Goal: Information Seeking & Learning: Learn about a topic

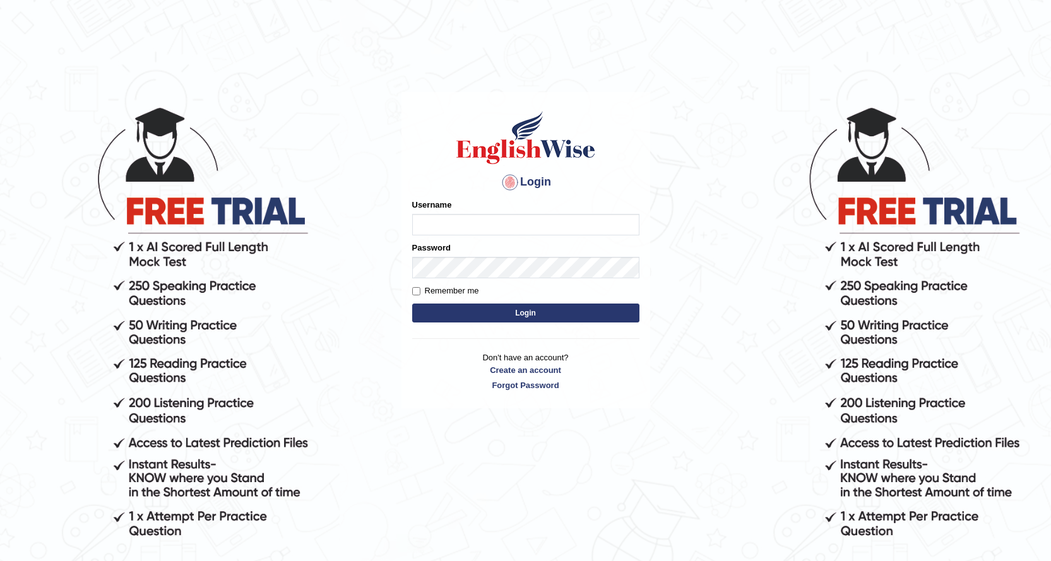
click at [434, 233] on input "Username" at bounding box center [525, 224] width 227 height 21
type input "NurulH"
click at [465, 287] on label "Remember me" at bounding box center [445, 291] width 67 height 13
click at [420, 287] on input "Remember me" at bounding box center [416, 291] width 8 height 8
checkbox input "true"
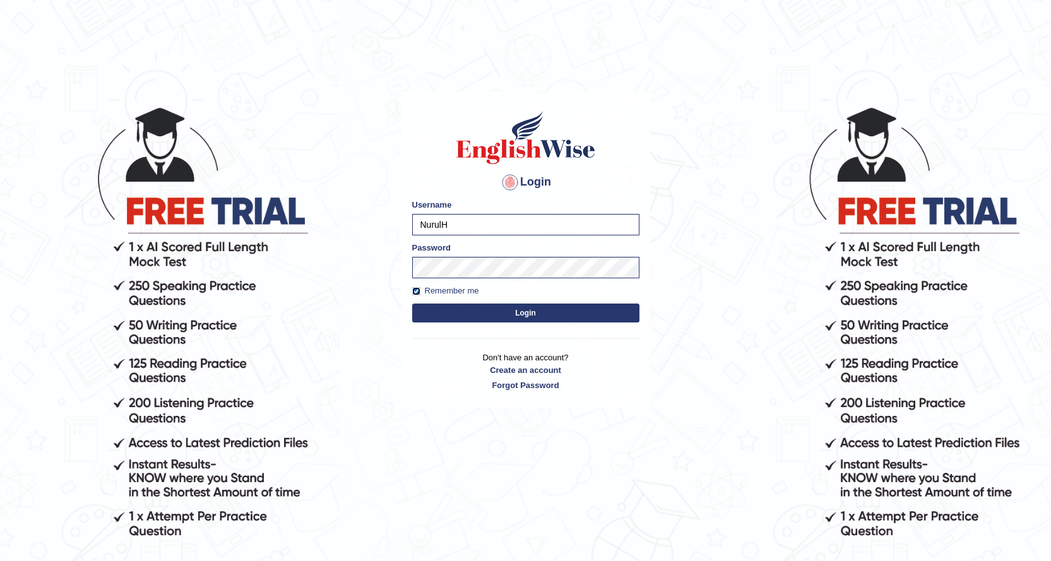
click at [412, 304] on button "Login" at bounding box center [525, 313] width 227 height 19
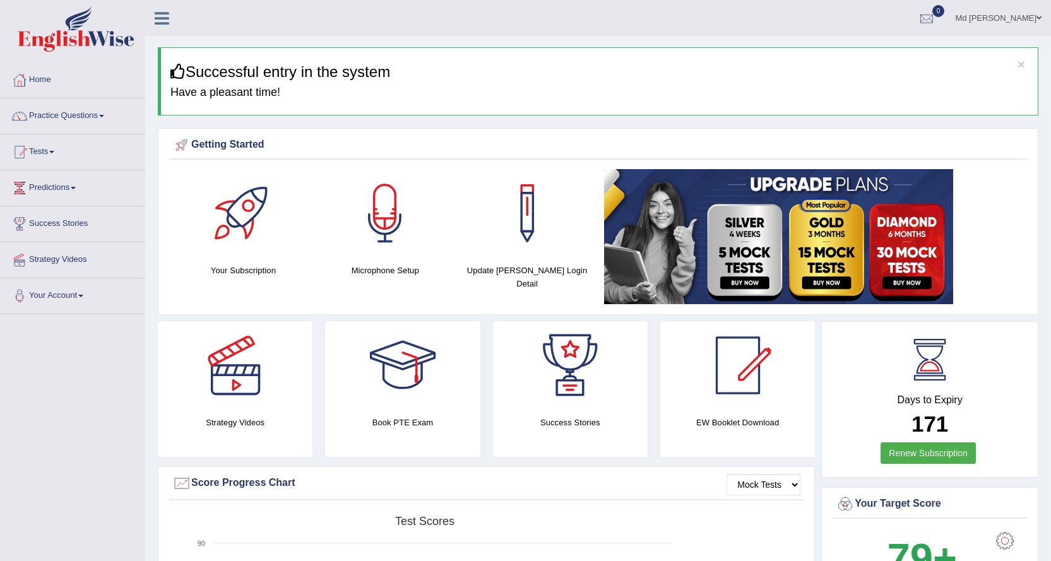
click at [810, 451] on div "EW Booklet Download" at bounding box center [737, 389] width 155 height 136
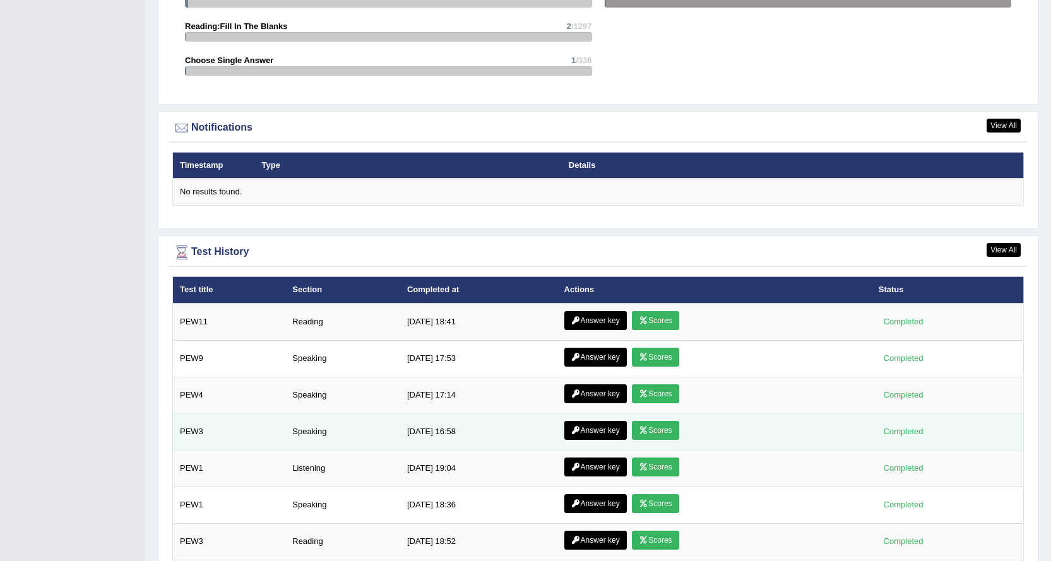
scroll to position [1613, 0]
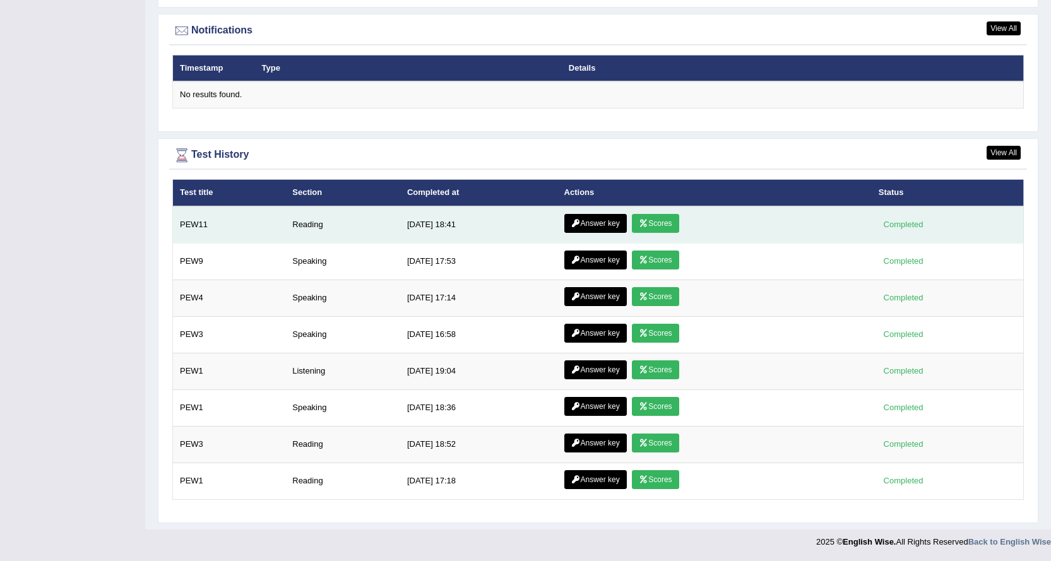
click at [647, 228] on link "Scores" at bounding box center [655, 223] width 47 height 19
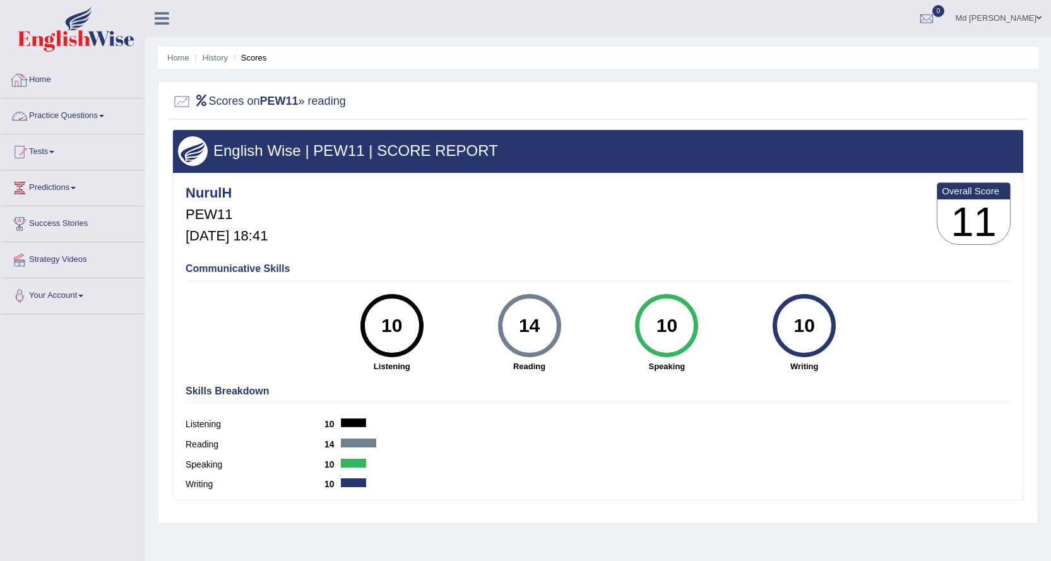
click at [55, 111] on link "Practice Questions" at bounding box center [73, 114] width 144 height 32
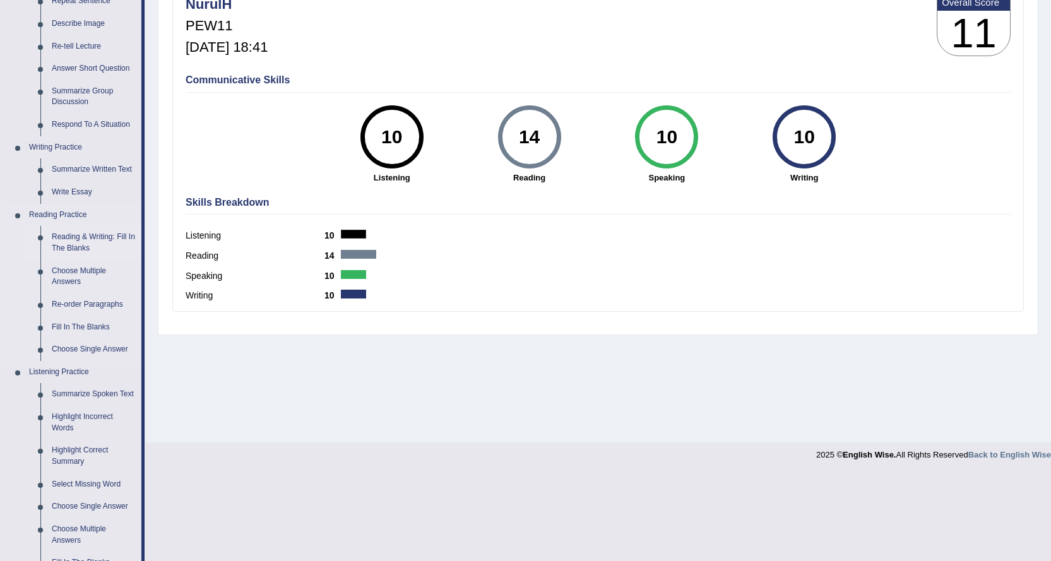
scroll to position [189, 0]
click at [75, 371] on link "Listening Practice" at bounding box center [82, 372] width 118 height 23
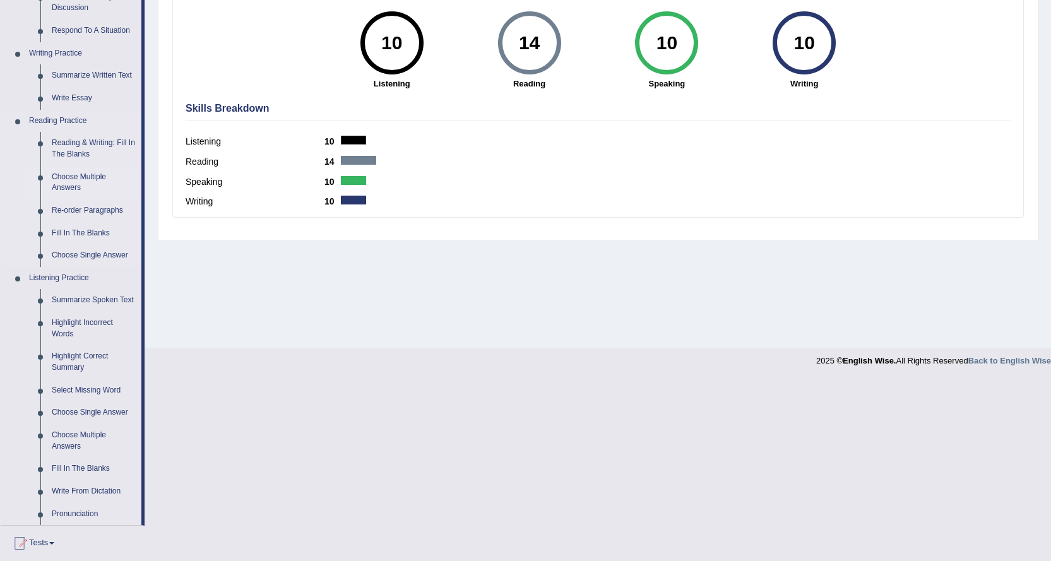
scroll to position [379, 0]
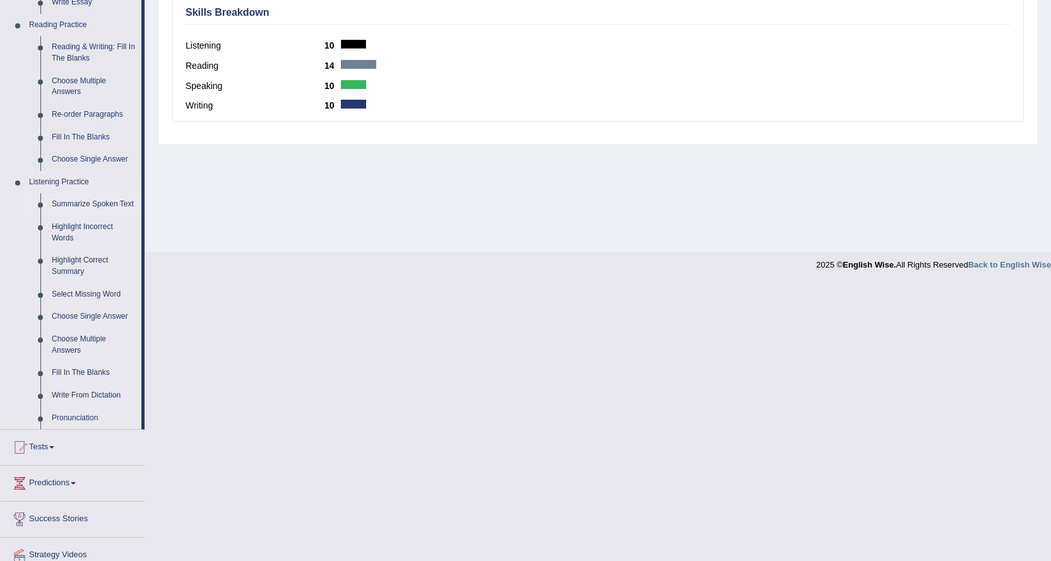
click at [107, 205] on link "Summarize Spoken Text" at bounding box center [93, 204] width 95 height 23
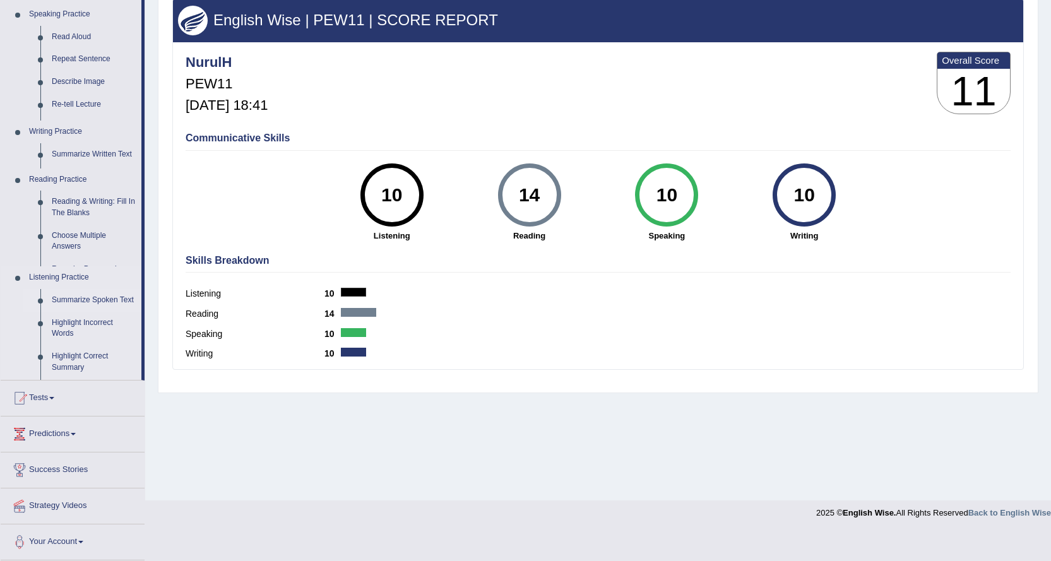
scroll to position [102, 0]
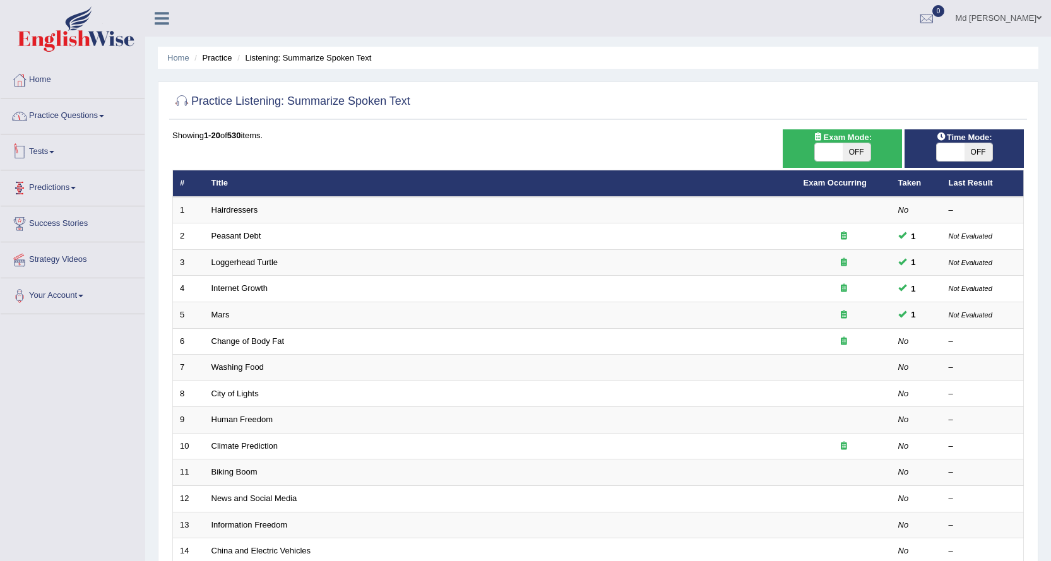
click at [64, 121] on link "Practice Questions" at bounding box center [73, 114] width 144 height 32
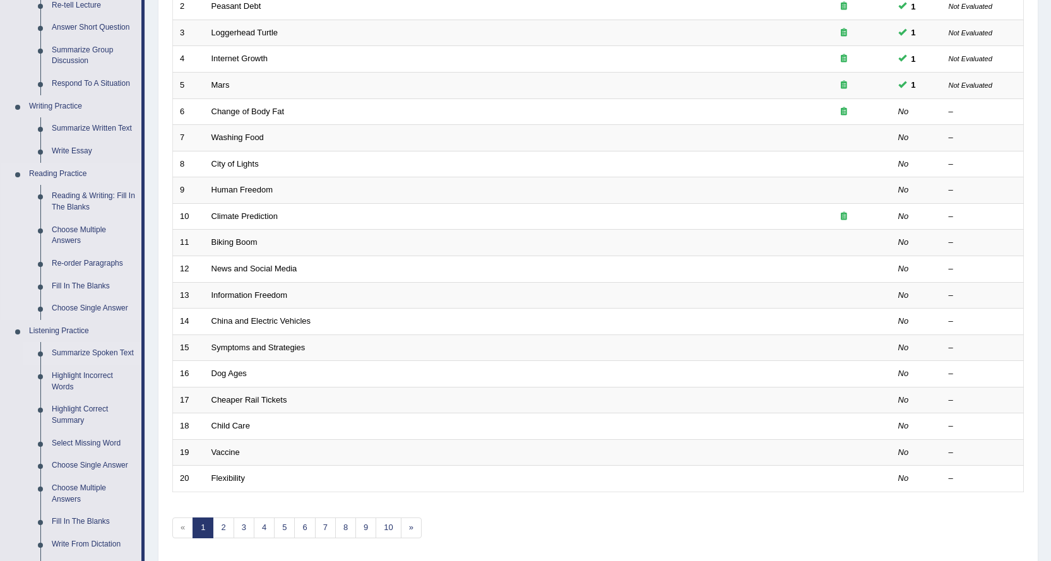
scroll to position [253, 0]
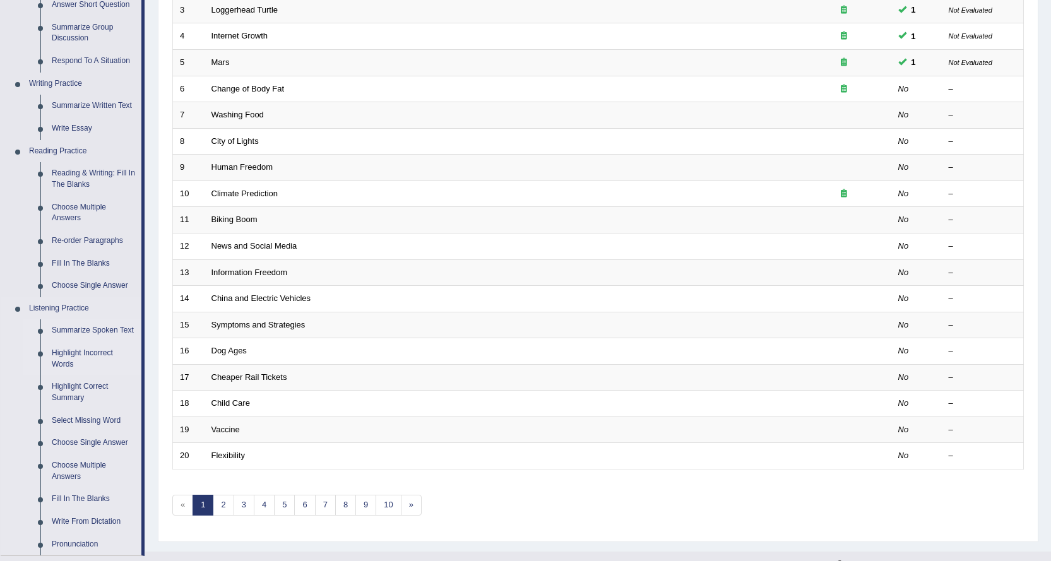
click at [64, 360] on link "Highlight Incorrect Words" at bounding box center [93, 358] width 95 height 33
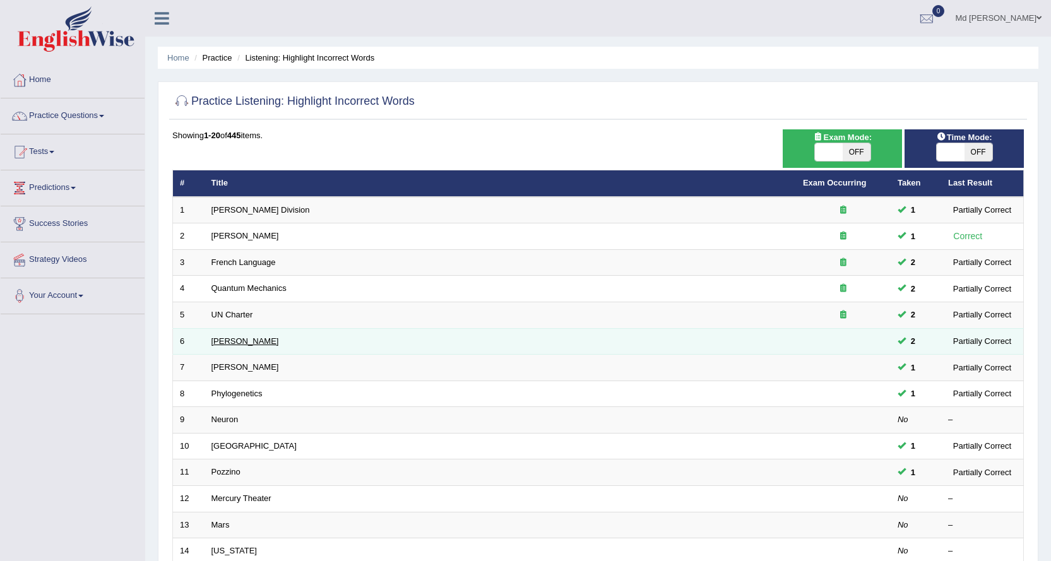
click at [221, 345] on link "Harold" at bounding box center [246, 341] width 68 height 9
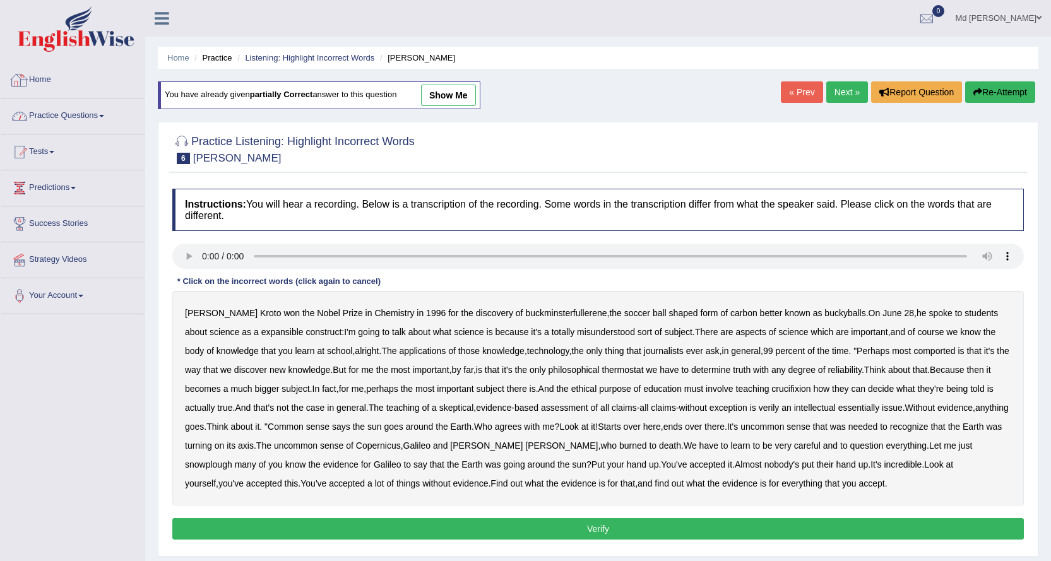
click at [74, 110] on link "Practice Questions" at bounding box center [73, 114] width 144 height 32
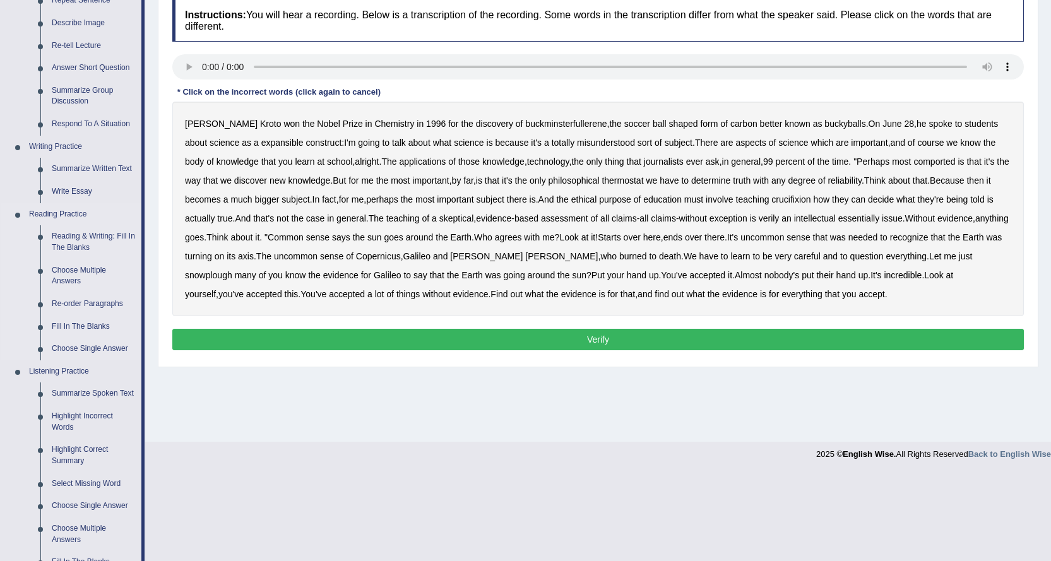
scroll to position [428, 0]
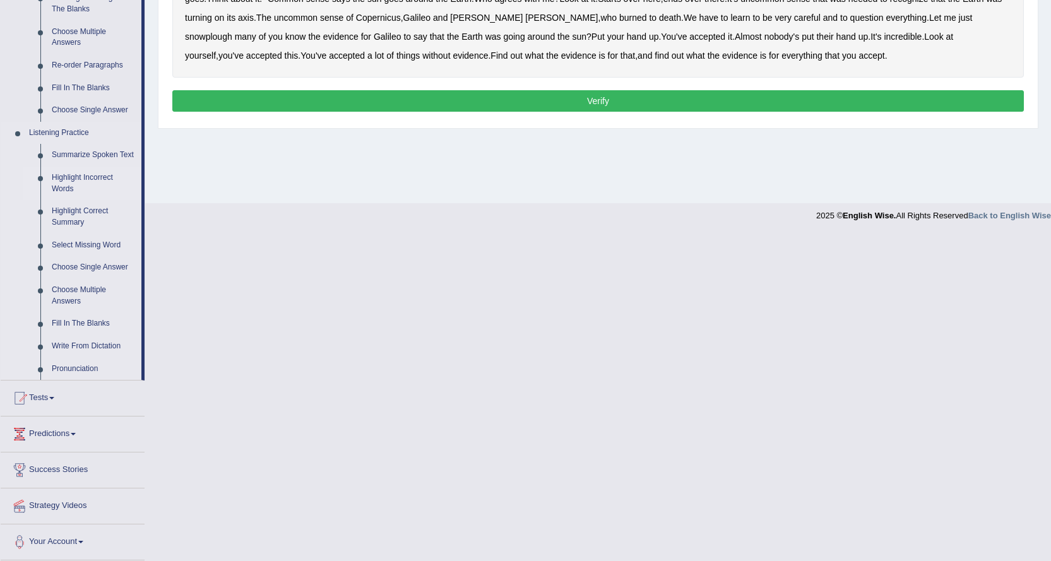
click at [93, 181] on link "Highlight Incorrect Words" at bounding box center [93, 183] width 95 height 33
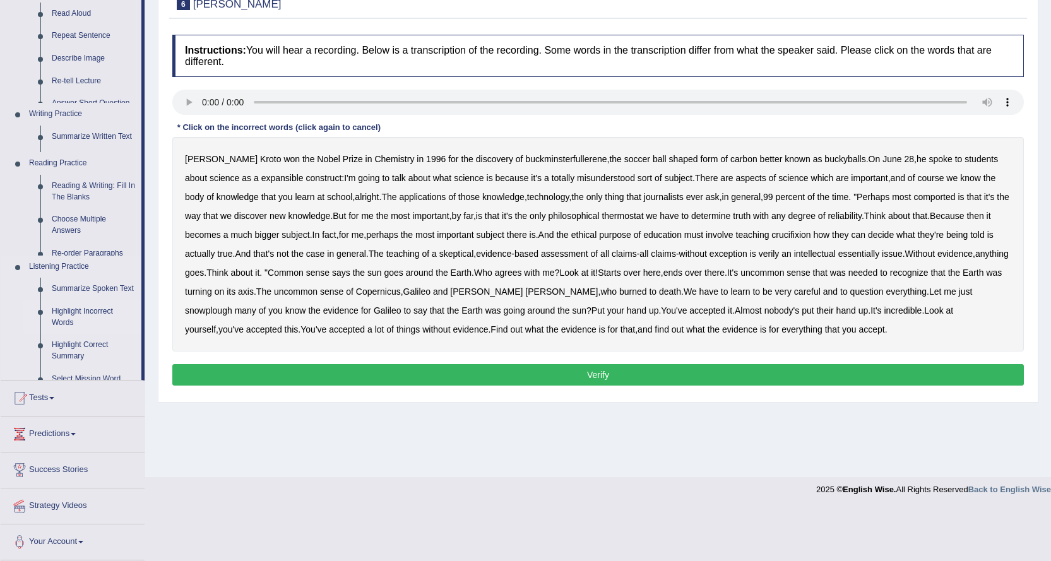
scroll to position [102, 0]
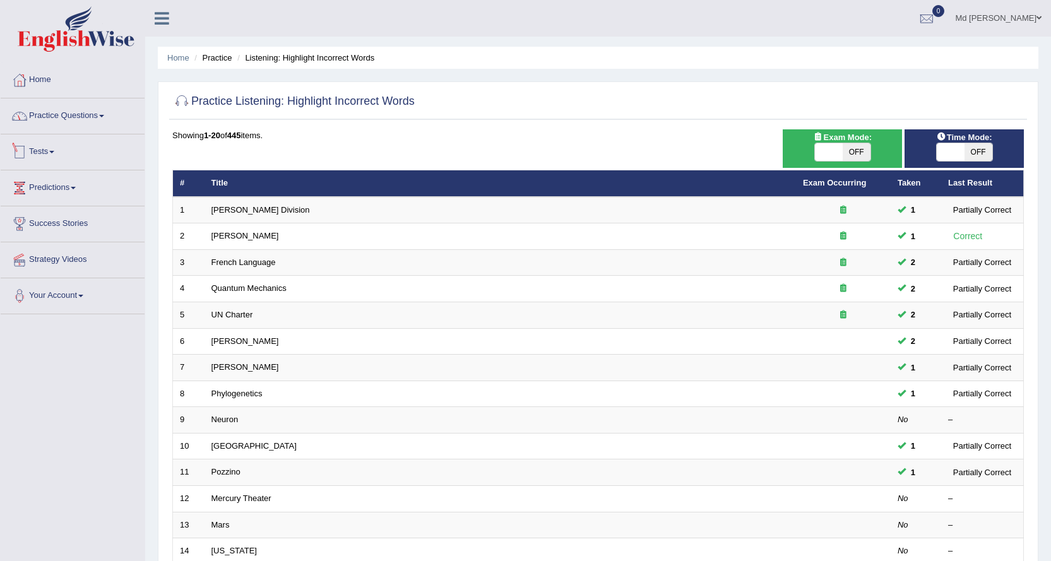
click at [69, 121] on link "Practice Questions" at bounding box center [73, 114] width 144 height 32
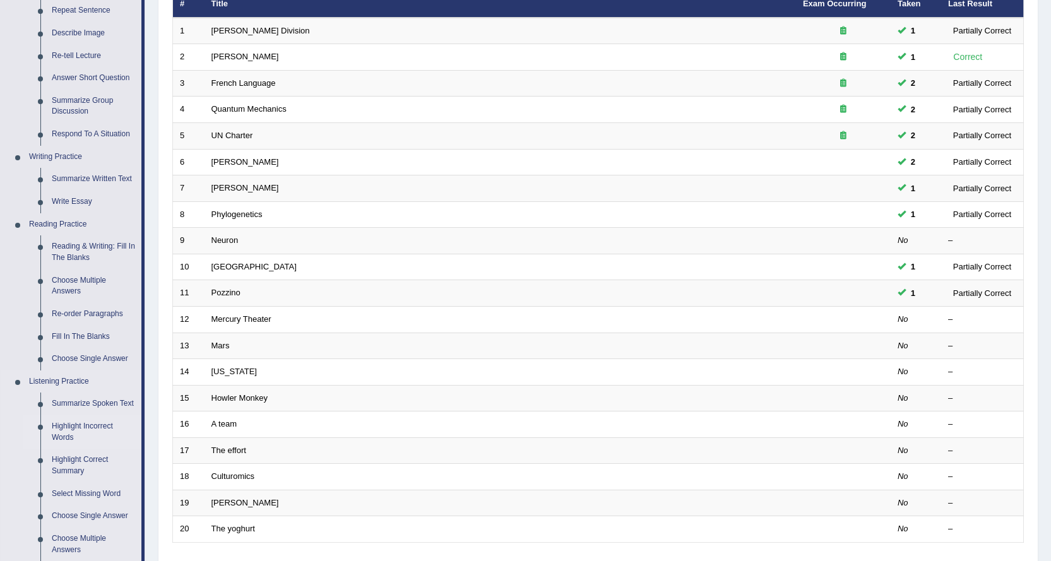
scroll to position [253, 0]
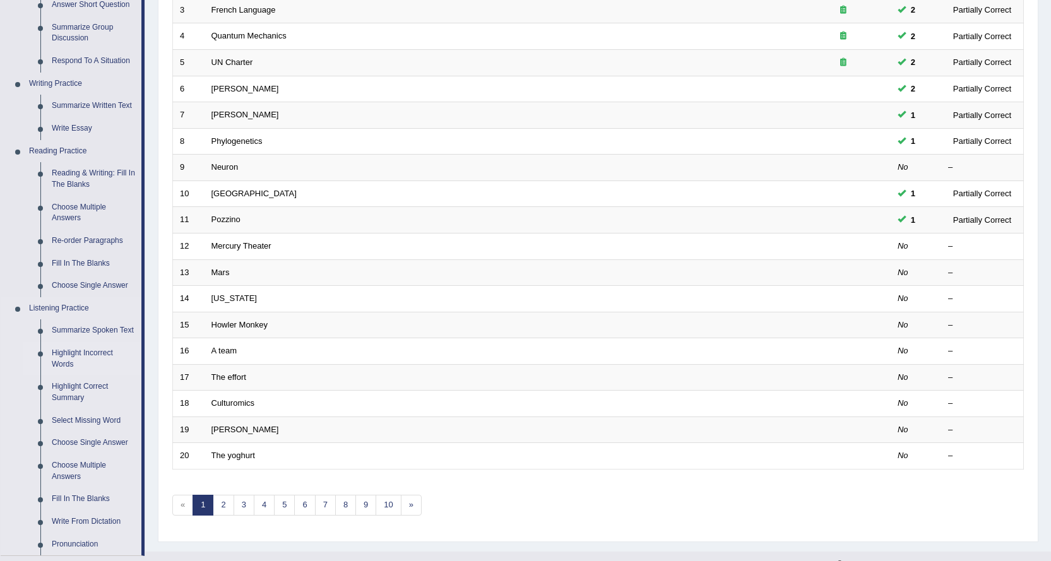
click at [80, 357] on link "Highlight Incorrect Words" at bounding box center [93, 358] width 95 height 33
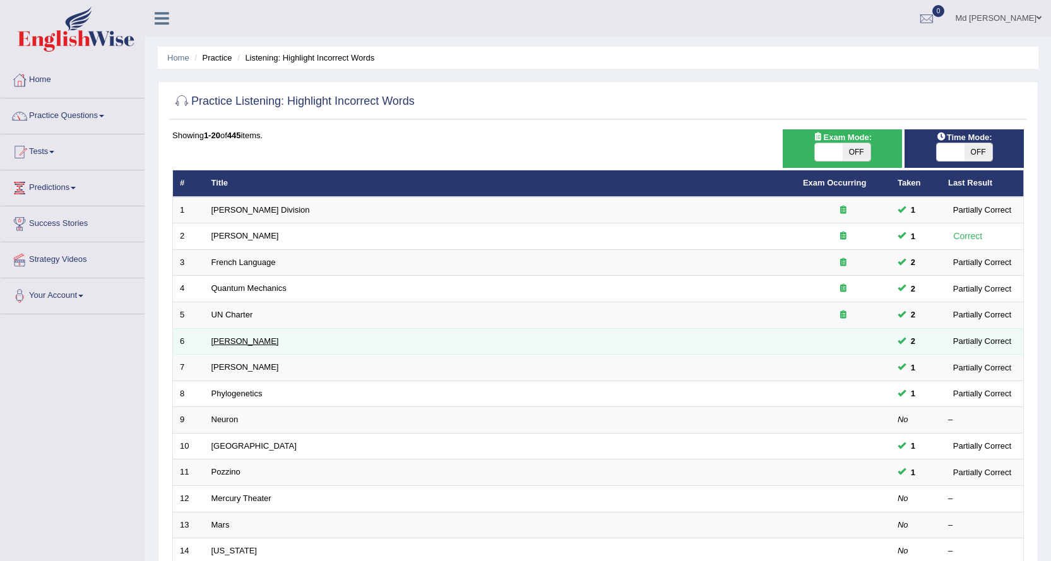
drag, startPoint x: 238, startPoint y: 336, endPoint x: 229, endPoint y: 338, distance: 9.2
click at [233, 338] on td "[PERSON_NAME]" at bounding box center [501, 341] width 592 height 27
click at [229, 338] on link "[PERSON_NAME]" at bounding box center [246, 341] width 68 height 9
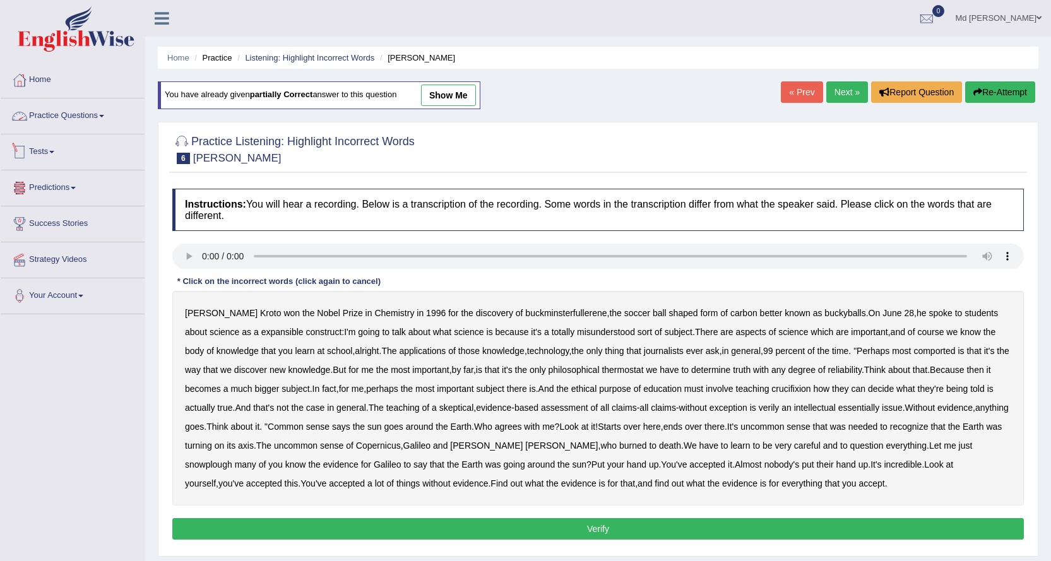
click at [39, 110] on link "Practice Questions" at bounding box center [73, 114] width 144 height 32
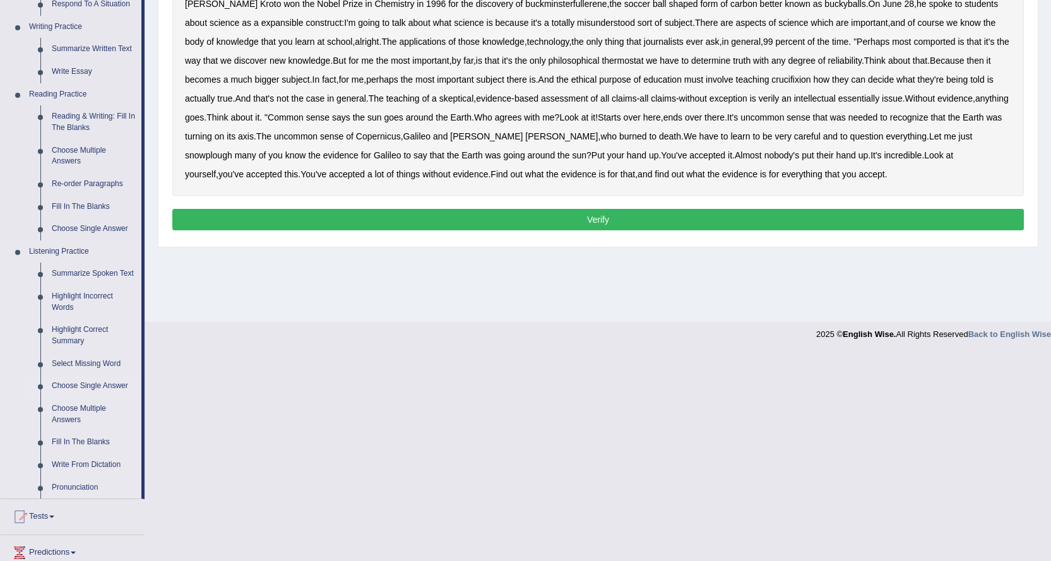
scroll to position [316, 0]
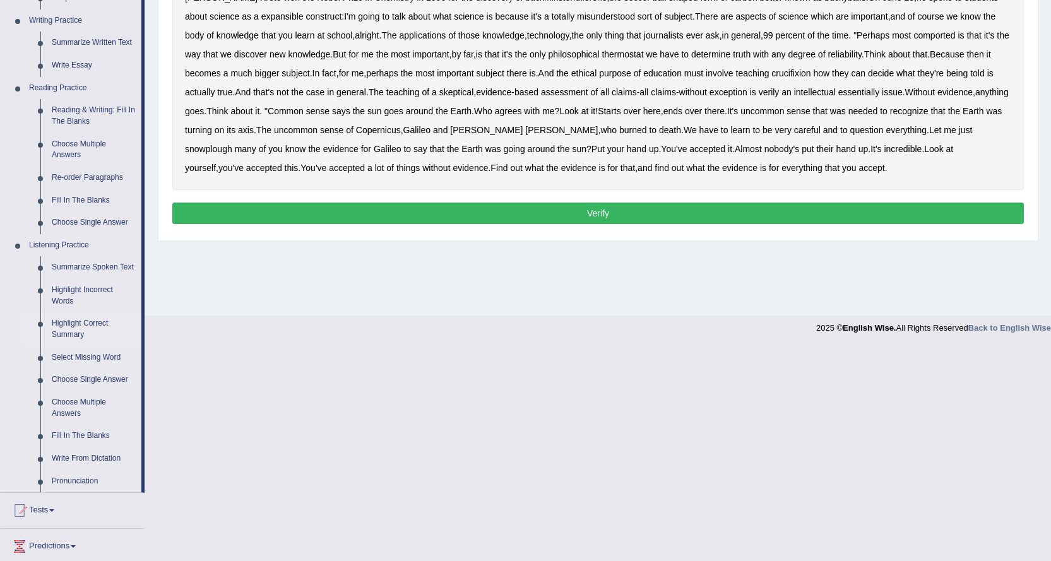
click at [88, 323] on link "Highlight Correct Summary" at bounding box center [93, 329] width 95 height 33
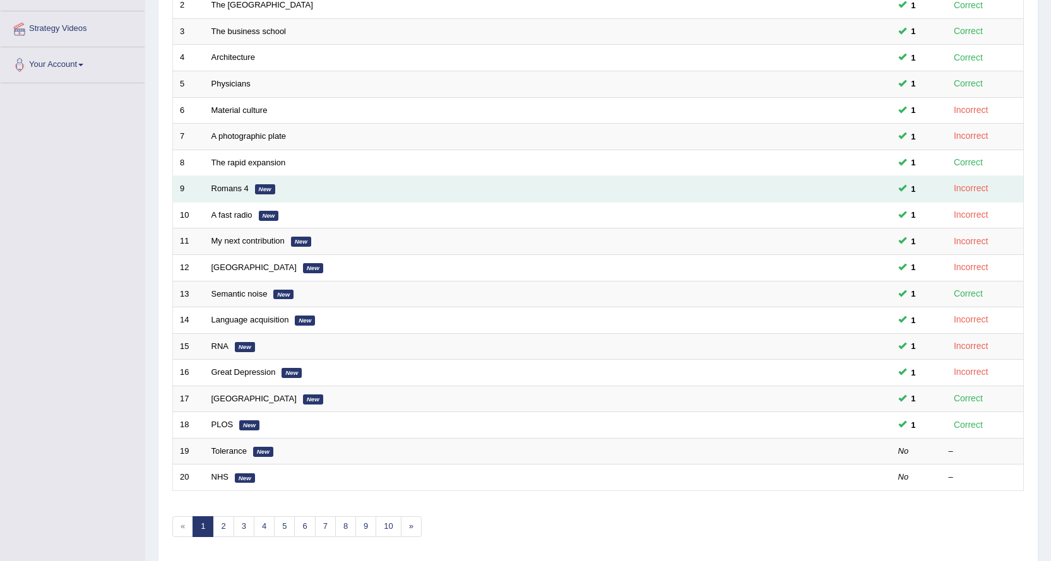
scroll to position [275, 0]
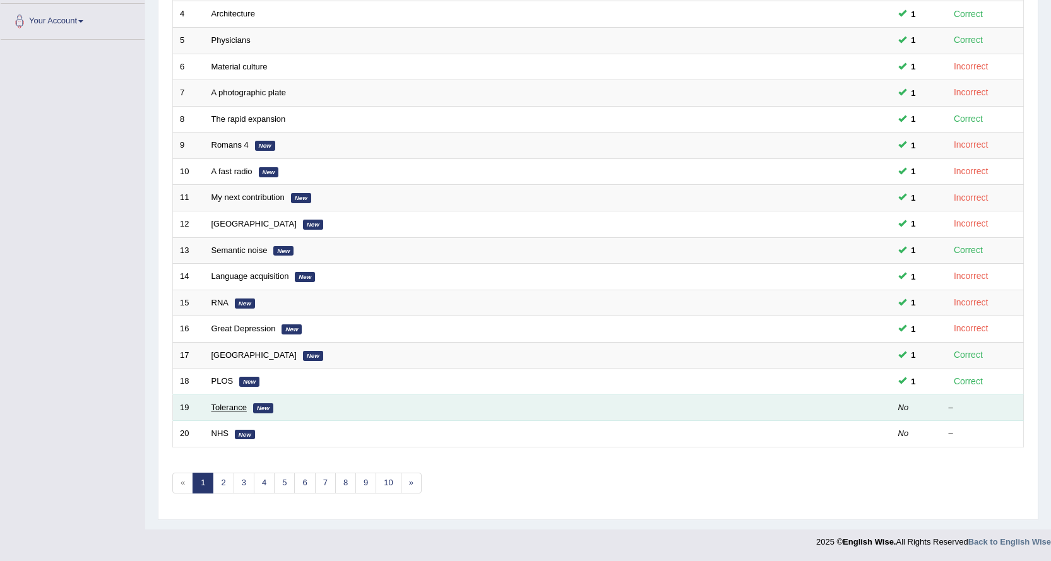
click at [232, 409] on link "Tolerance" at bounding box center [229, 407] width 35 height 9
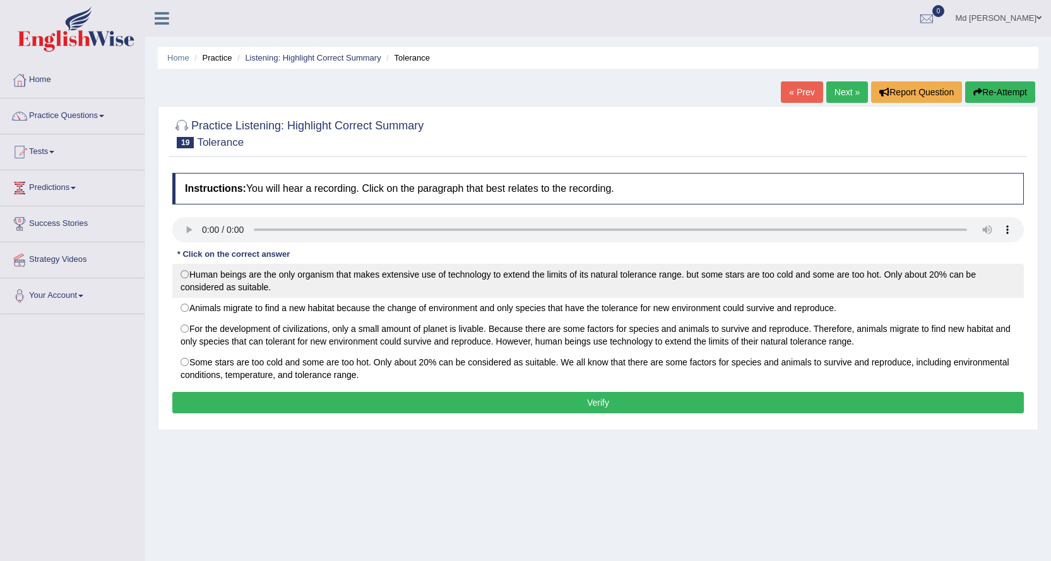
click at [399, 272] on label "Human beings are the only organism that makes extensive use of technology to ex…" at bounding box center [598, 281] width 852 height 34
radio input "true"
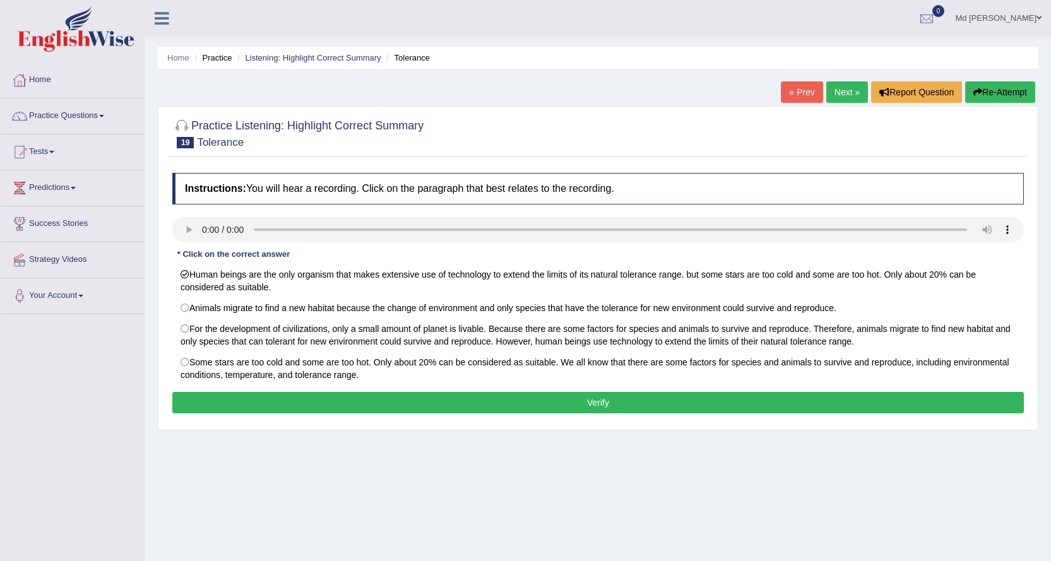
click at [404, 393] on button "Verify" at bounding box center [598, 402] width 852 height 21
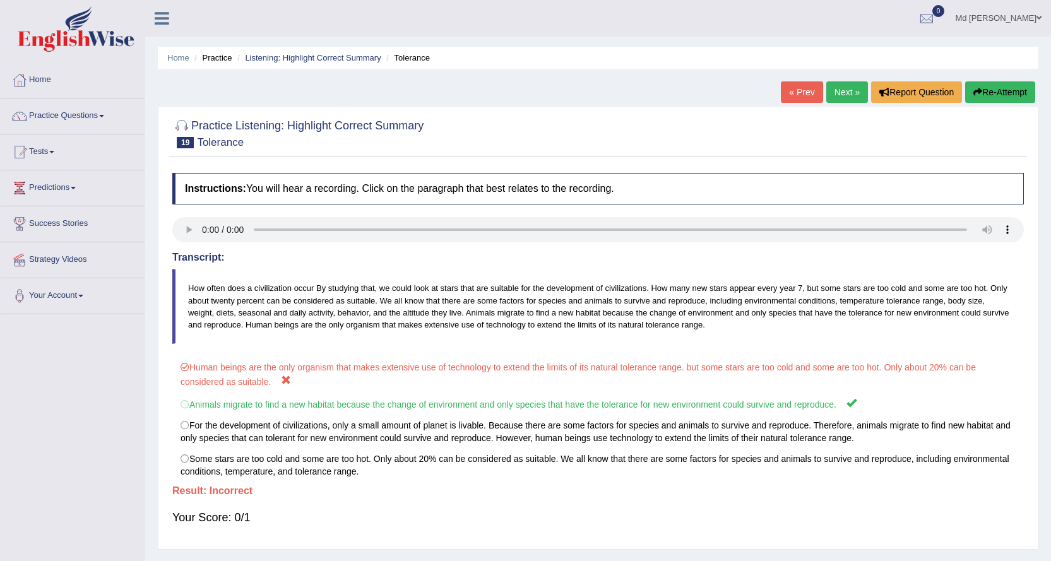
click at [850, 95] on link "Next »" at bounding box center [847, 91] width 42 height 21
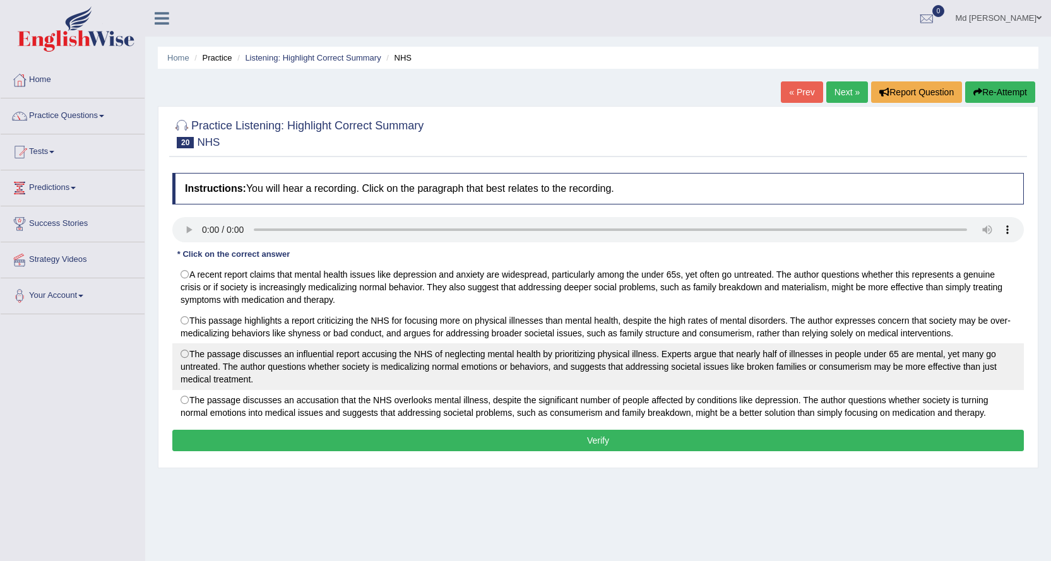
click at [324, 367] on label "The passage discusses an influential report accusing the NHS of neglecting ment…" at bounding box center [598, 366] width 852 height 47
radio input "true"
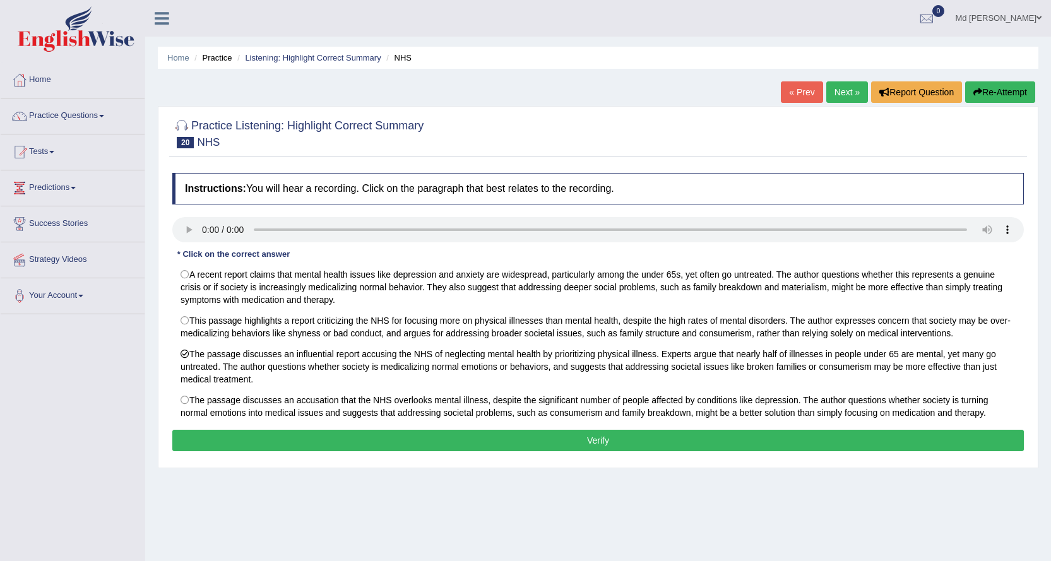
click at [331, 438] on button "Verify" at bounding box center [598, 440] width 852 height 21
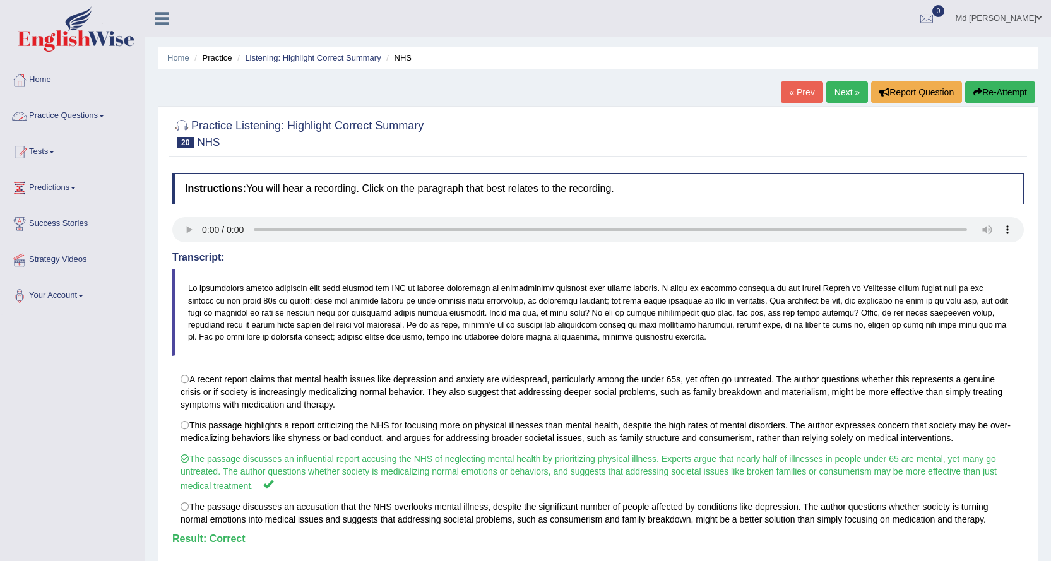
click at [95, 121] on link "Practice Questions" at bounding box center [73, 114] width 144 height 32
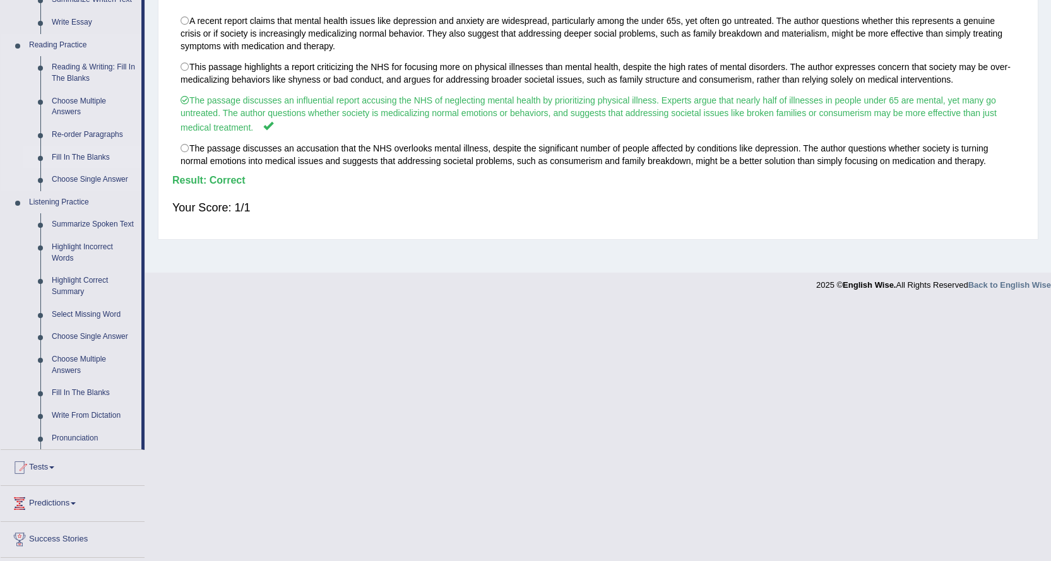
scroll to position [379, 0]
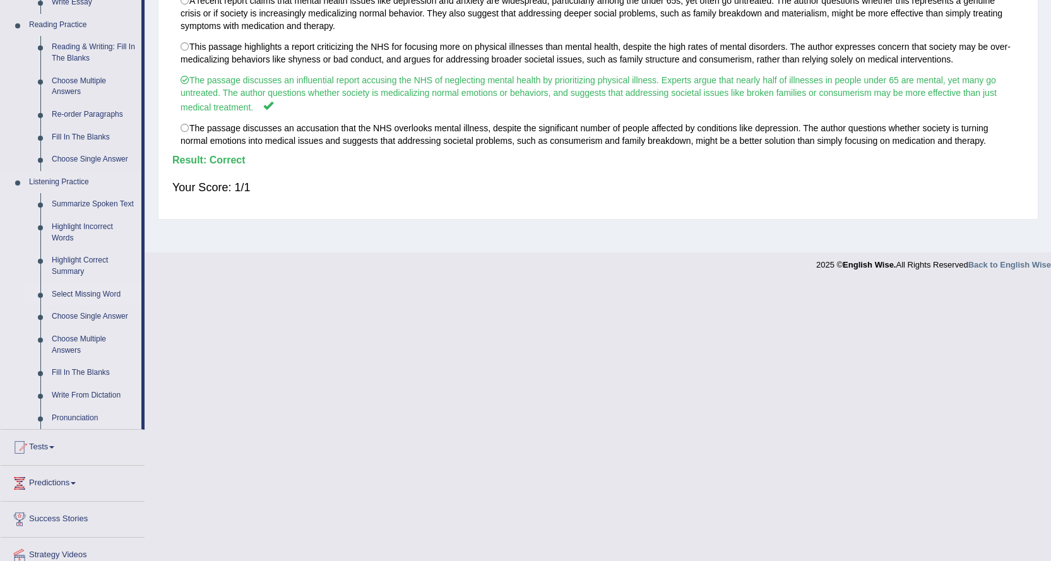
click at [104, 290] on link "Select Missing Word" at bounding box center [93, 294] width 95 height 23
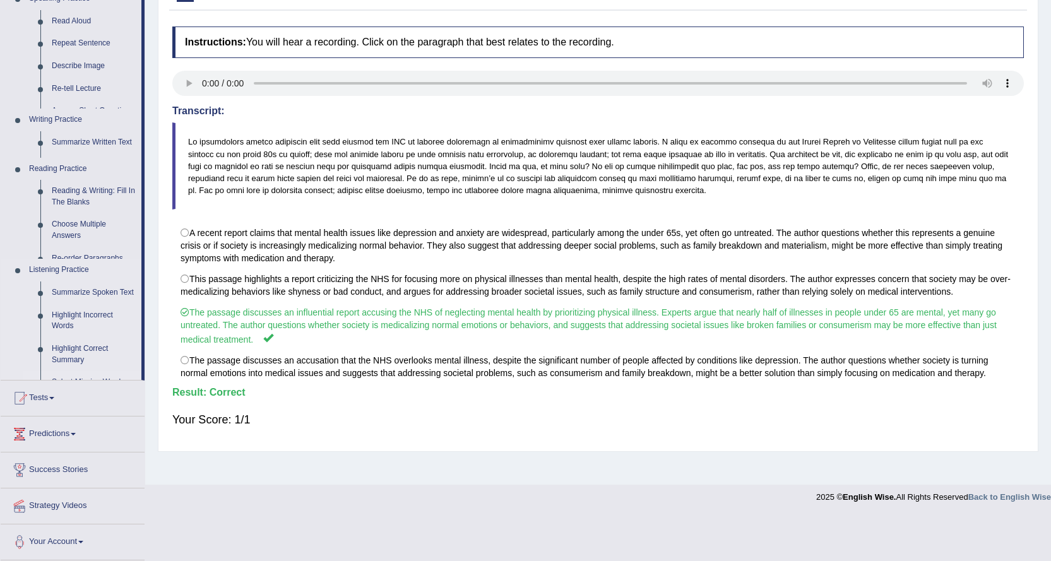
scroll to position [102, 0]
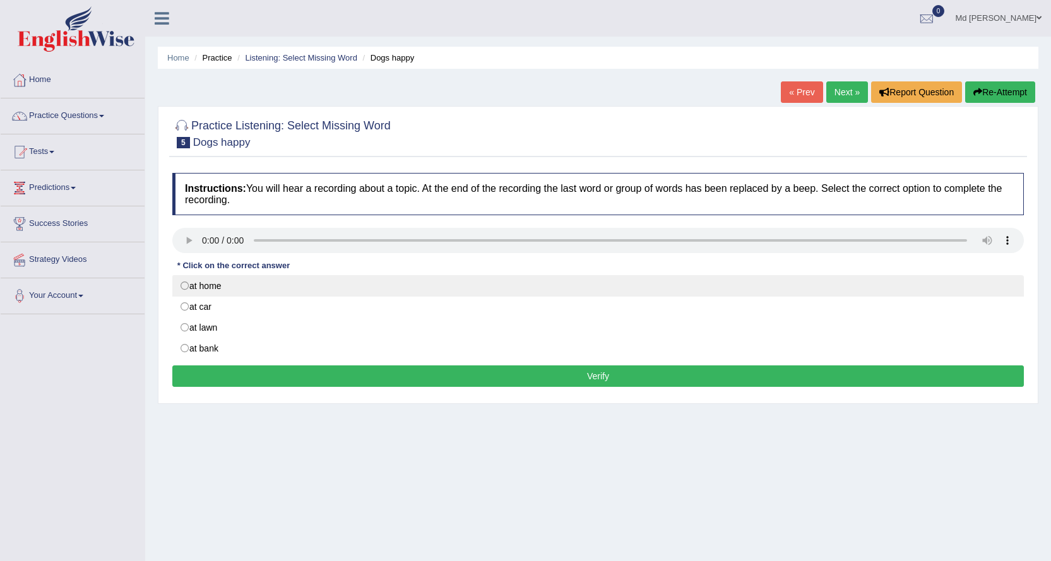
click at [195, 287] on label "at home" at bounding box center [598, 285] width 852 height 21
radio input "true"
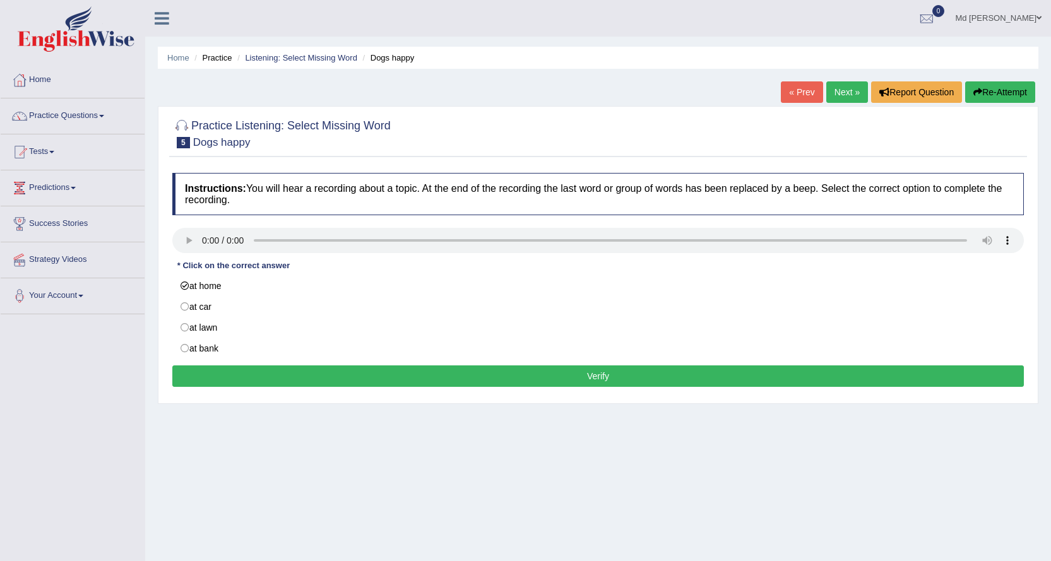
click at [242, 364] on div "Instructions: You will hear a recording about a topic. At the end of the record…" at bounding box center [598, 282] width 858 height 230
click at [242, 373] on button "Verify" at bounding box center [598, 376] width 852 height 21
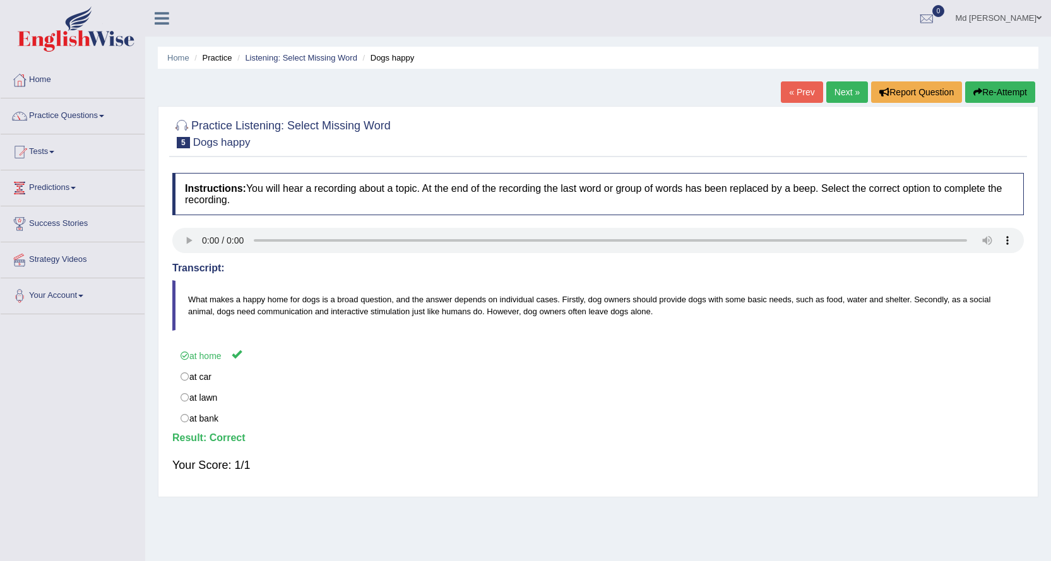
click at [842, 92] on link "Next »" at bounding box center [847, 91] width 42 height 21
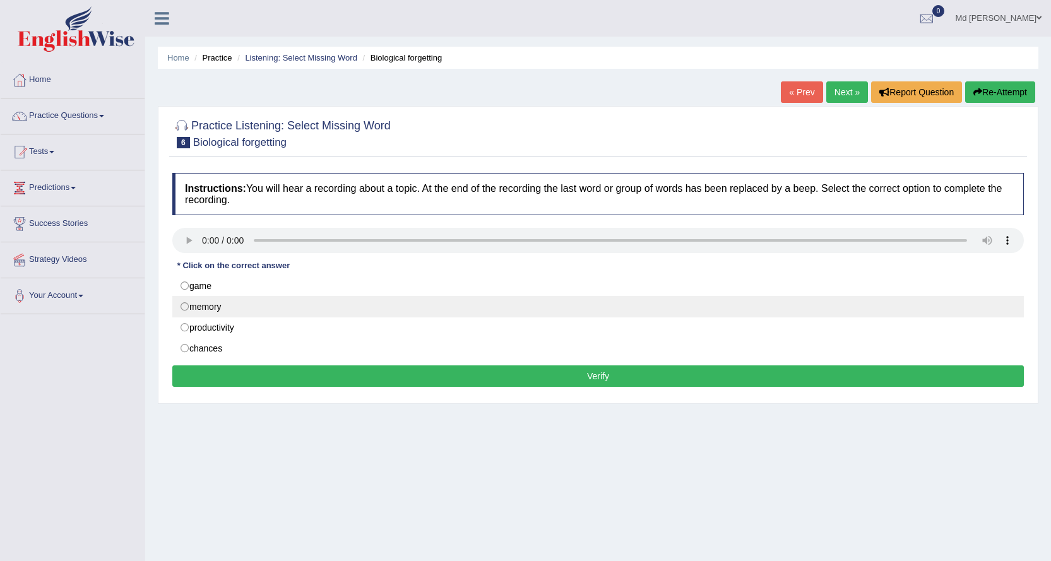
click at [233, 302] on label "memory" at bounding box center [598, 306] width 852 height 21
radio input "true"
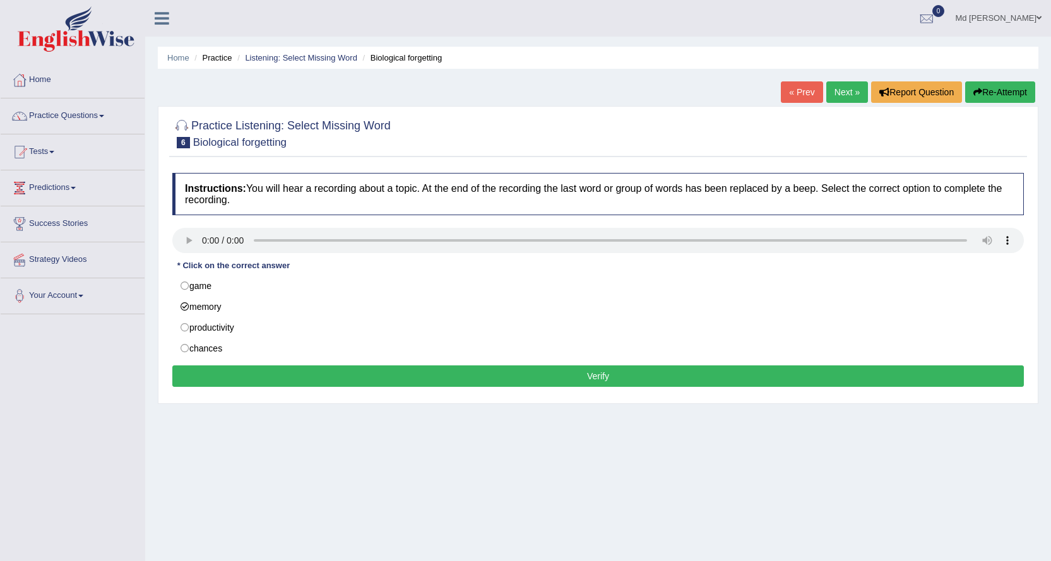
click at [274, 368] on button "Verify" at bounding box center [598, 376] width 852 height 21
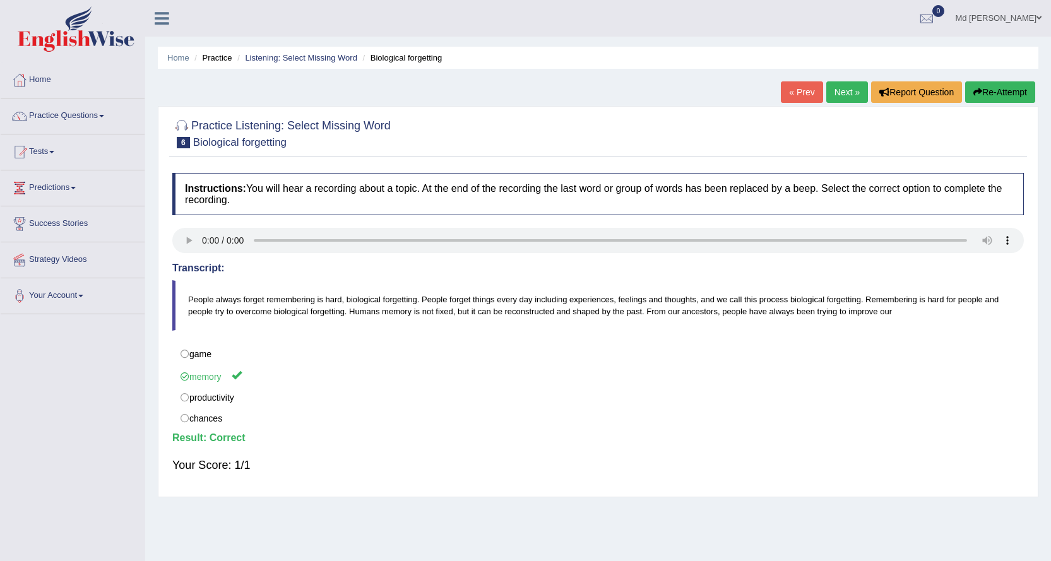
click at [840, 92] on link "Next »" at bounding box center [847, 91] width 42 height 21
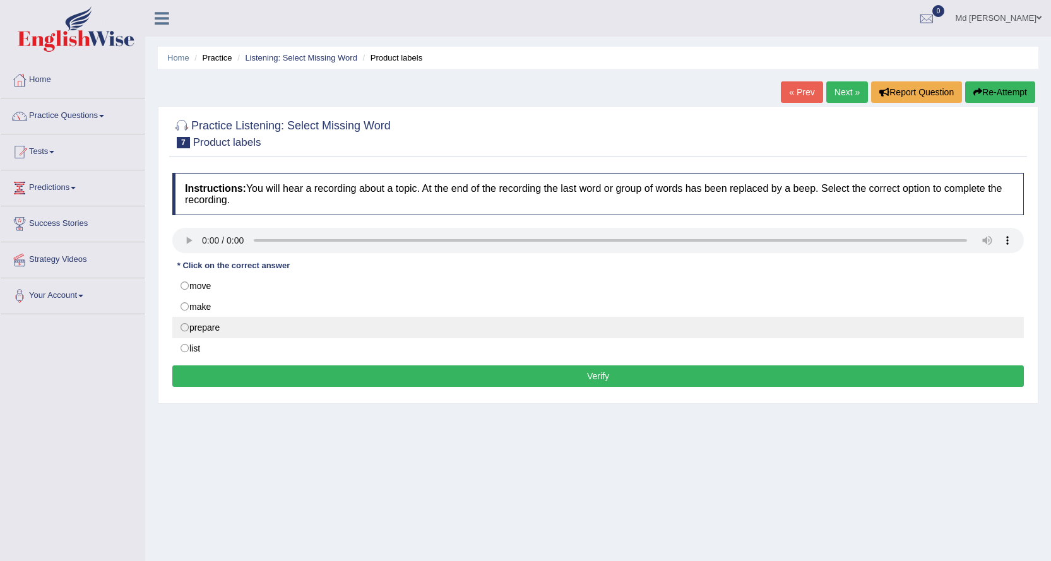
click at [234, 323] on label "prepare" at bounding box center [598, 327] width 852 height 21
radio input "true"
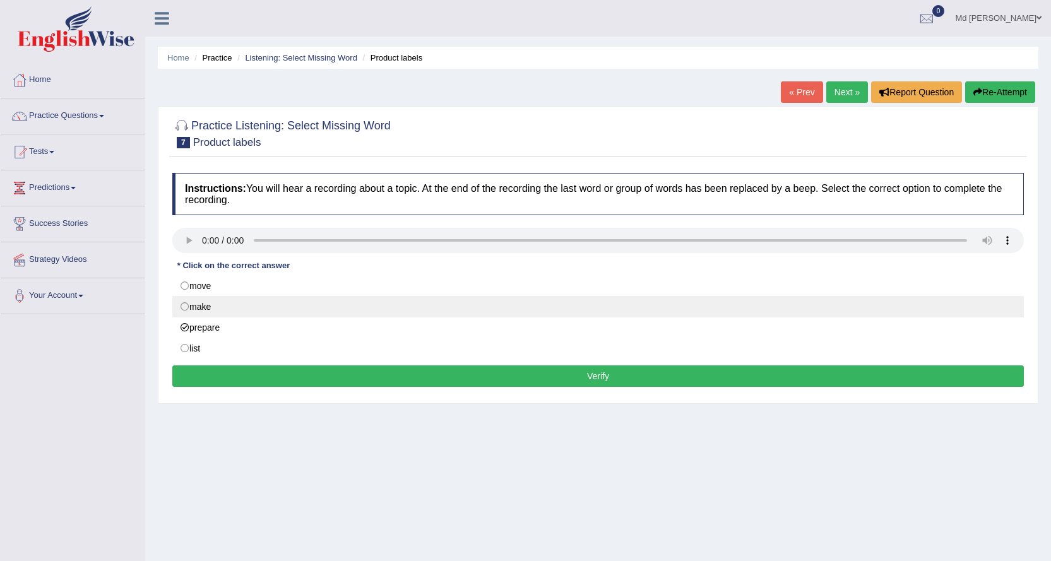
click at [230, 307] on label "make" at bounding box center [598, 306] width 852 height 21
radio input "true"
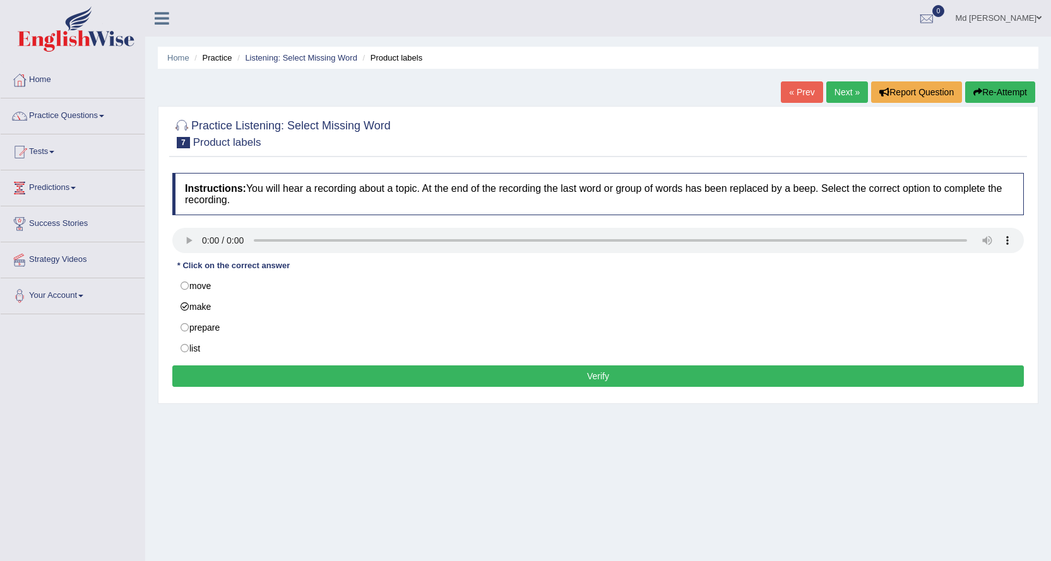
click at [275, 364] on div "Instructions: You will hear a recording about a topic. At the end of the record…" at bounding box center [598, 282] width 858 height 230
click at [277, 368] on button "Verify" at bounding box center [598, 376] width 852 height 21
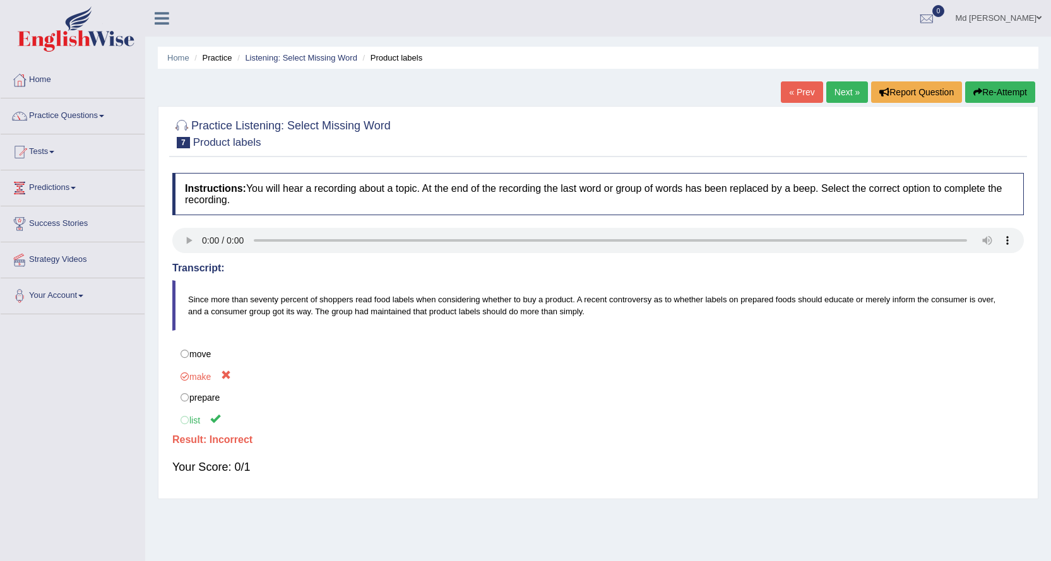
click at [834, 93] on link "Next »" at bounding box center [847, 91] width 42 height 21
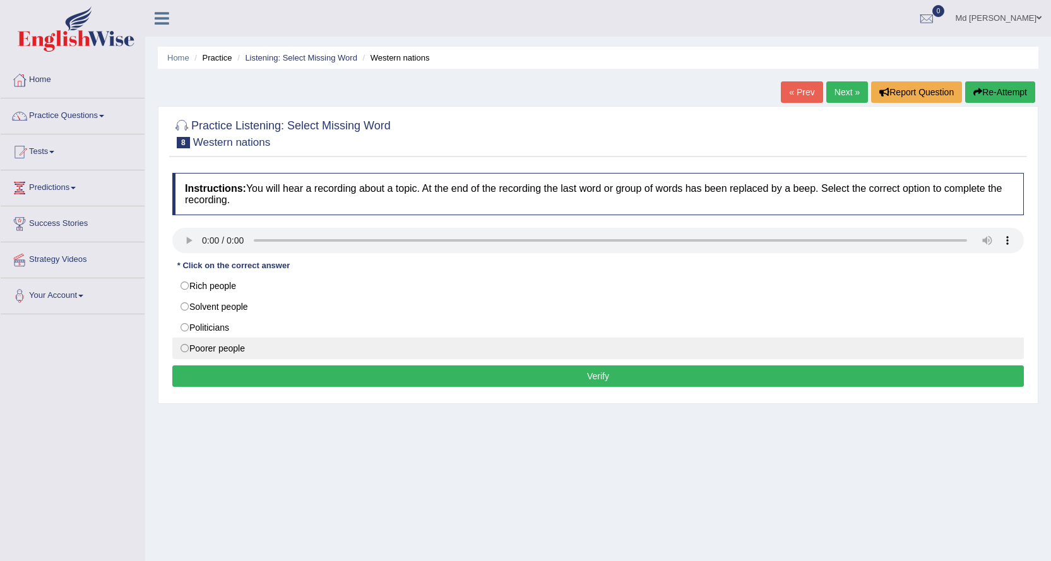
click at [218, 349] on label "Poorer people" at bounding box center [598, 348] width 852 height 21
radio input "true"
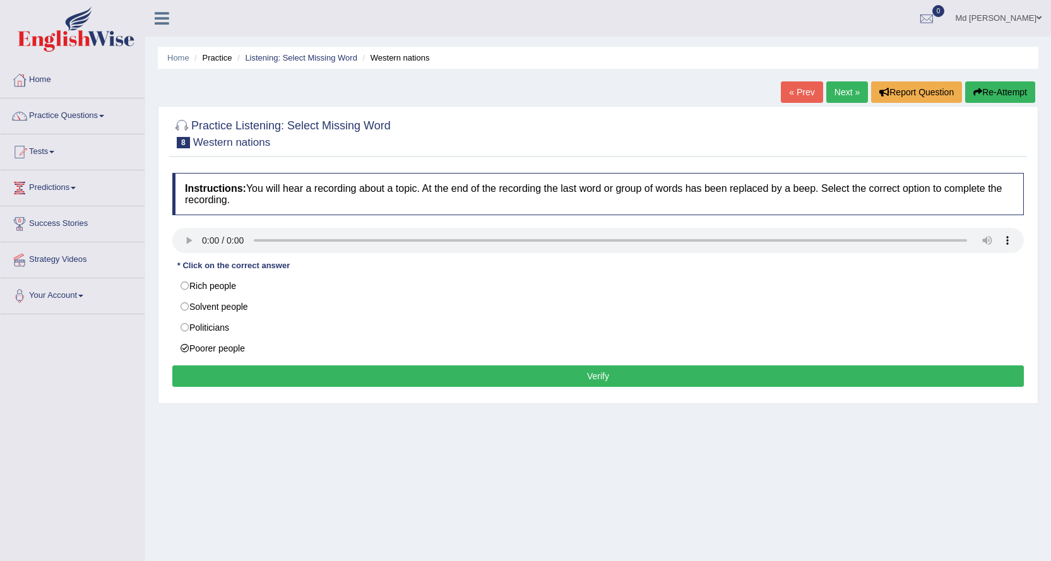
click at [286, 378] on button "Verify" at bounding box center [598, 376] width 852 height 21
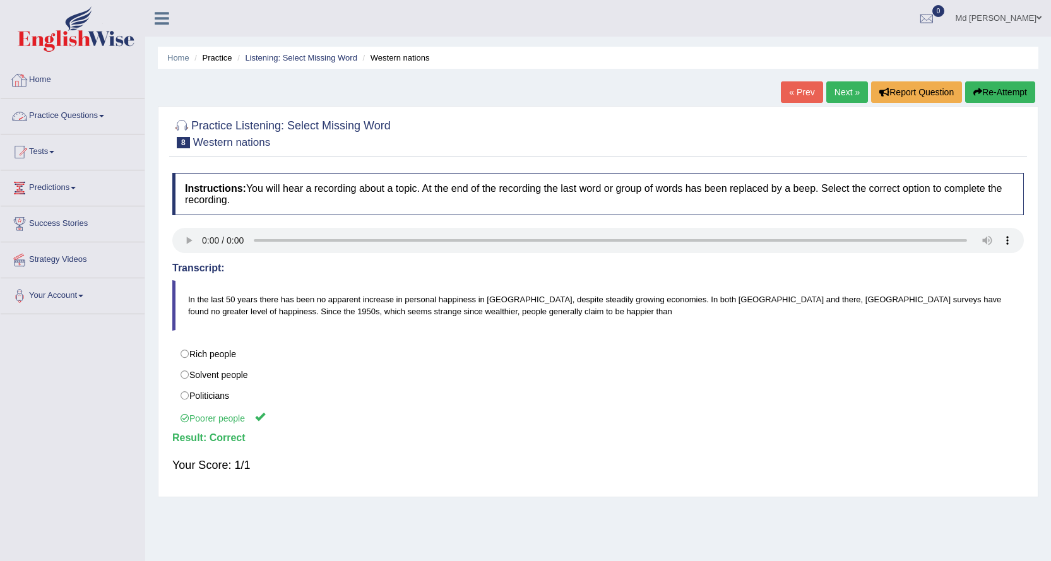
click at [54, 113] on link "Practice Questions" at bounding box center [73, 114] width 144 height 32
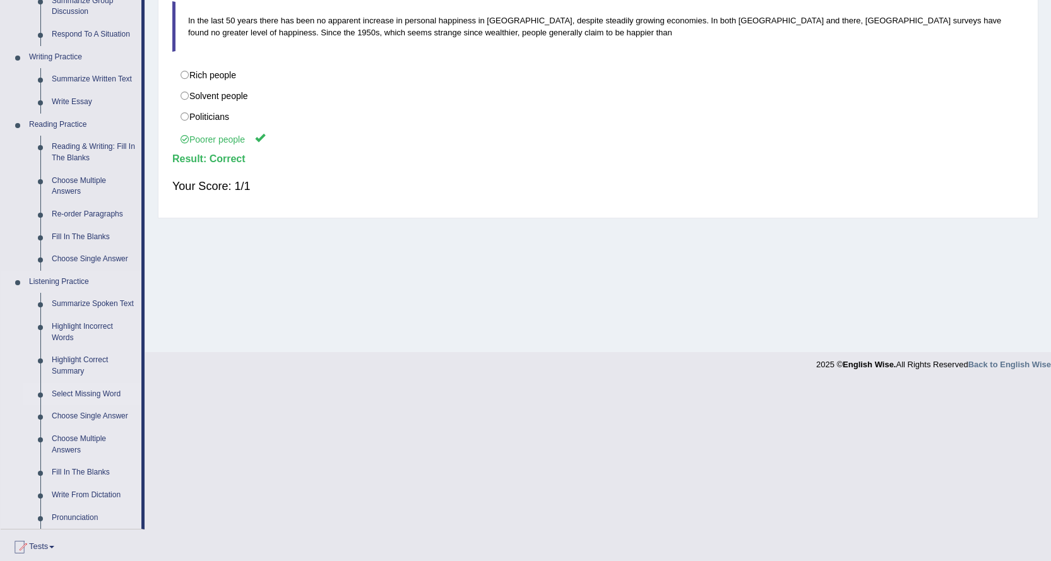
scroll to position [379, 0]
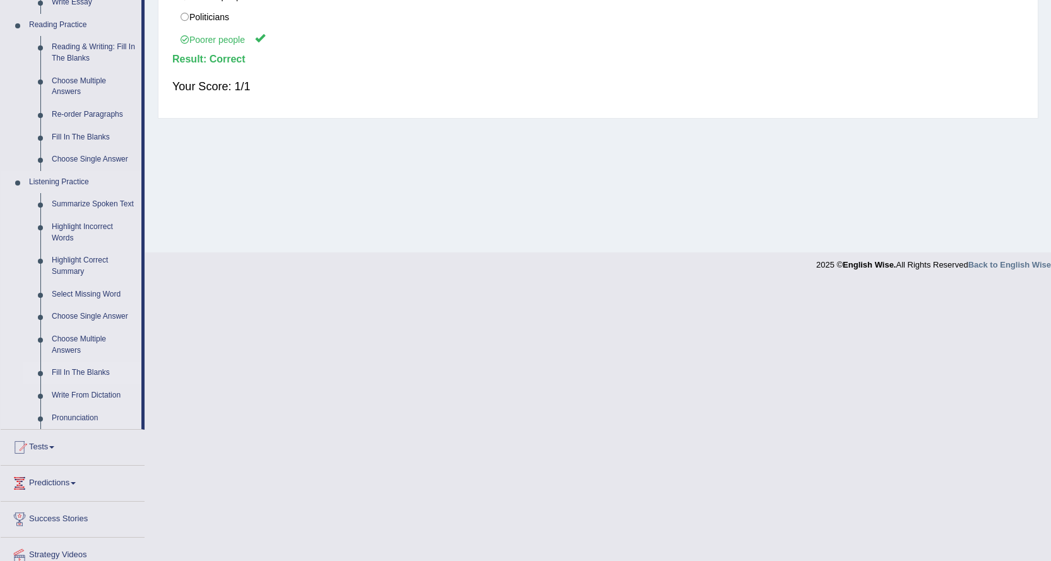
click at [90, 366] on link "Fill In The Blanks" at bounding box center [93, 373] width 95 height 23
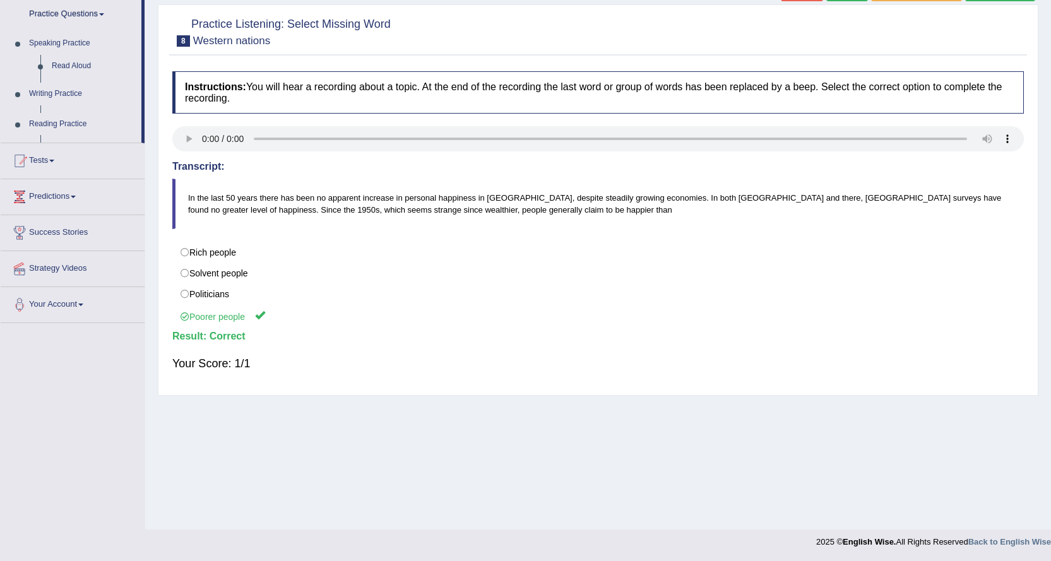
scroll to position [102, 0]
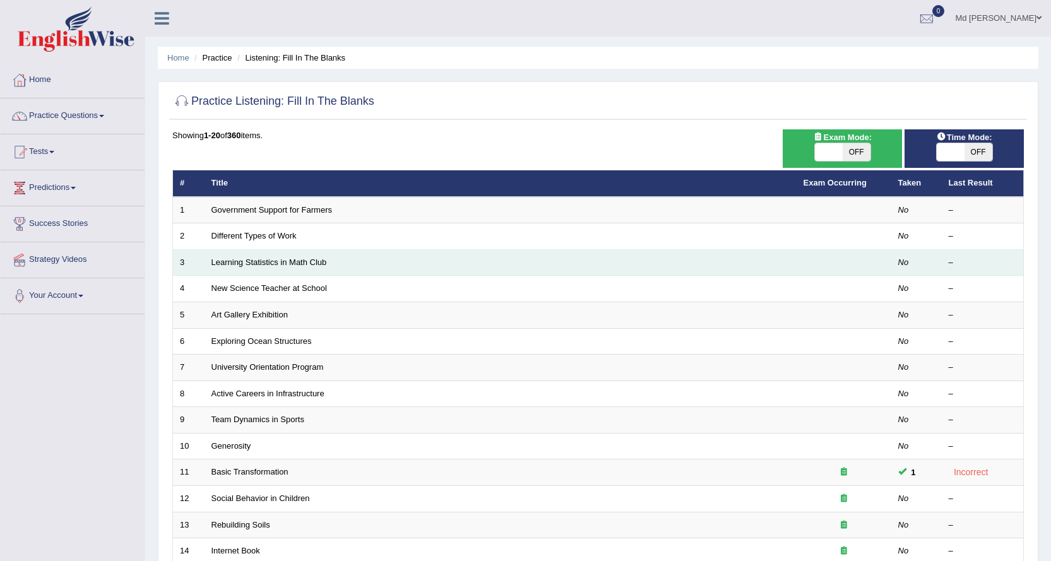
click at [242, 272] on td "Learning Statistics in Math Club" at bounding box center [501, 262] width 592 height 27
click at [247, 267] on td "Learning Statistics in Math Club" at bounding box center [501, 262] width 592 height 27
click at [259, 258] on link "Learning Statistics in Math Club" at bounding box center [270, 262] width 116 height 9
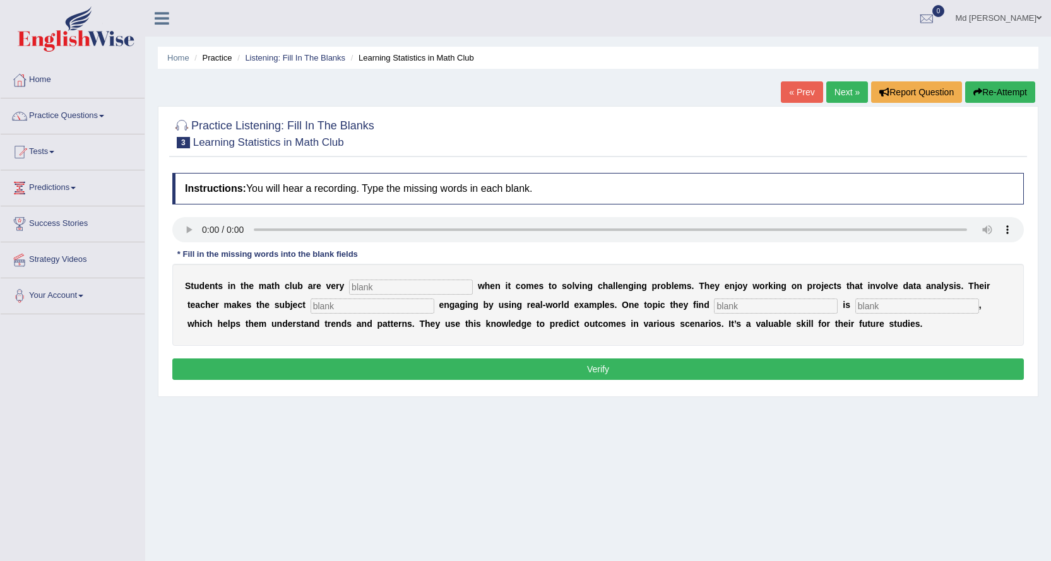
click at [407, 277] on div "S t u d e n t s i n t h e m a t h c l u b a r e v e r y w h e n i t c o m e s t…" at bounding box center [598, 305] width 852 height 82
click at [405, 289] on input "text" at bounding box center [411, 287] width 124 height 15
click at [367, 289] on input "text" at bounding box center [411, 287] width 124 height 15
type input "active"
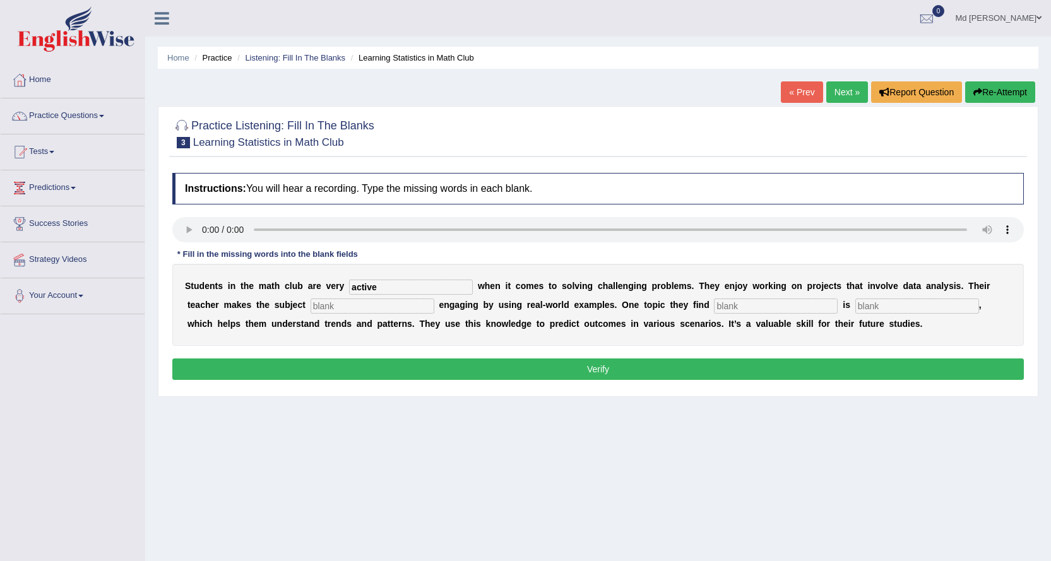
click at [337, 313] on input "text" at bounding box center [373, 306] width 124 height 15
type input "z"
click at [732, 308] on input "text" at bounding box center [776, 306] width 124 height 15
type input "in"
click at [867, 307] on input "text" at bounding box center [918, 306] width 124 height 15
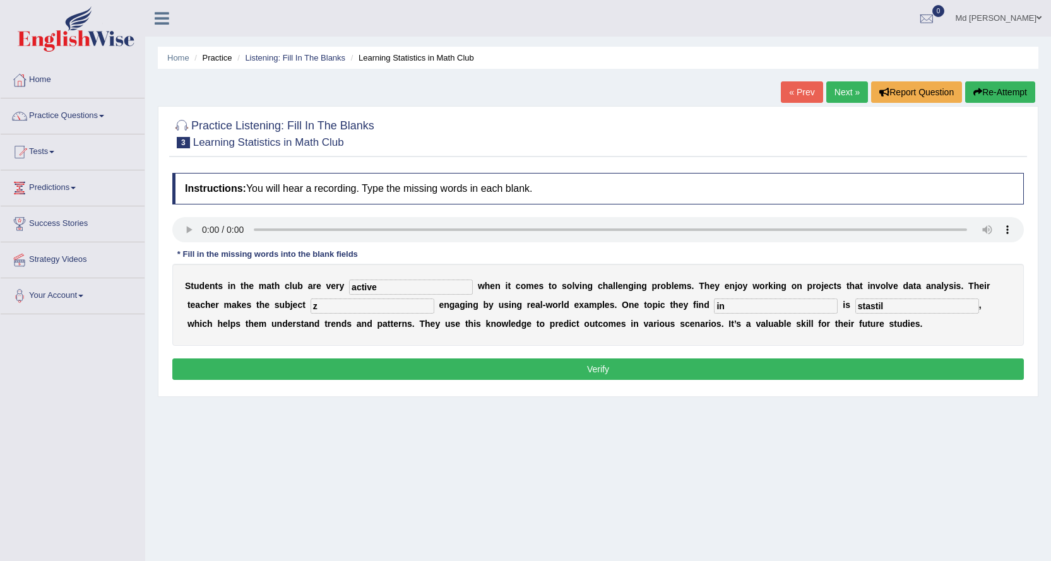
type input "stastil"
click at [417, 307] on input "z" at bounding box center [373, 306] width 124 height 15
type input "exti"
click at [882, 306] on input "stastil" at bounding box center [918, 306] width 124 height 15
type input "s"
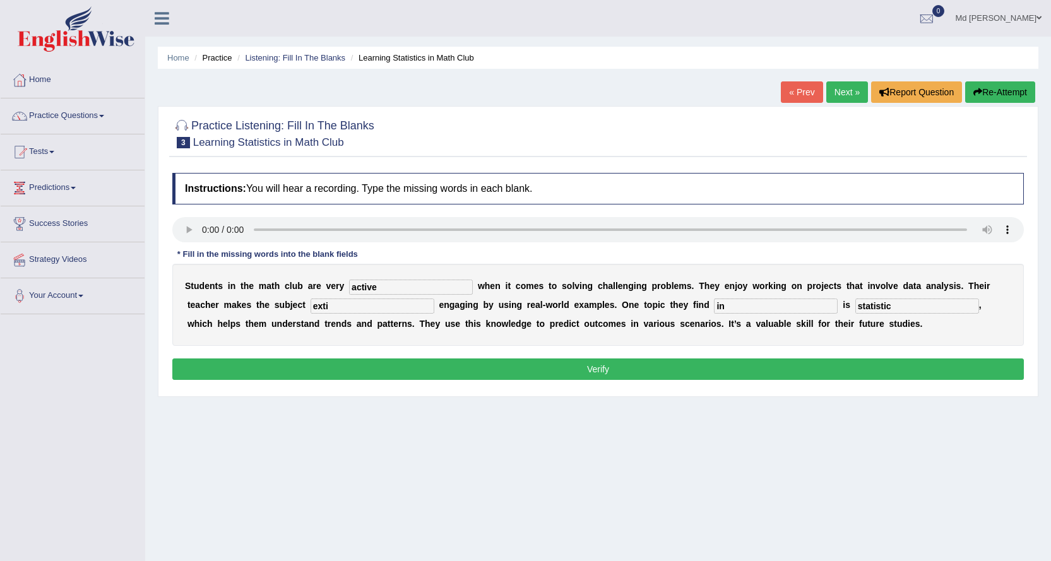
type input "statistic"
click at [376, 300] on input "exti" at bounding box center [373, 306] width 124 height 15
type input "e"
type input "exsitment"
click at [411, 367] on button "Verify" at bounding box center [598, 369] width 852 height 21
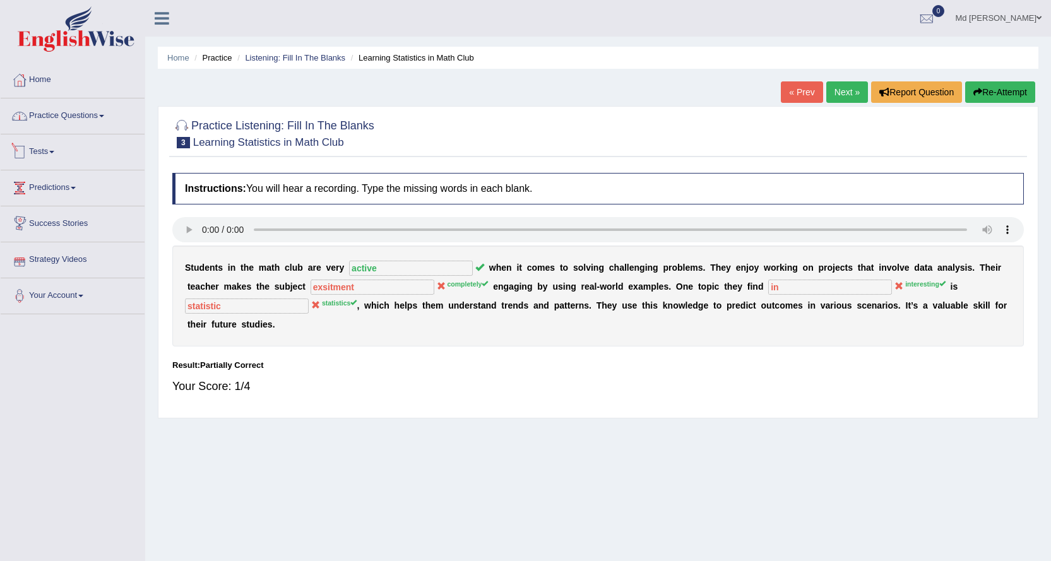
click at [78, 125] on link "Practice Questions" at bounding box center [73, 114] width 144 height 32
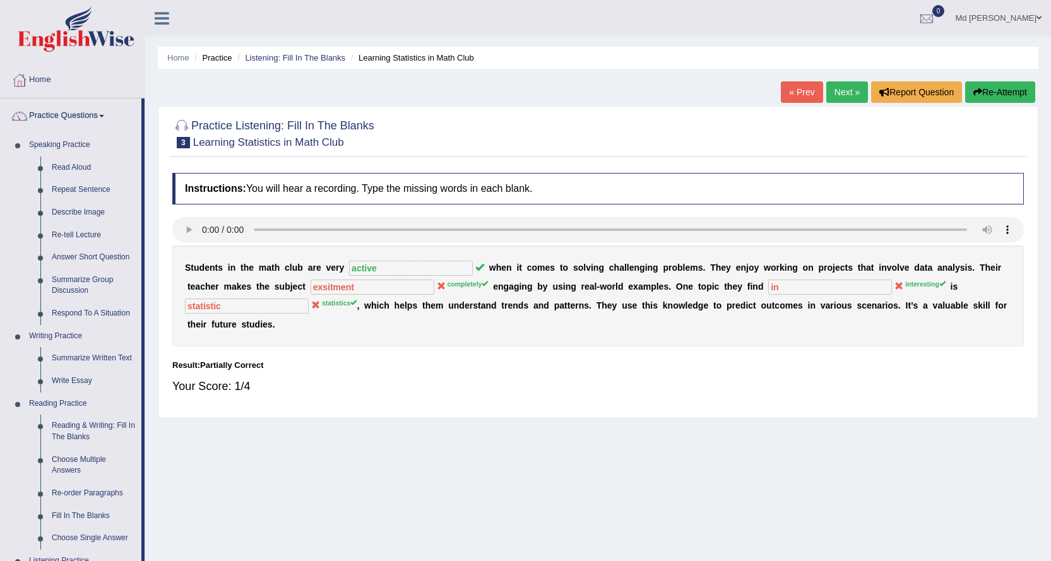
click at [837, 86] on link "Next »" at bounding box center [847, 91] width 42 height 21
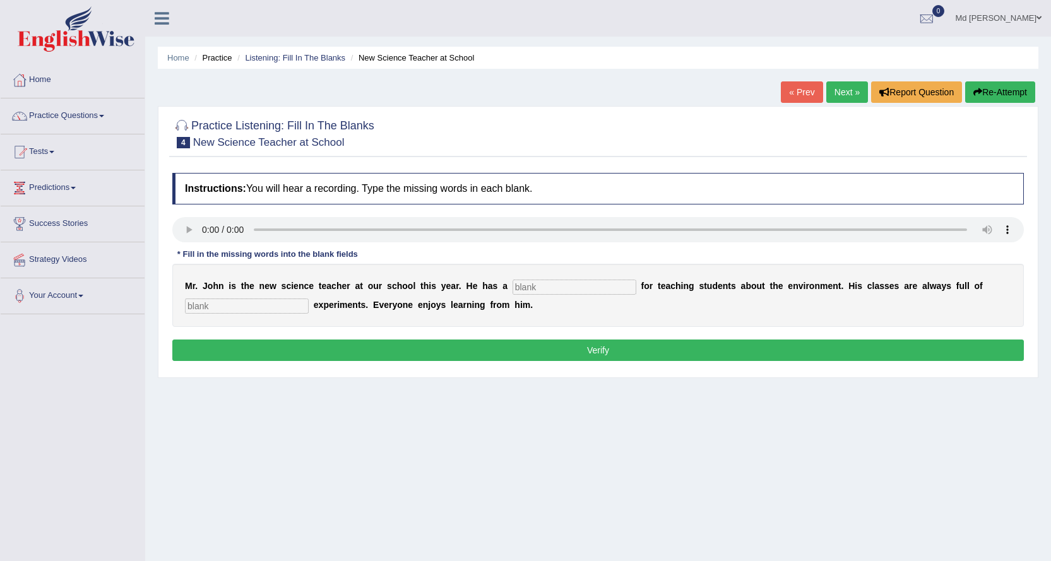
click at [527, 295] on div "M r . J o h n i s t h e n e w s c i e n c e t e a c h e r a t o u r s c h o o l…" at bounding box center [598, 295] width 852 height 63
click at [532, 286] on input "text" at bounding box center [575, 287] width 124 height 15
click at [287, 298] on div "M r . J o h n i s t h e n e w s c i e n c e t e a c h e r a t o u r s c h o o l…" at bounding box center [598, 295] width 852 height 63
click at [287, 301] on input "text" at bounding box center [247, 306] width 124 height 15
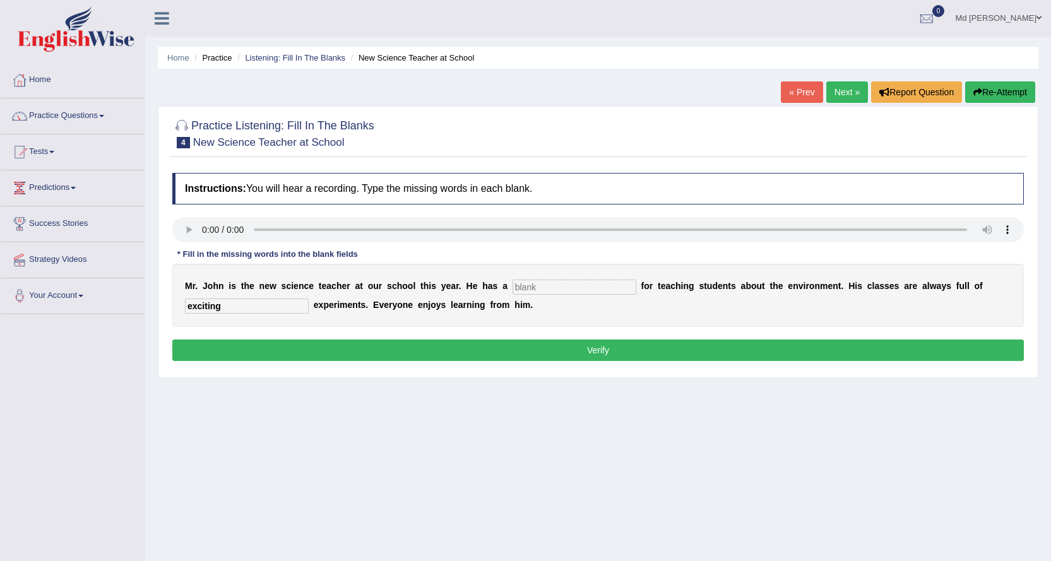
type input "exciting"
click at [565, 294] on input "text" at bounding box center [575, 287] width 124 height 15
type input "pasoine"
click at [566, 347] on button "Verify" at bounding box center [598, 350] width 852 height 21
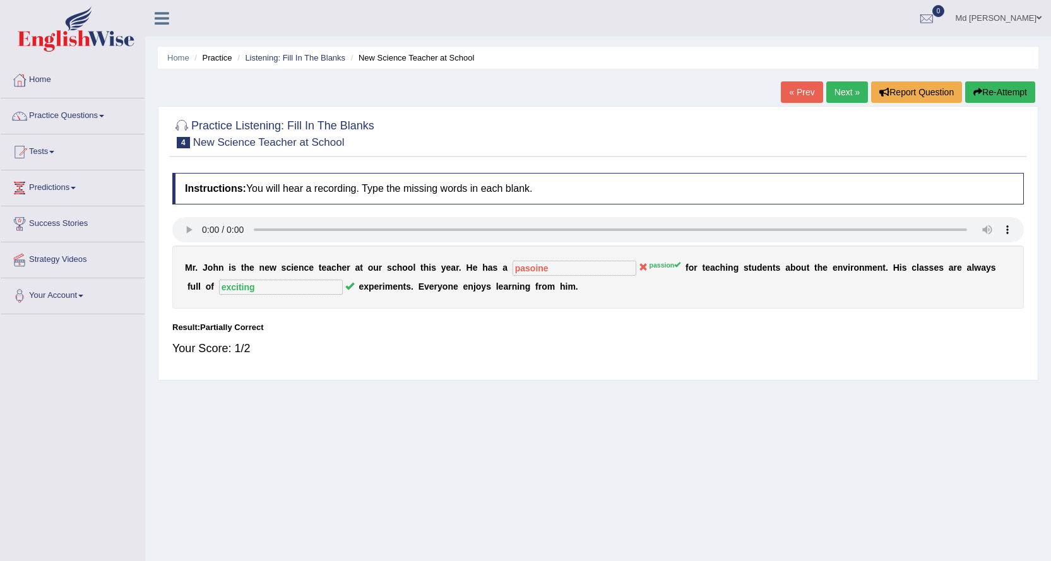
click at [833, 97] on link "Next »" at bounding box center [847, 91] width 42 height 21
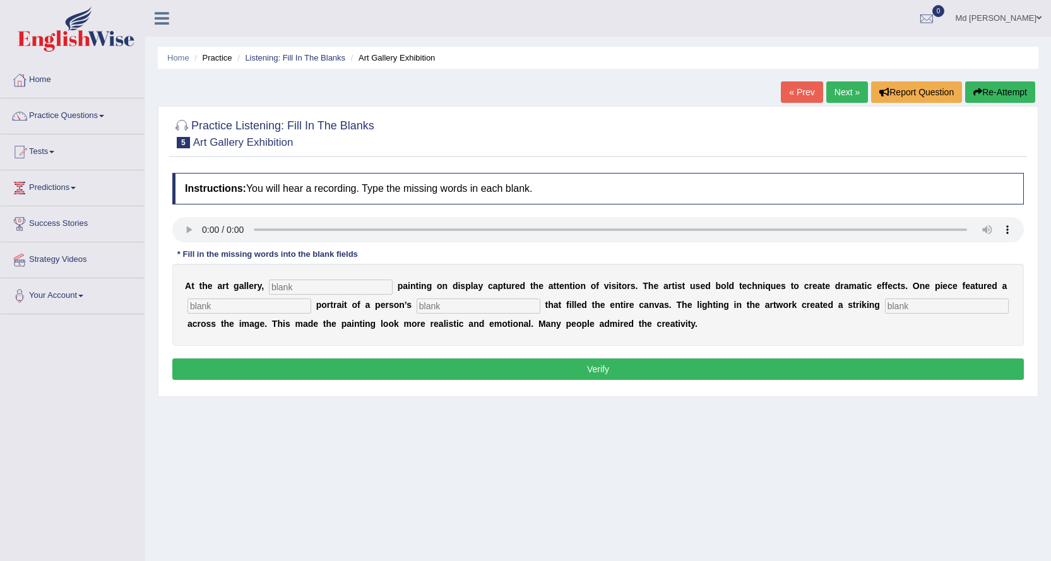
click at [438, 370] on button "Verify" at bounding box center [598, 369] width 852 height 21
click at [357, 294] on input "text" at bounding box center [331, 287] width 124 height 15
type input "every"
click at [225, 315] on div "A t t h e a r t g a l l e r y , every p a i n t i n g o n d i s p l a y c a p t…" at bounding box center [598, 305] width 852 height 82
click at [225, 310] on input "text" at bounding box center [250, 306] width 124 height 15
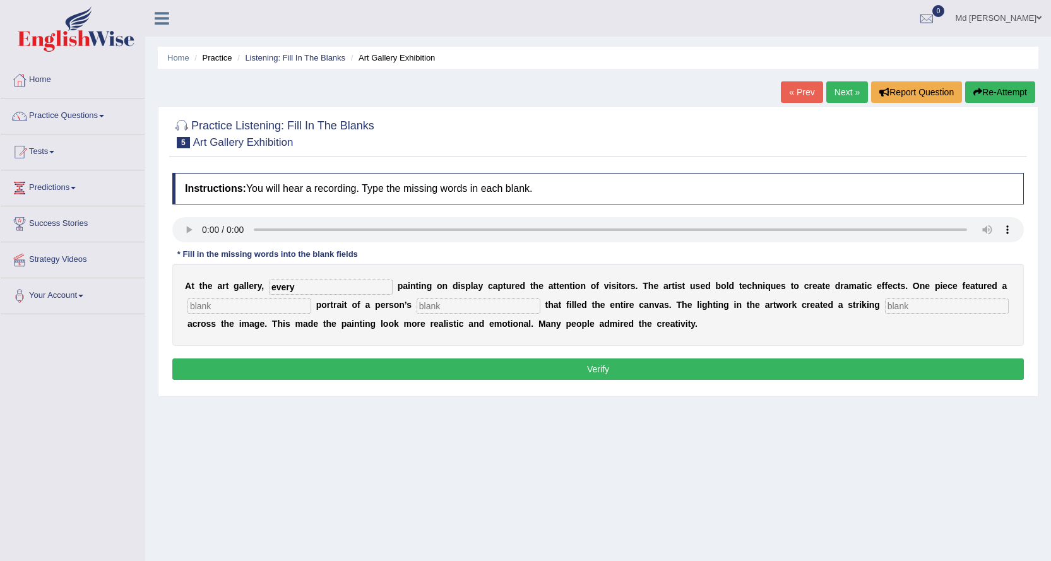
click at [922, 305] on input "text" at bounding box center [947, 306] width 124 height 15
type input "shad"
click at [225, 310] on input "text" at bounding box center [250, 306] width 124 height 15
type input "h"
type input "heoge"
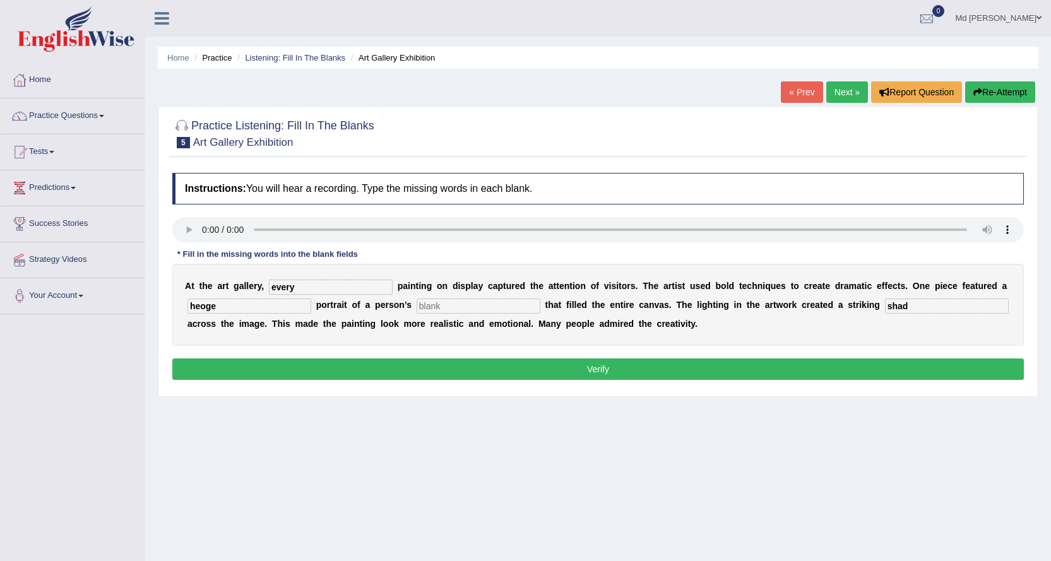
drag, startPoint x: 515, startPoint y: 311, endPoint x: 544, endPoint y: 309, distance: 29.7
click at [516, 309] on input "text" at bounding box center [479, 306] width 124 height 15
click at [951, 306] on input "shad" at bounding box center [947, 306] width 124 height 15
type input "s"
type input "Shadow"
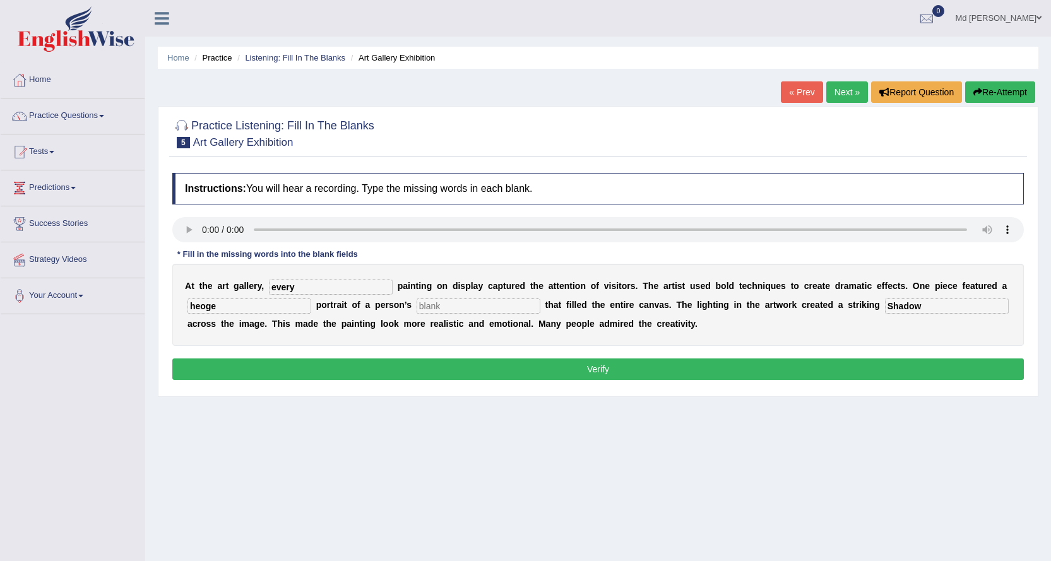
click at [795, 372] on button "Verify" at bounding box center [598, 369] width 852 height 21
click at [457, 305] on input "text" at bounding box center [479, 306] width 124 height 15
type input "a"
click at [554, 362] on button "Verify" at bounding box center [598, 369] width 852 height 21
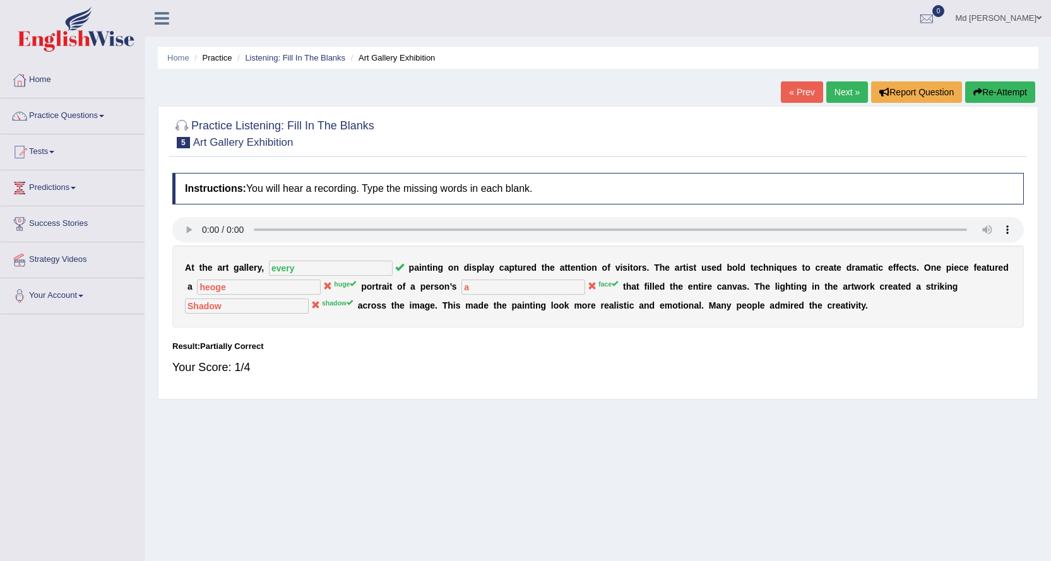
click at [856, 92] on link "Next »" at bounding box center [847, 91] width 42 height 21
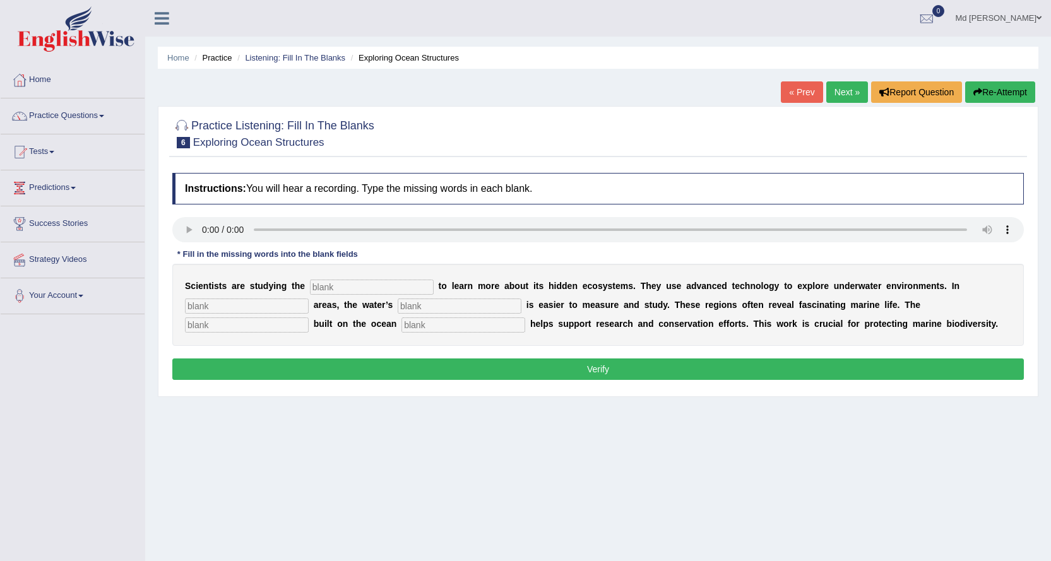
click at [331, 290] on input "text" at bounding box center [372, 287] width 124 height 15
type input "q"
click at [263, 310] on input "text" at bounding box center [247, 306] width 124 height 15
type input "sha"
click at [430, 313] on input "text" at bounding box center [460, 306] width 124 height 15
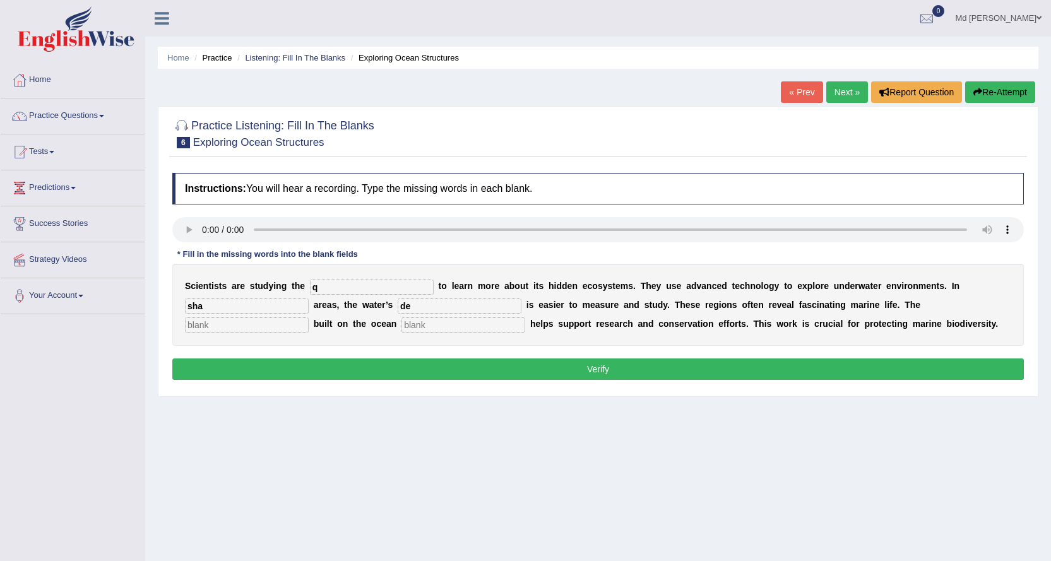
type input "de"
click at [261, 329] on input "text" at bounding box center [247, 325] width 124 height 15
type input "in"
click at [425, 326] on input "text" at bounding box center [464, 325] width 124 height 15
click at [371, 293] on input "q" at bounding box center [372, 287] width 124 height 15
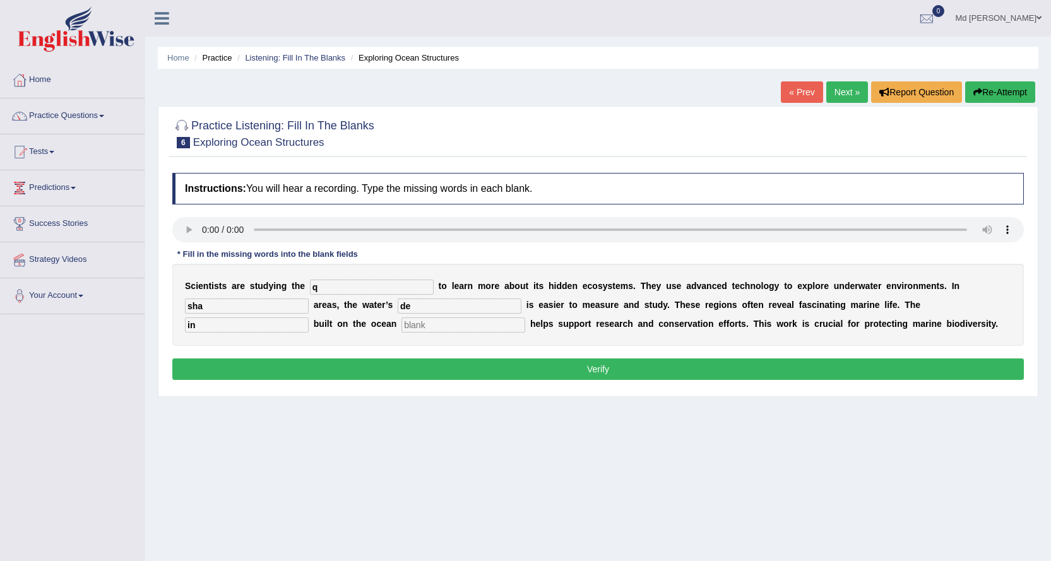
drag, startPoint x: 394, startPoint y: 324, endPoint x: 376, endPoint y: 323, distance: 18.3
click at [376, 323] on div "S c i e n t i s t s a r e s t u d y i n g t h e q t o l e a r n m o r e a b o u…" at bounding box center [598, 305] width 852 height 82
click at [351, 294] on input "q" at bounding box center [372, 287] width 124 height 15
type input "ocean"
click at [244, 309] on input "sha" at bounding box center [247, 306] width 124 height 15
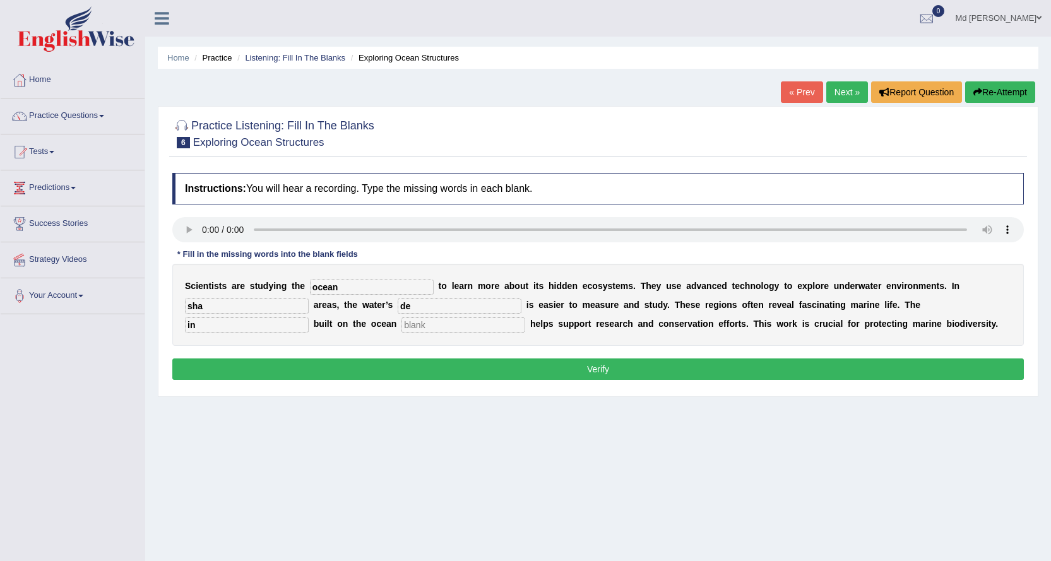
click at [420, 309] on input "de" at bounding box center [460, 306] width 124 height 15
type input "deeped"
click at [287, 307] on input "sha" at bounding box center [247, 306] width 124 height 15
type input "s"
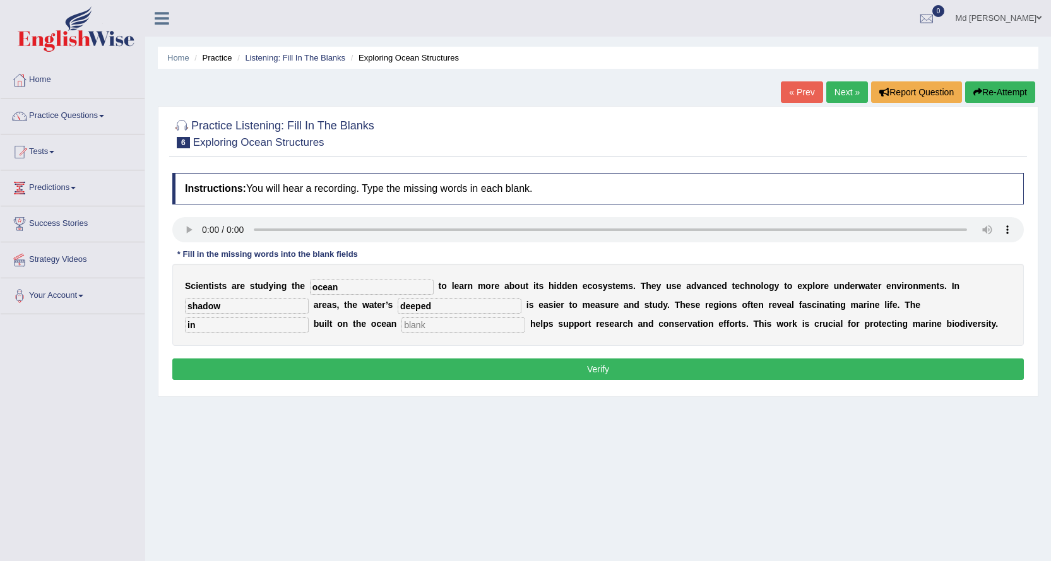
type input "shadow"
click at [246, 321] on input "in" at bounding box center [247, 325] width 124 height 15
type input "infacsteacter"
click at [444, 325] on input "text" at bounding box center [464, 325] width 124 height 15
type input "aree"
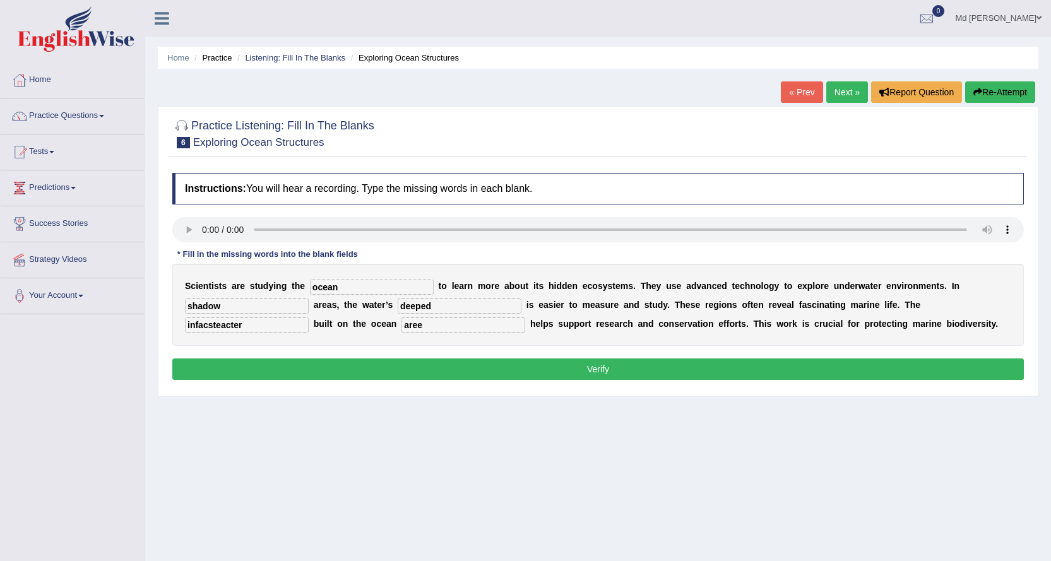
click at [519, 369] on button "Verify" at bounding box center [598, 369] width 852 height 21
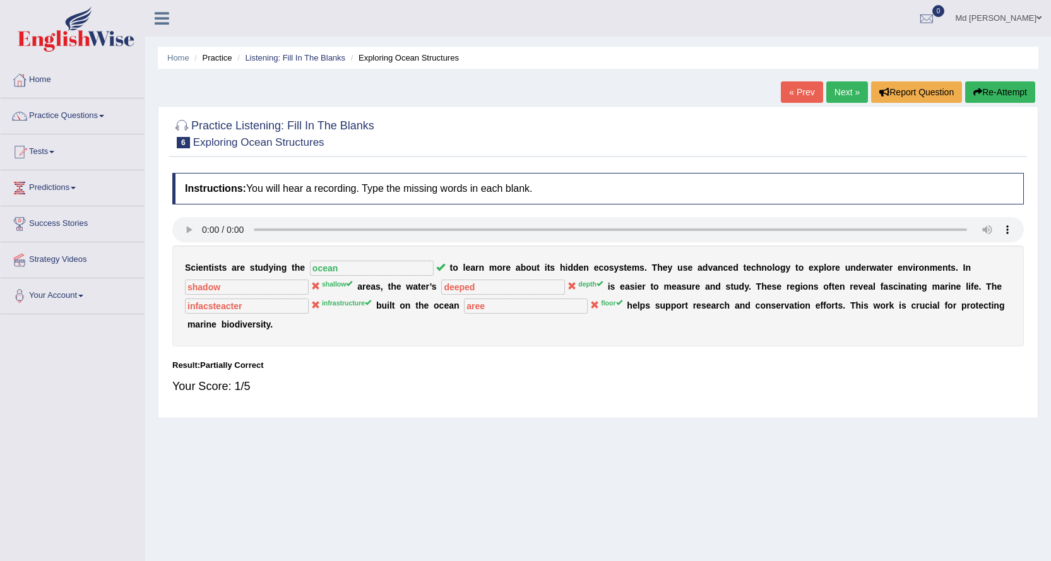
click at [830, 98] on link "Next »" at bounding box center [847, 91] width 42 height 21
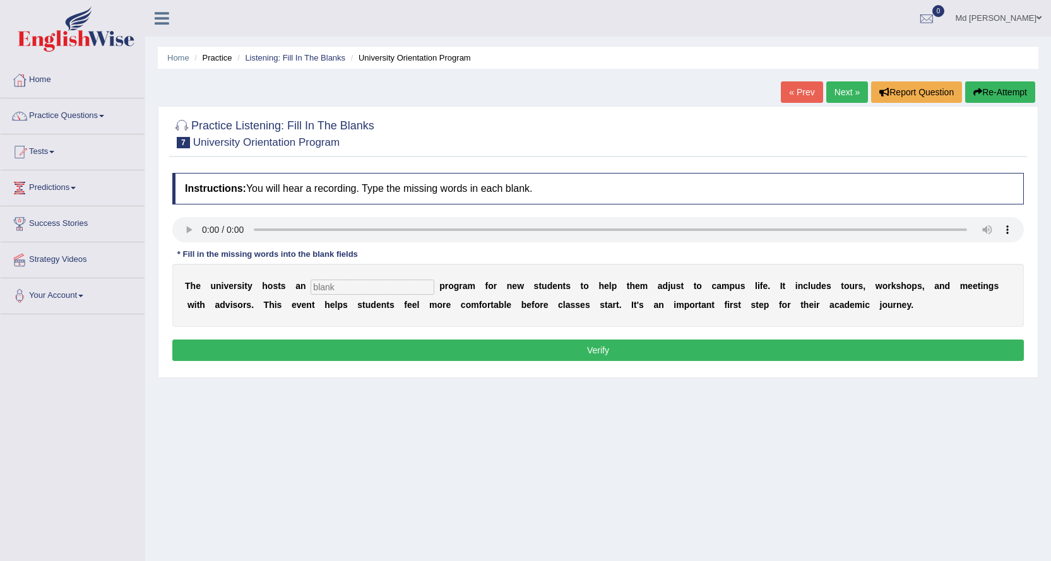
click at [395, 295] on div "T h e u n i v e r s i t y h o s t s a n p r o g r a m f o r n e w s t u d e n t…" at bounding box center [598, 295] width 852 height 63
click at [396, 289] on input "text" at bounding box center [373, 287] width 124 height 15
type input "l"
click at [330, 289] on input "orintation" at bounding box center [373, 287] width 124 height 15
type input "oriantation"
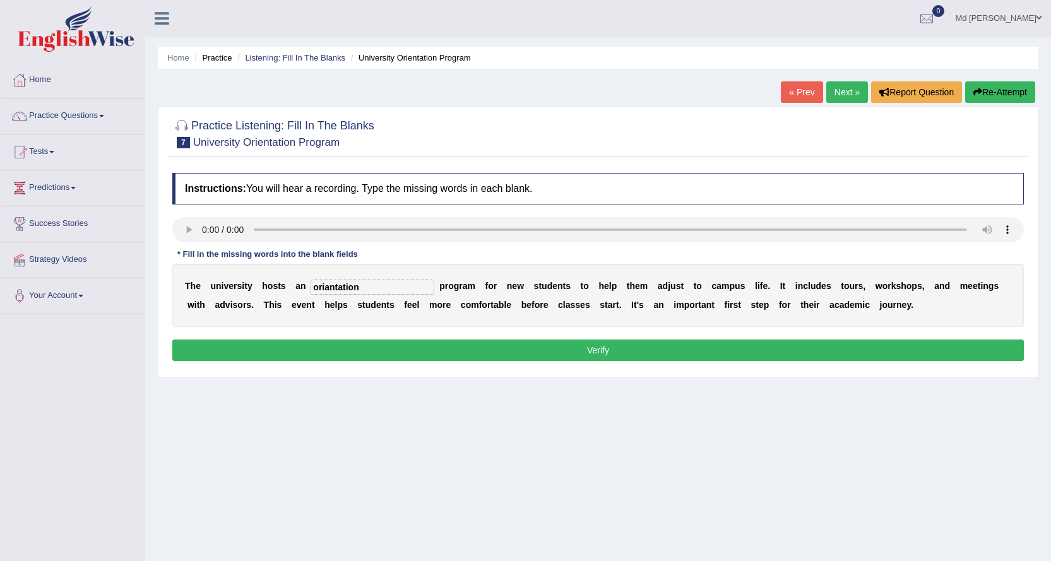
click at [551, 352] on button "Verify" at bounding box center [598, 350] width 852 height 21
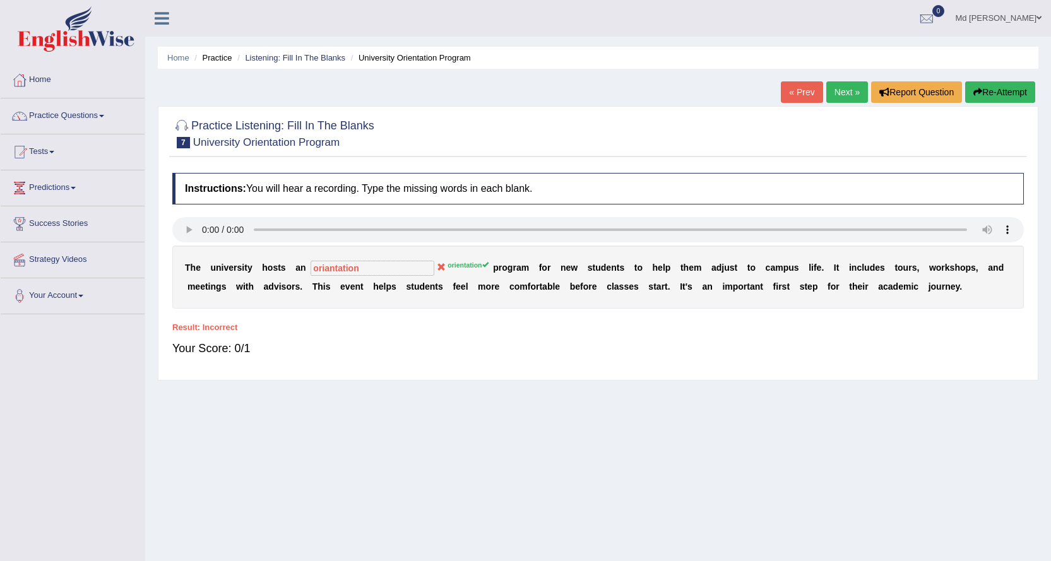
click at [840, 97] on link "Next »" at bounding box center [847, 91] width 42 height 21
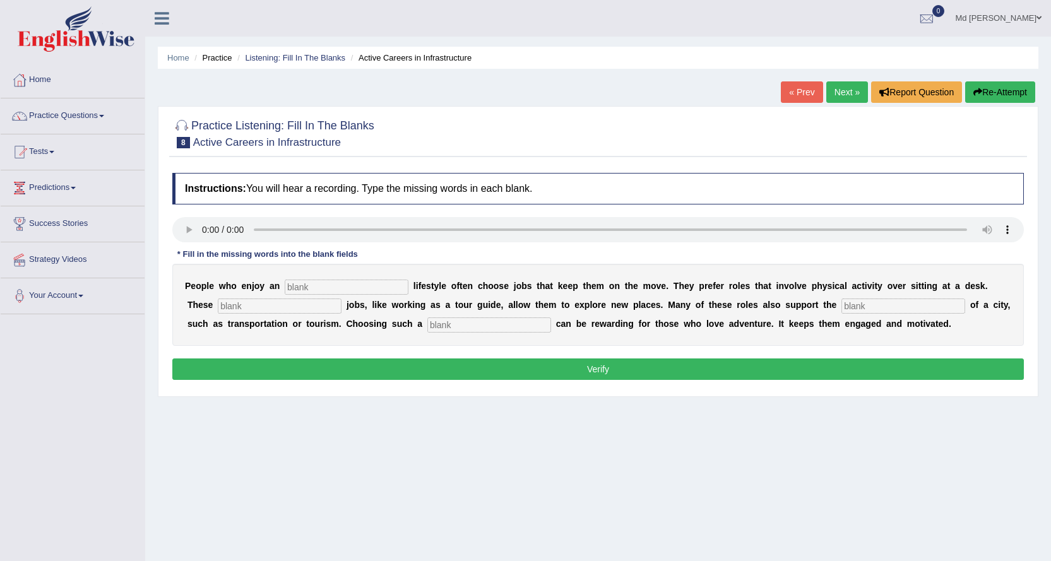
click at [312, 299] on input "text" at bounding box center [280, 306] width 124 height 15
click at [312, 295] on div "P e o p l e w h o e n j o y a n l i f e s t y l e o f t e n c h o o s e j o b s…" at bounding box center [598, 305] width 852 height 82
click at [311, 289] on input "text" at bounding box center [347, 287] width 124 height 15
type input "active"
click at [323, 306] on input "text" at bounding box center [280, 306] width 124 height 15
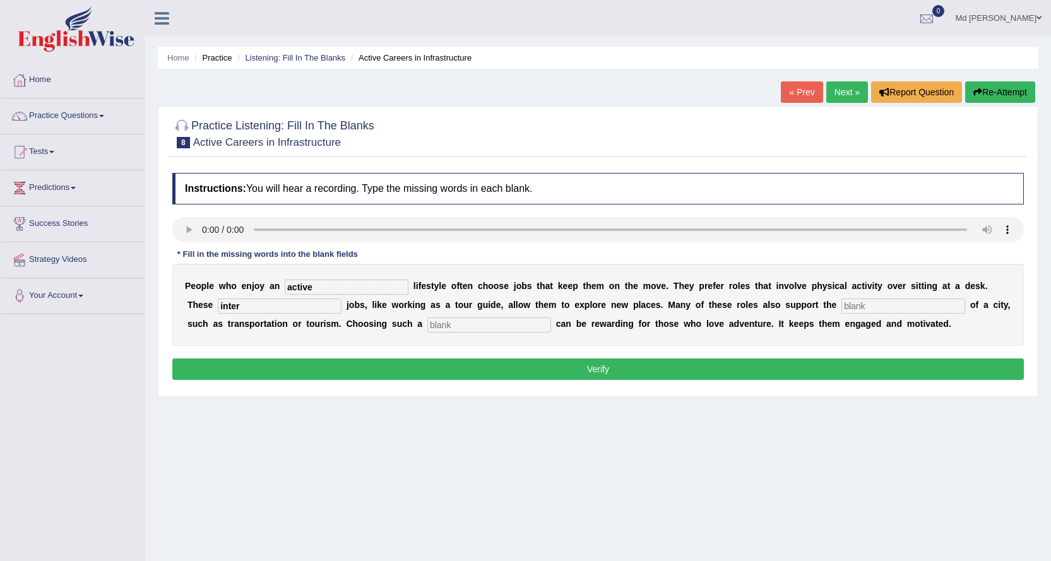
type input "inter"
click at [857, 310] on input "text" at bounding box center [904, 306] width 124 height 15
type input "infat"
click at [489, 330] on input "text" at bounding box center [489, 325] width 124 height 15
type input "carear"
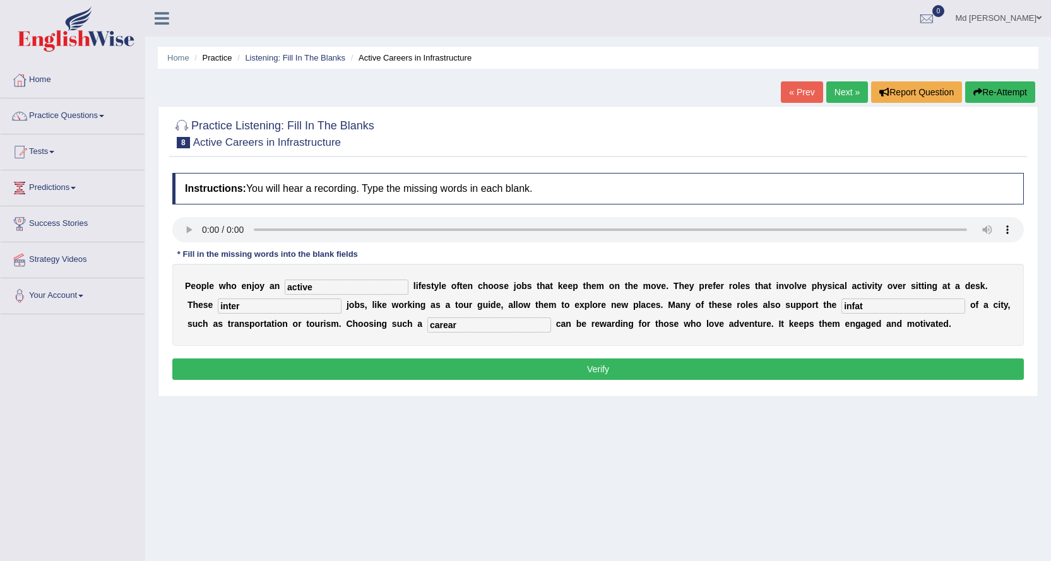
click at [326, 302] on input "inter" at bounding box center [280, 306] width 124 height 15
type input "interresting"
click at [880, 304] on input "infat" at bounding box center [904, 306] width 124 height 15
type input "infastacter"
click at [604, 373] on button "Verify" at bounding box center [598, 369] width 852 height 21
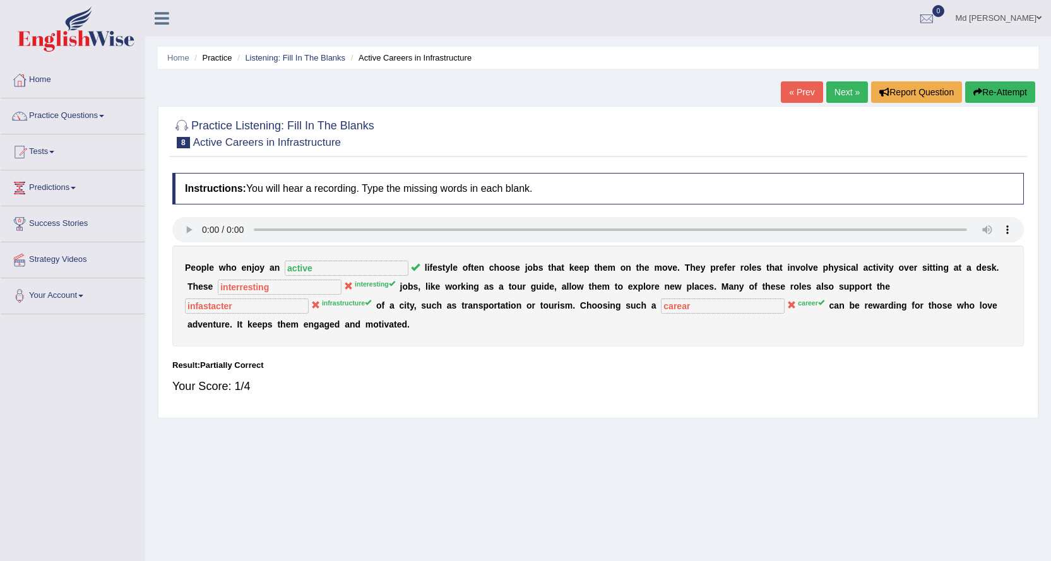
click at [837, 97] on link "Next »" at bounding box center [847, 91] width 42 height 21
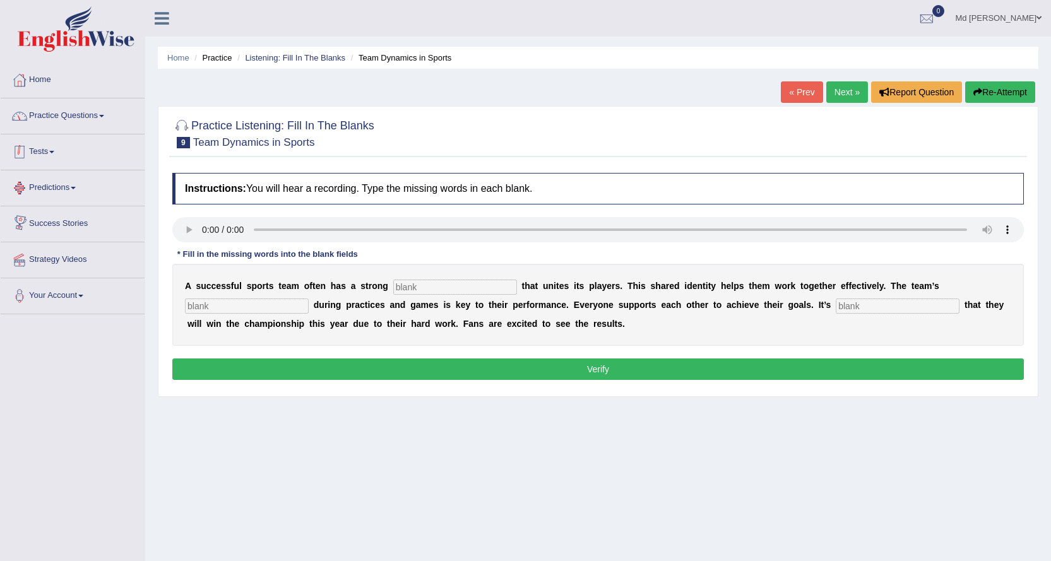
click at [76, 120] on link "Practice Questions" at bounding box center [73, 114] width 144 height 32
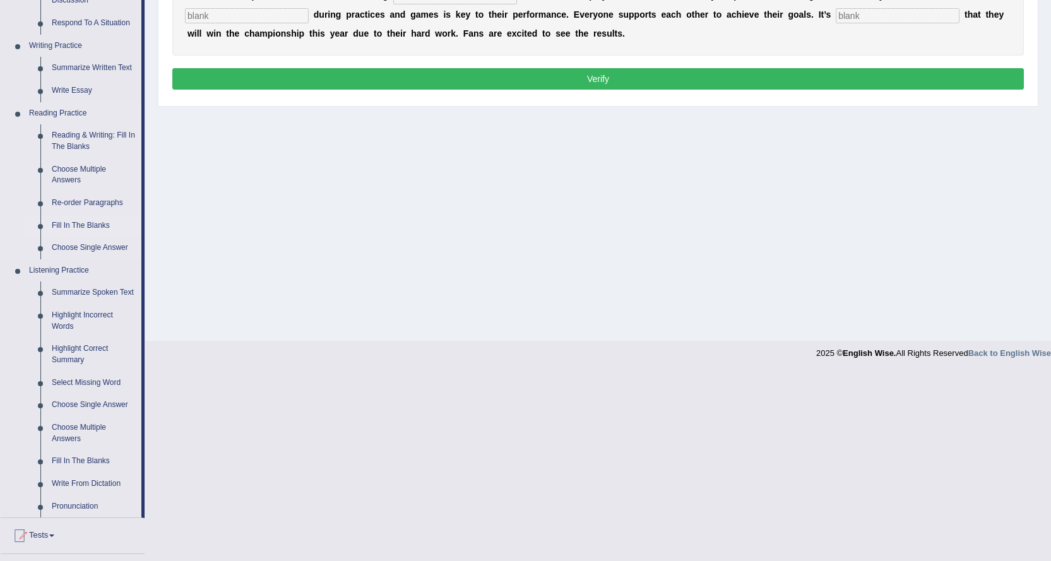
scroll to position [316, 0]
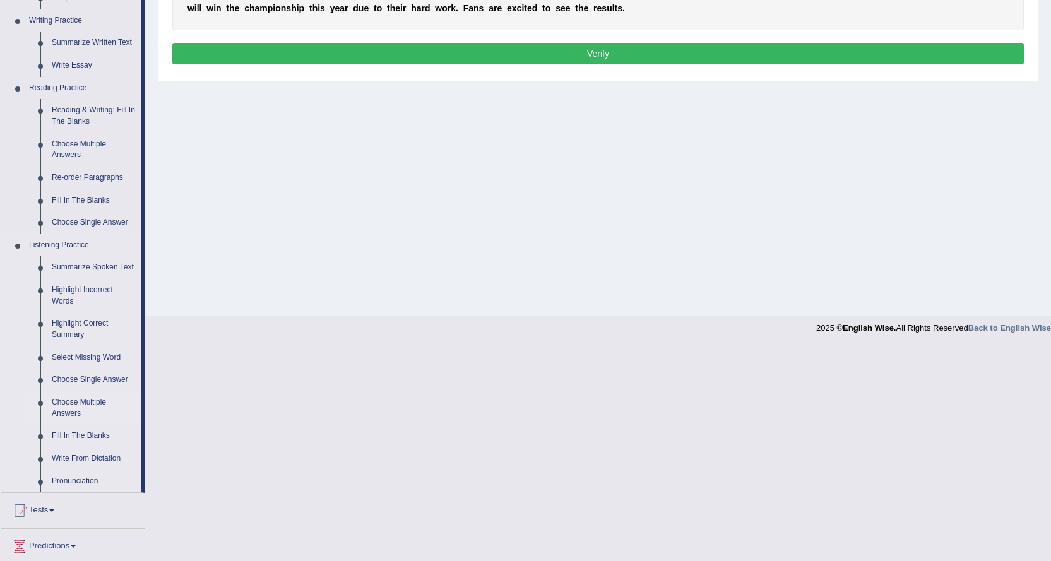
click at [80, 409] on link "Choose Multiple Answers" at bounding box center [93, 407] width 95 height 33
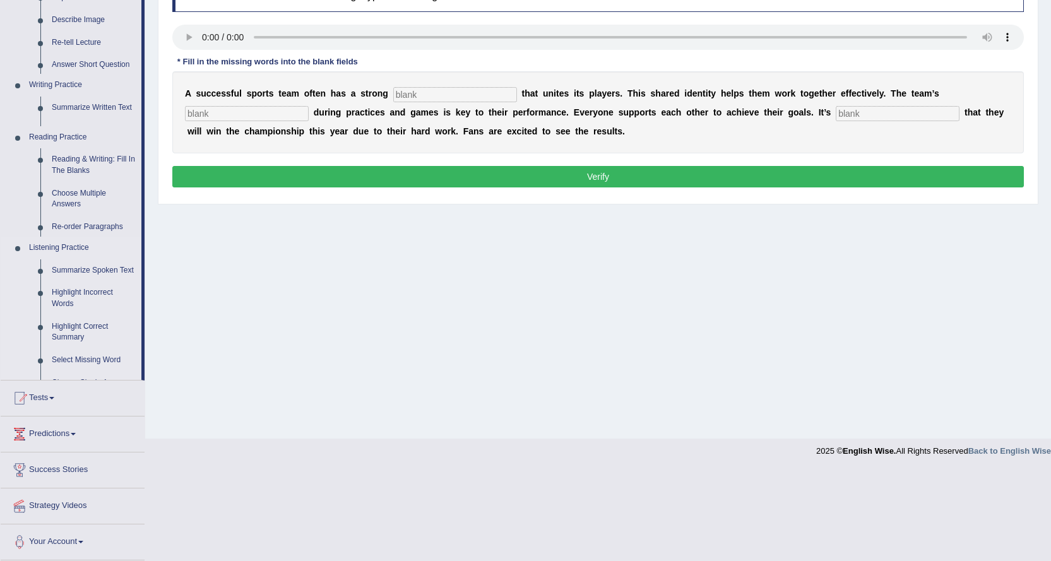
scroll to position [102, 0]
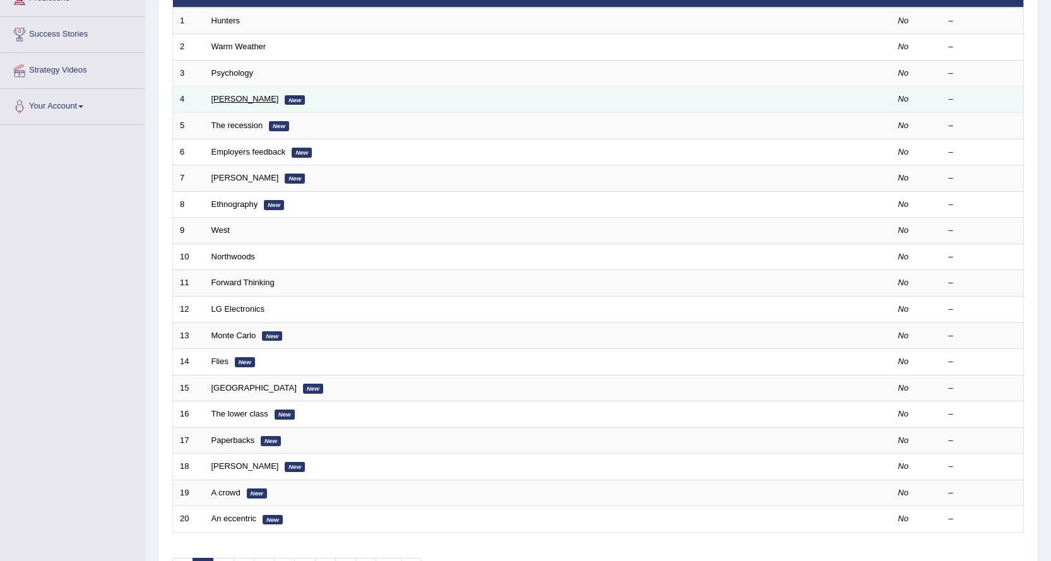
click at [218, 99] on link "[PERSON_NAME]" at bounding box center [246, 98] width 68 height 9
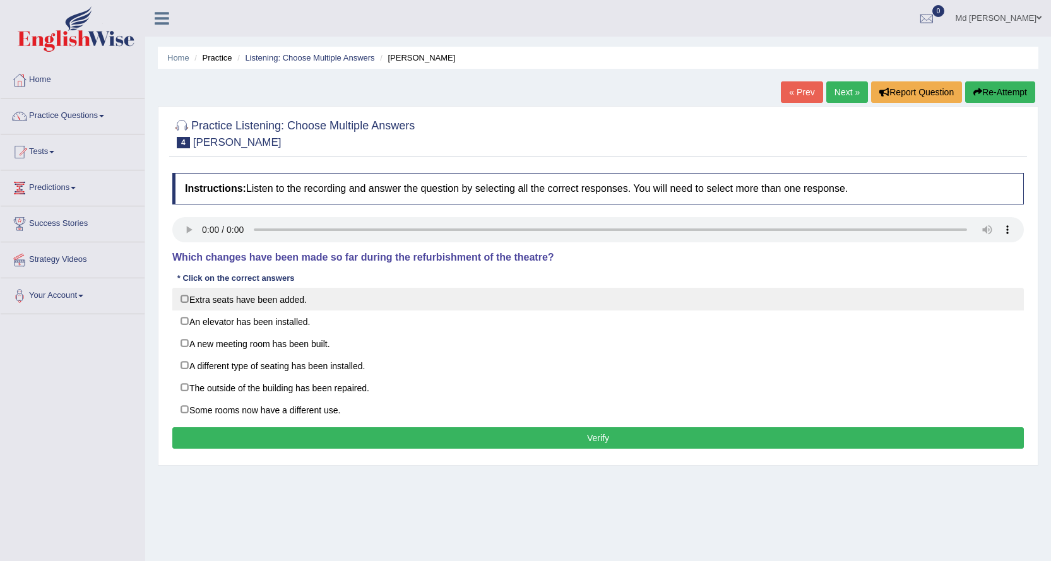
click at [255, 302] on label "Extra seats have been added." at bounding box center [598, 299] width 852 height 23
checkbox input "true"
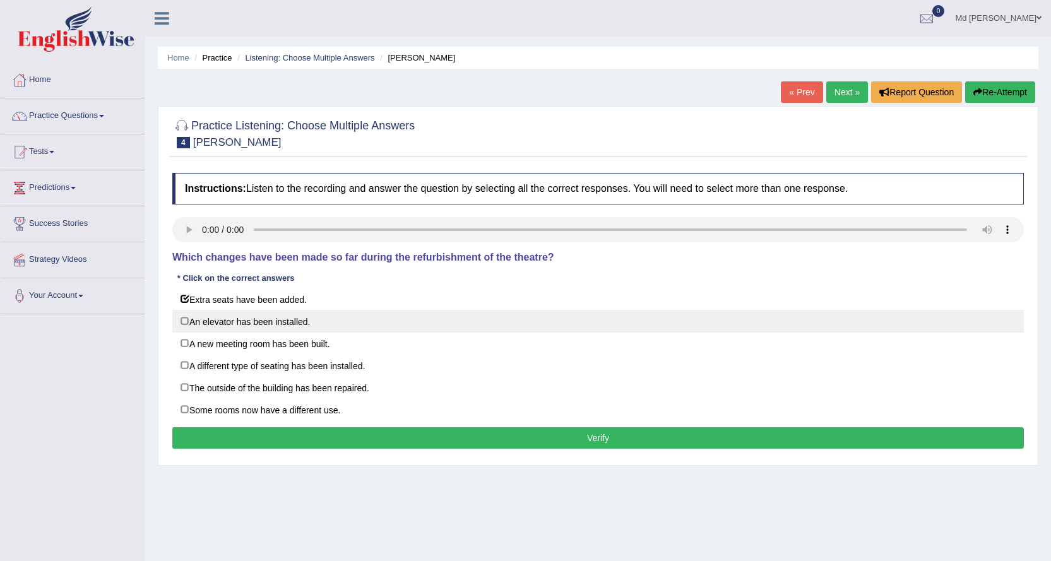
click at [254, 326] on label "An elevator has been installed." at bounding box center [598, 321] width 852 height 23
checkbox input "true"
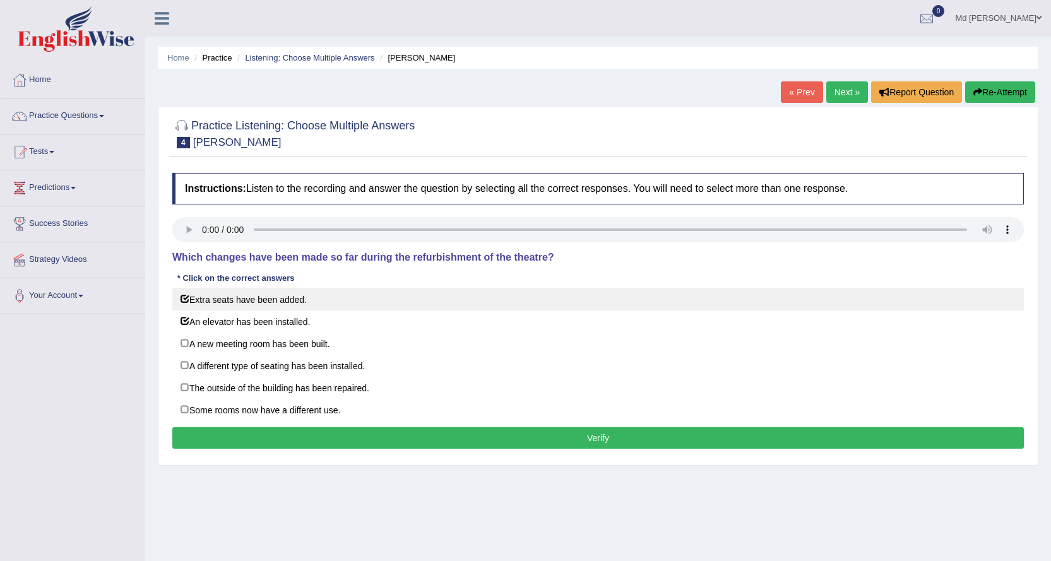
click at [237, 297] on label "Extra seats have been added." at bounding box center [598, 299] width 852 height 23
checkbox input "false"
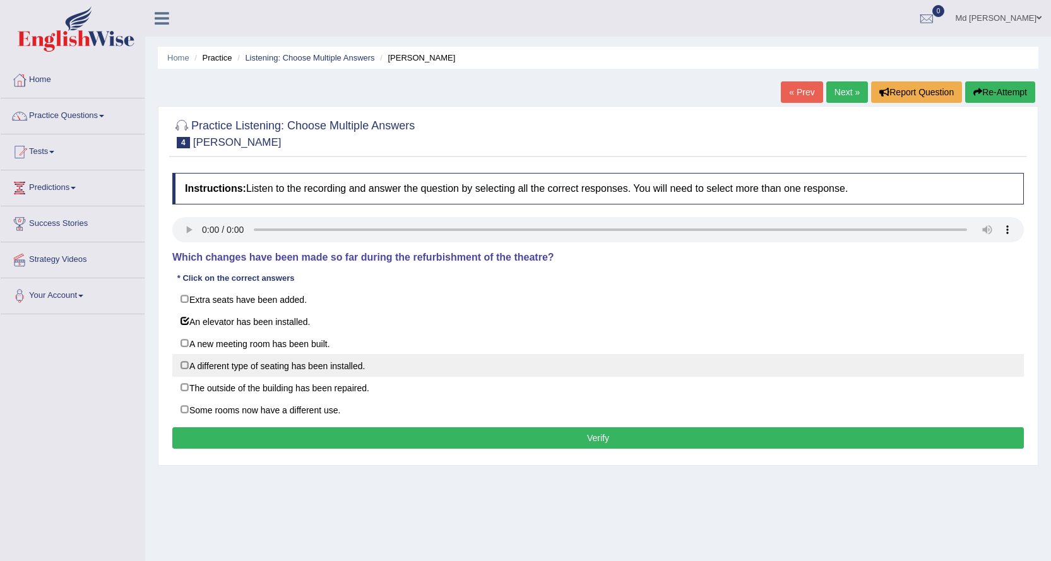
click at [292, 367] on label "A different type of seating has been installed." at bounding box center [598, 365] width 852 height 23
checkbox input "true"
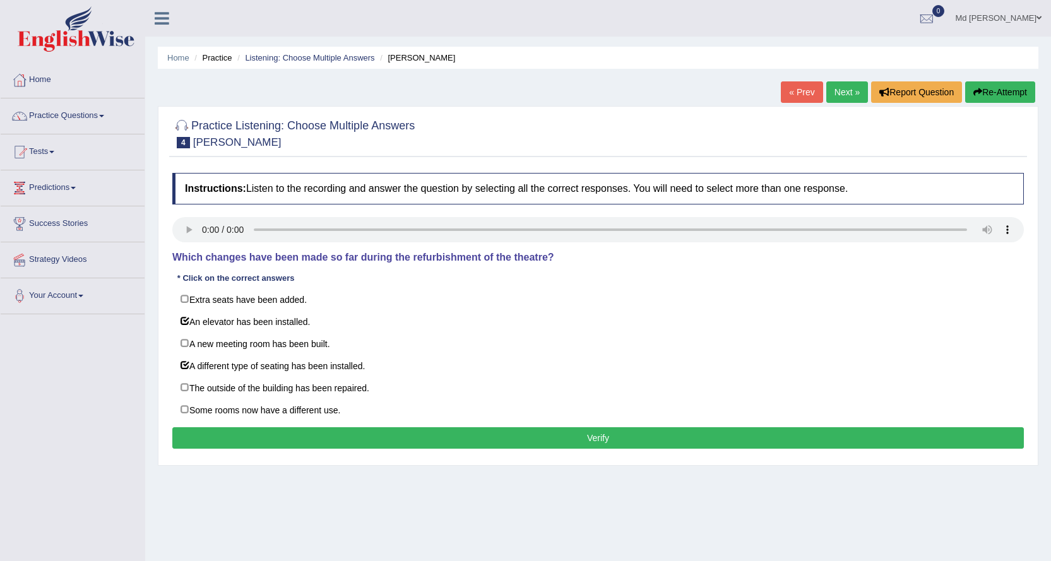
click at [386, 429] on button "Verify" at bounding box center [598, 437] width 852 height 21
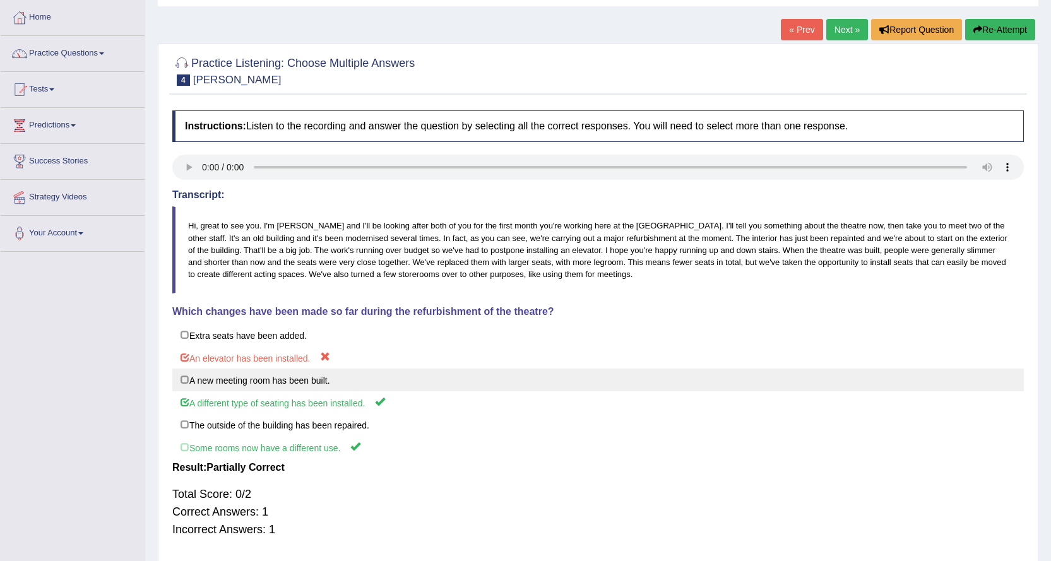
scroll to position [63, 0]
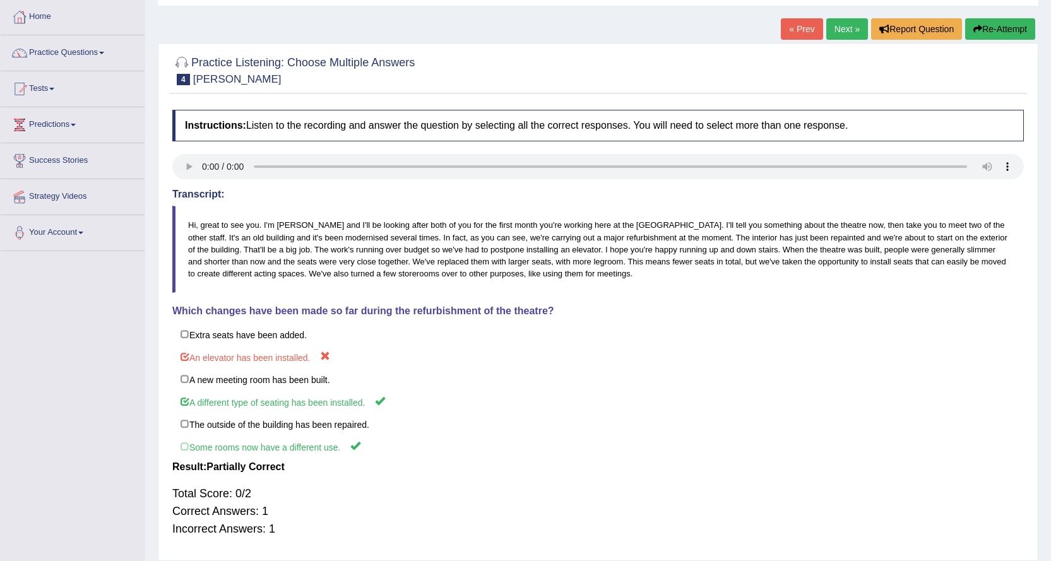
click at [834, 33] on link "Next »" at bounding box center [847, 28] width 42 height 21
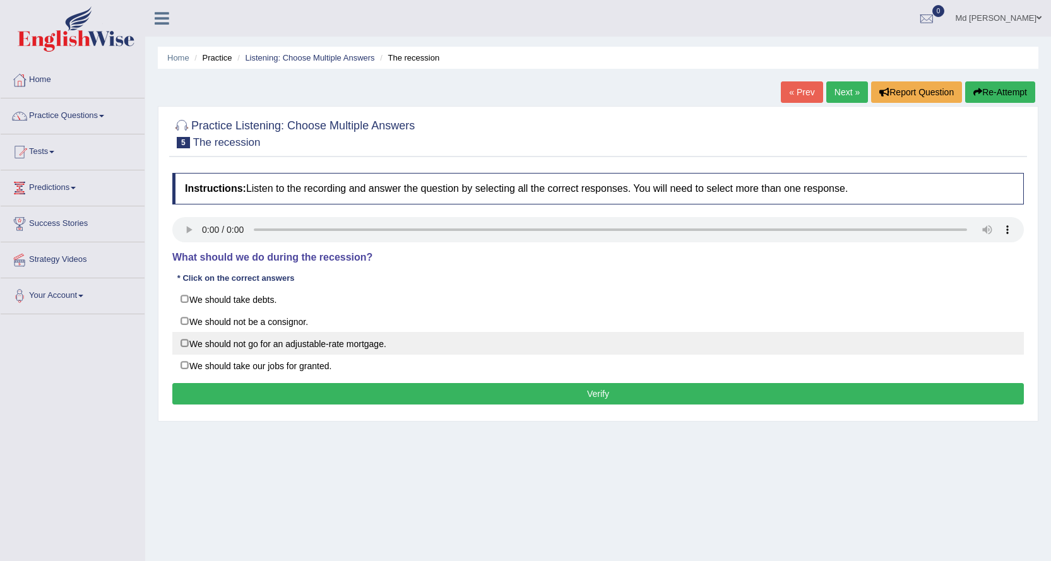
click at [314, 343] on label "We should not go for an adjustable-rate mortgage." at bounding box center [598, 343] width 852 height 23
checkbox input "true"
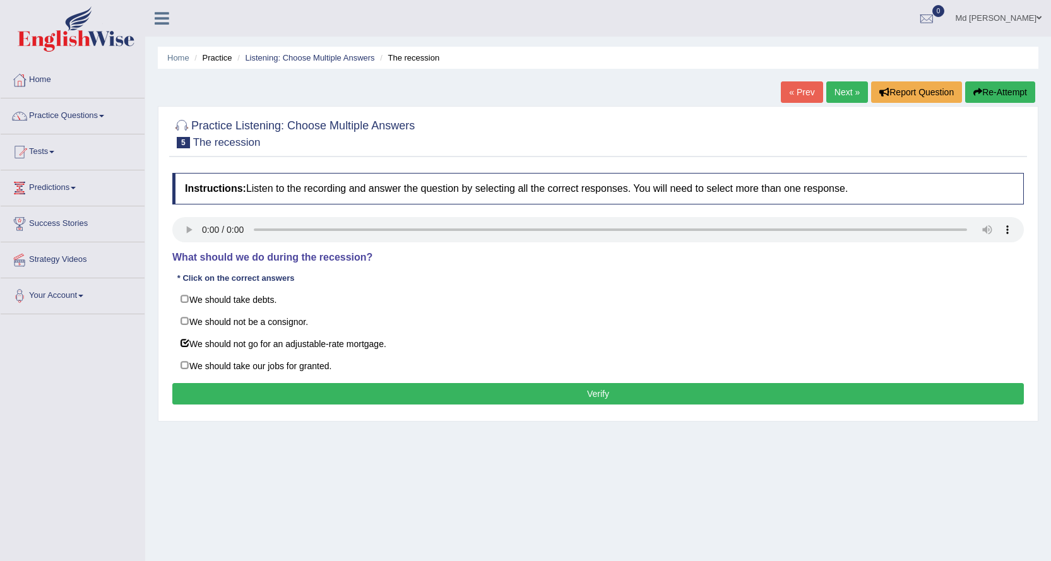
click at [307, 394] on button "Verify" at bounding box center [598, 393] width 852 height 21
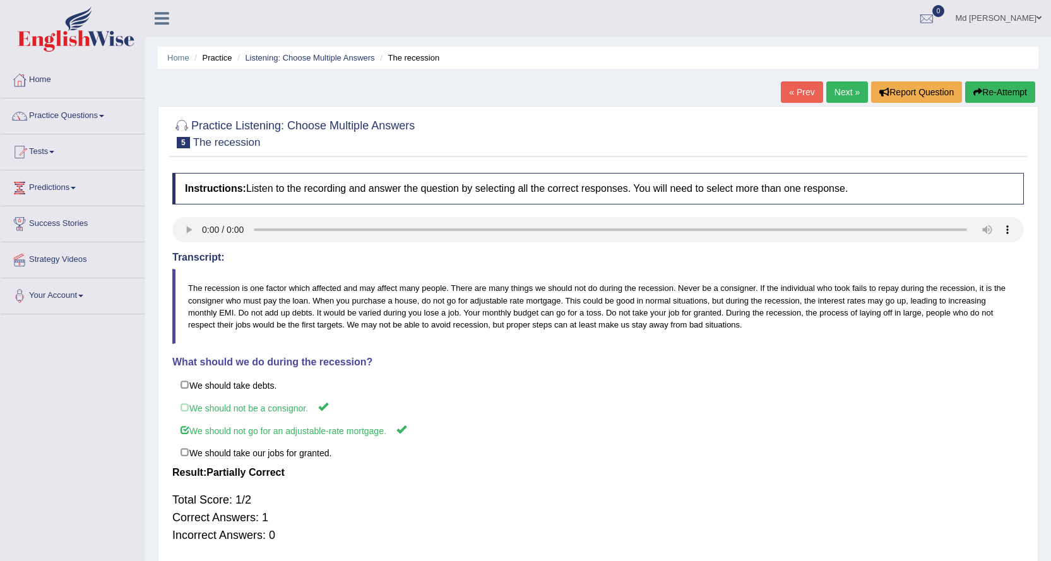
click at [847, 95] on link "Next »" at bounding box center [847, 91] width 42 height 21
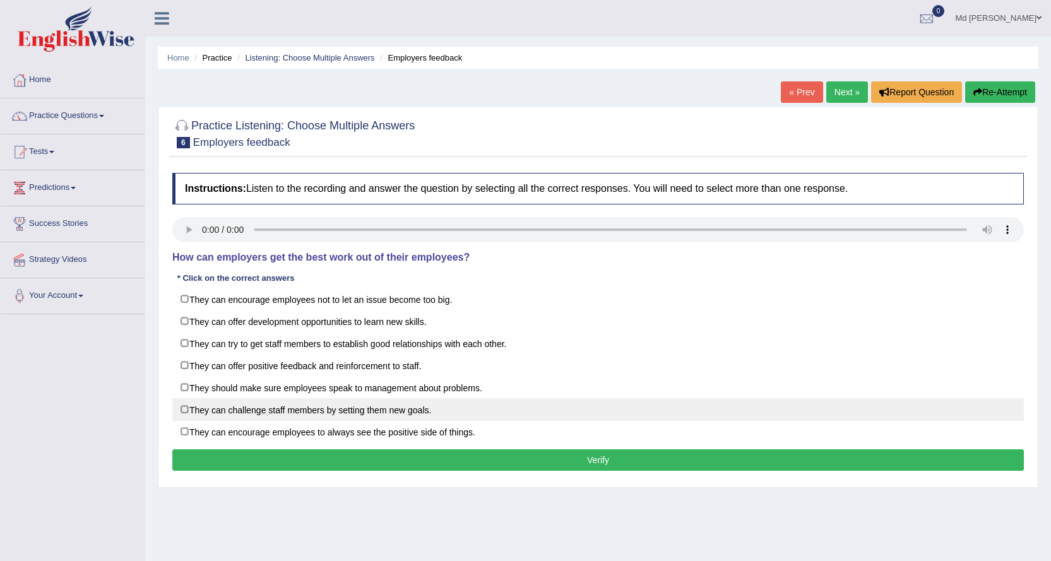
click at [197, 414] on label "They can challenge staff members by setting them new goals." at bounding box center [598, 409] width 852 height 23
checkbox input "true"
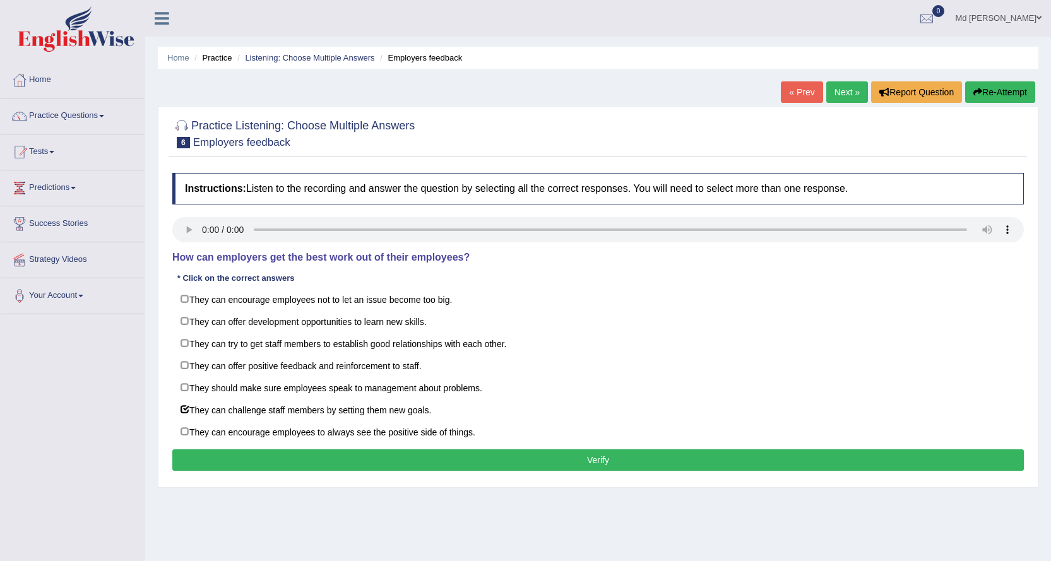
click at [400, 450] on button "Verify" at bounding box center [598, 460] width 852 height 21
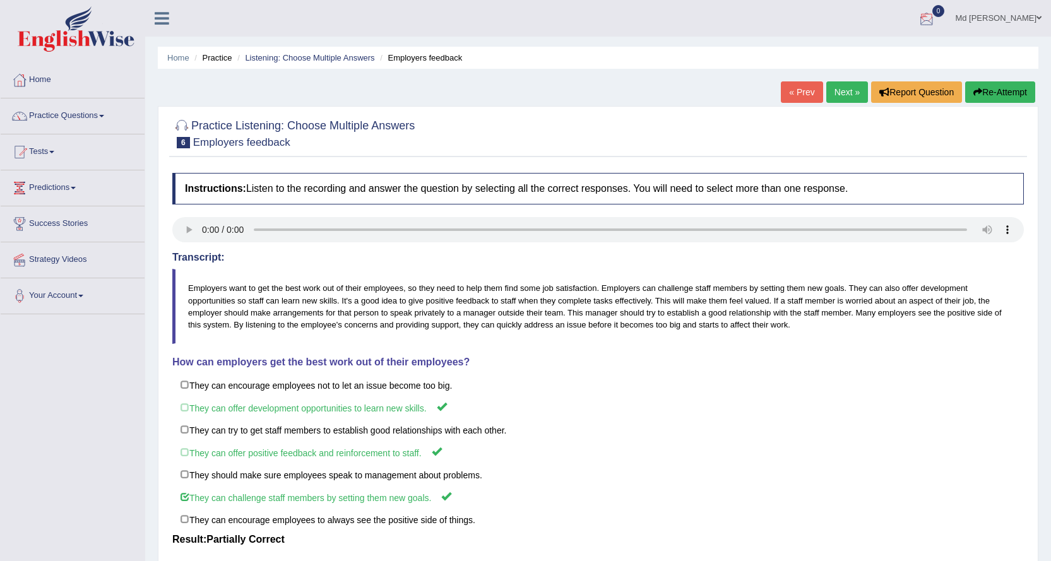
click at [826, 93] on link "Next »" at bounding box center [847, 91] width 42 height 21
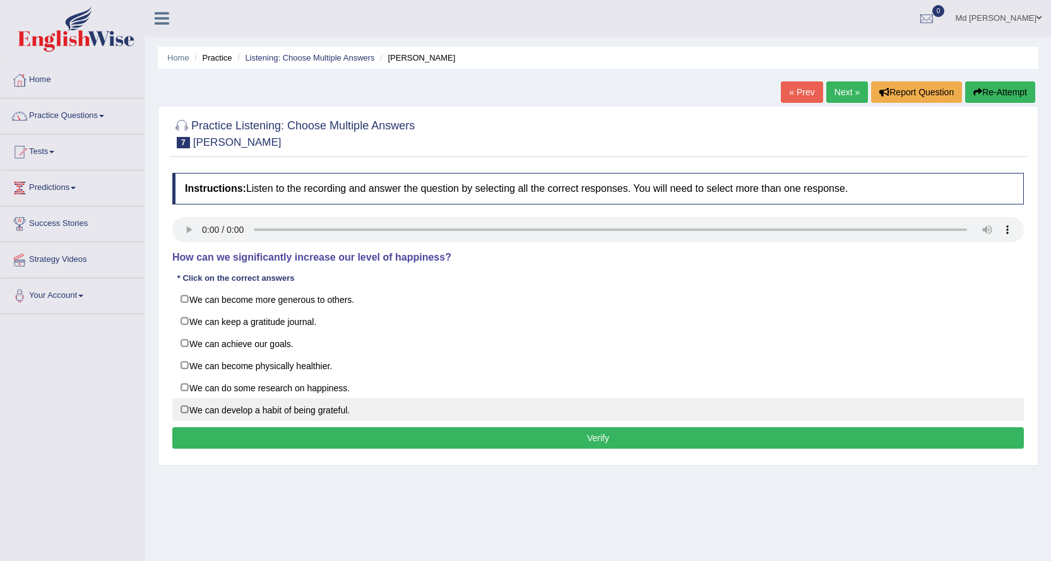
click at [336, 414] on label "We can develop a habit of being grateful." at bounding box center [598, 409] width 852 height 23
checkbox input "true"
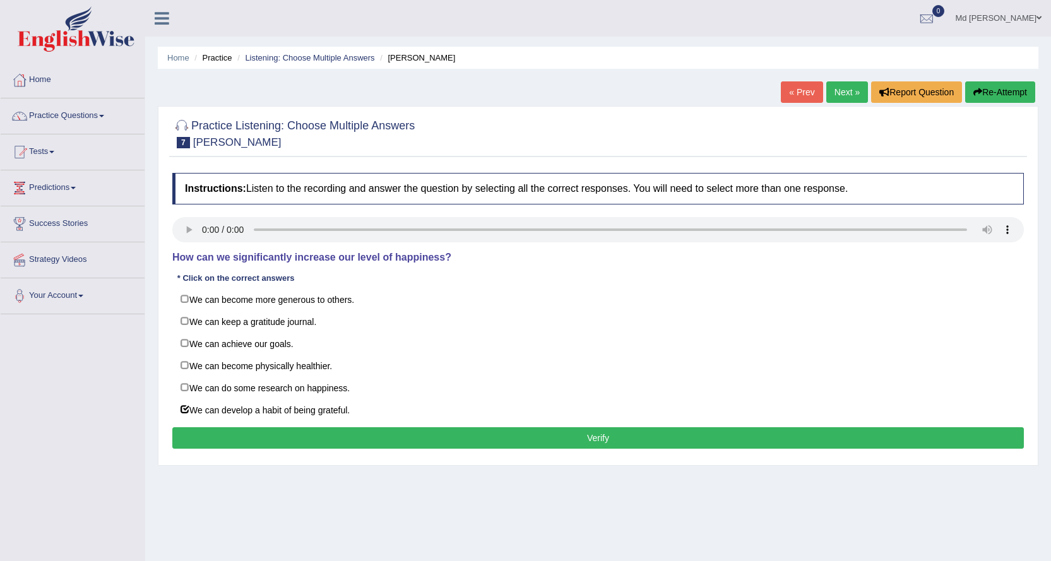
click at [326, 437] on button "Verify" at bounding box center [598, 437] width 852 height 21
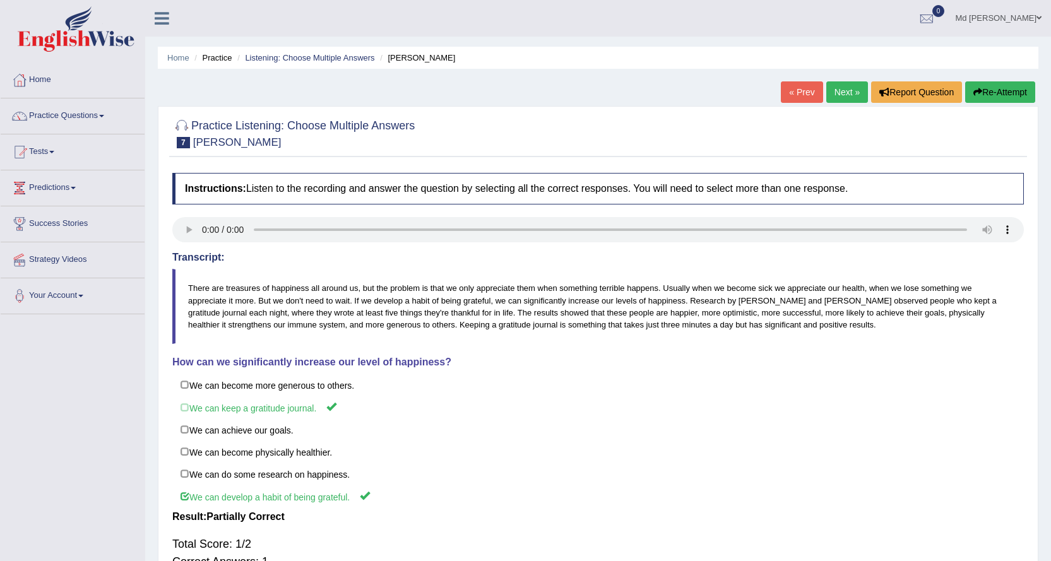
click at [833, 102] on link "Next »" at bounding box center [847, 91] width 42 height 21
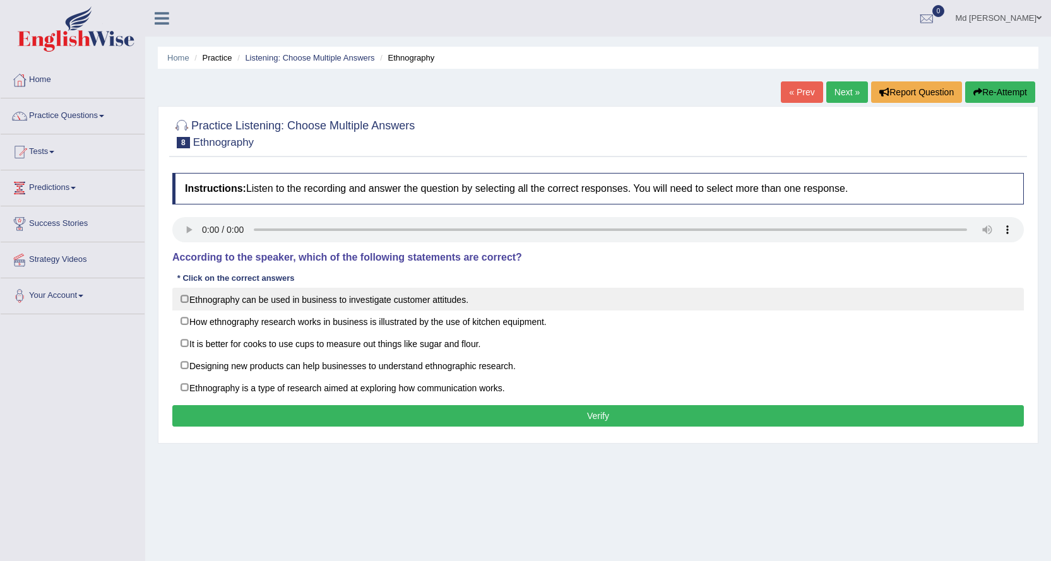
click at [370, 296] on label "Ethnography can be used in business to investigate customer attitudes." at bounding box center [598, 299] width 852 height 23
checkbox input "true"
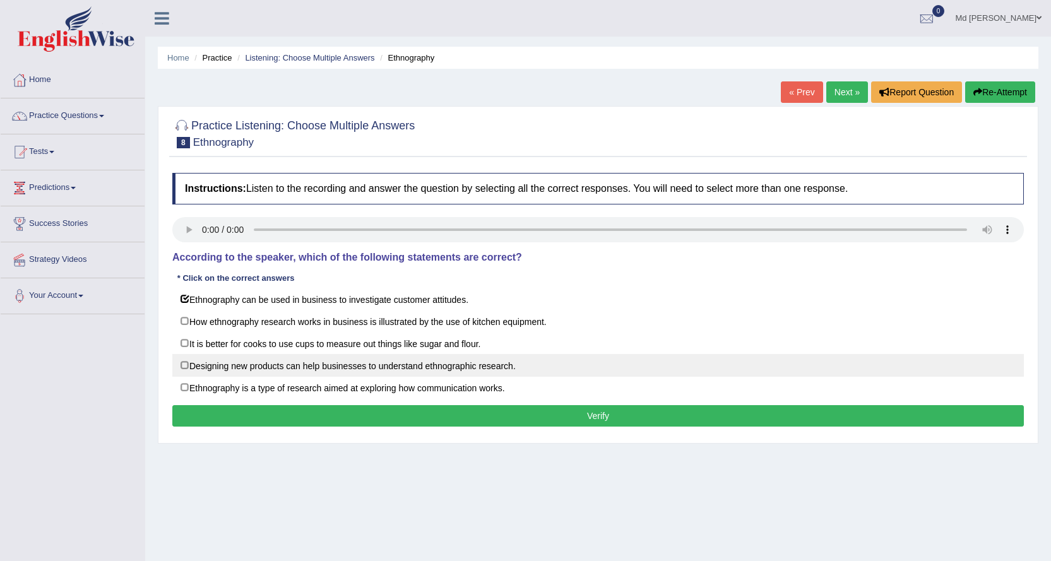
click at [352, 362] on label "Designing new products can help businesses to understand ethnographic research." at bounding box center [598, 365] width 852 height 23
checkbox input "true"
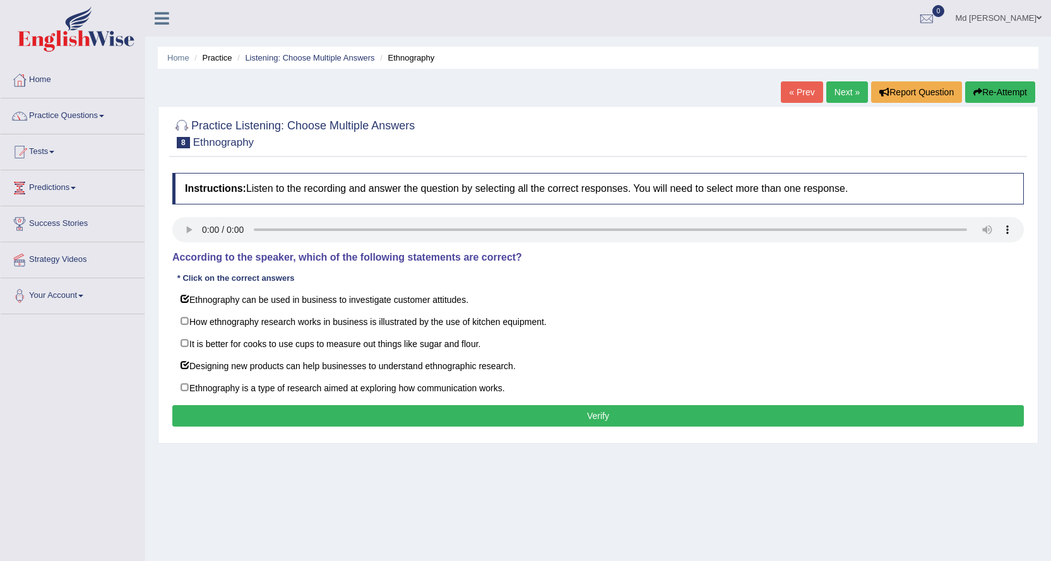
click at [369, 417] on button "Verify" at bounding box center [598, 415] width 852 height 21
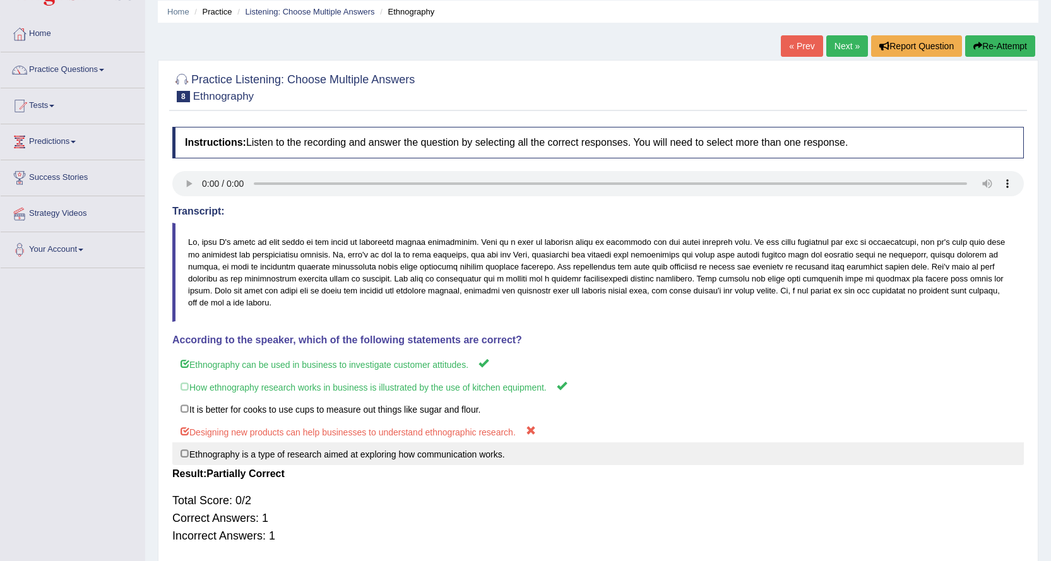
scroll to position [102, 0]
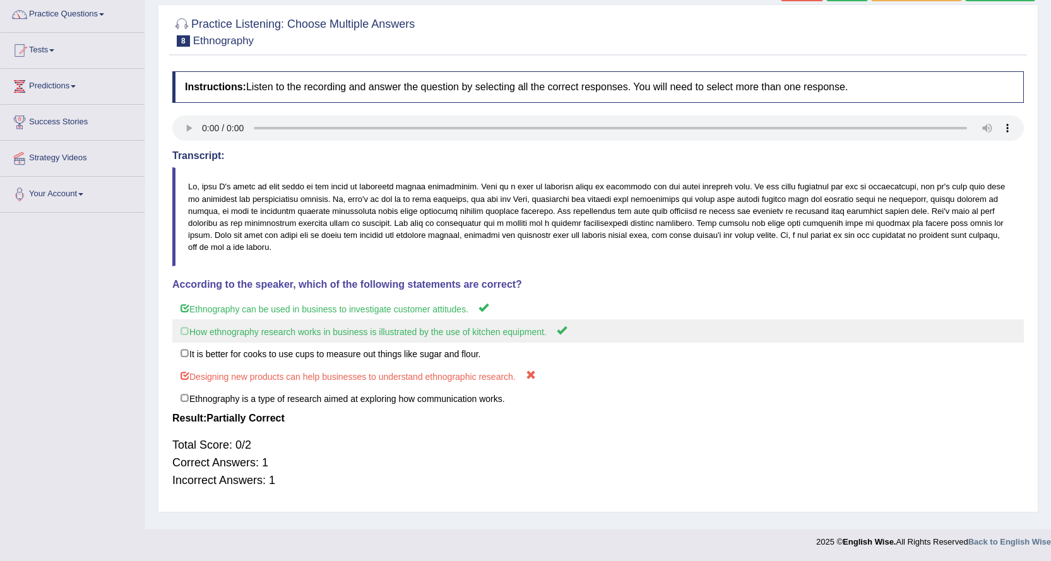
click at [470, 326] on label "How ethnography research works in business is illustrated by the use of kitchen…" at bounding box center [598, 330] width 852 height 23
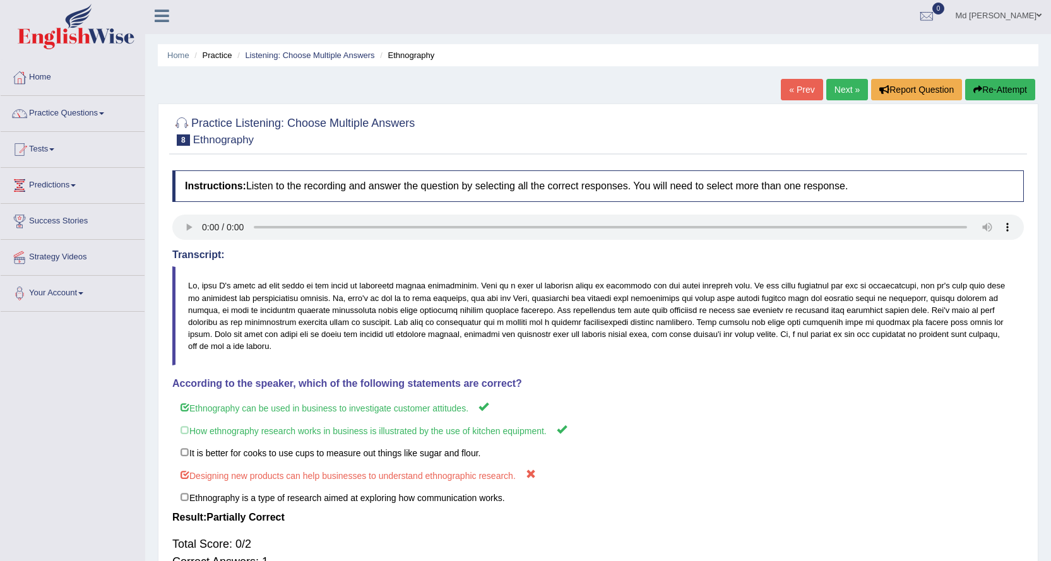
scroll to position [0, 0]
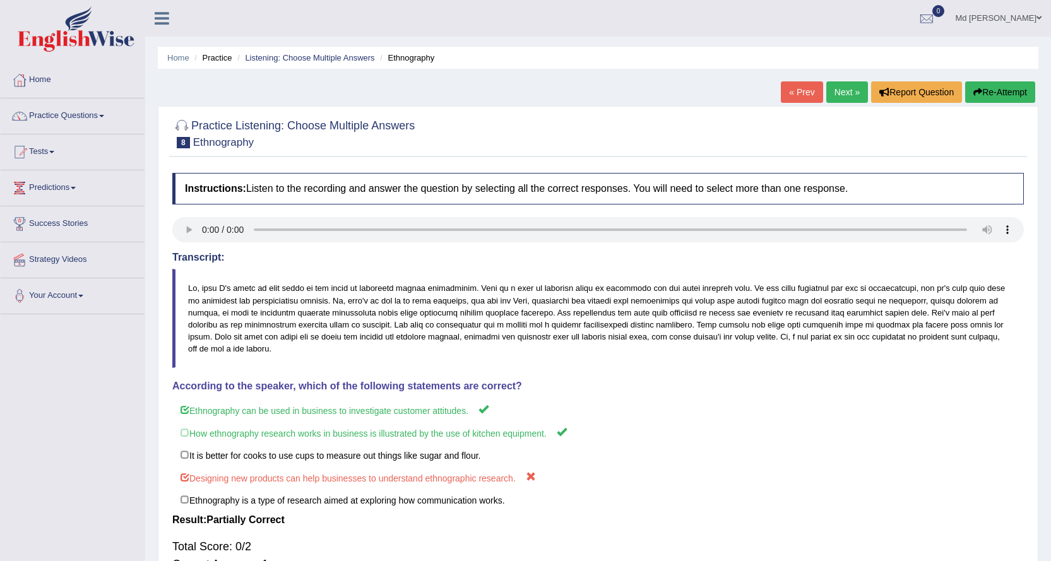
click at [844, 93] on link "Next »" at bounding box center [847, 91] width 42 height 21
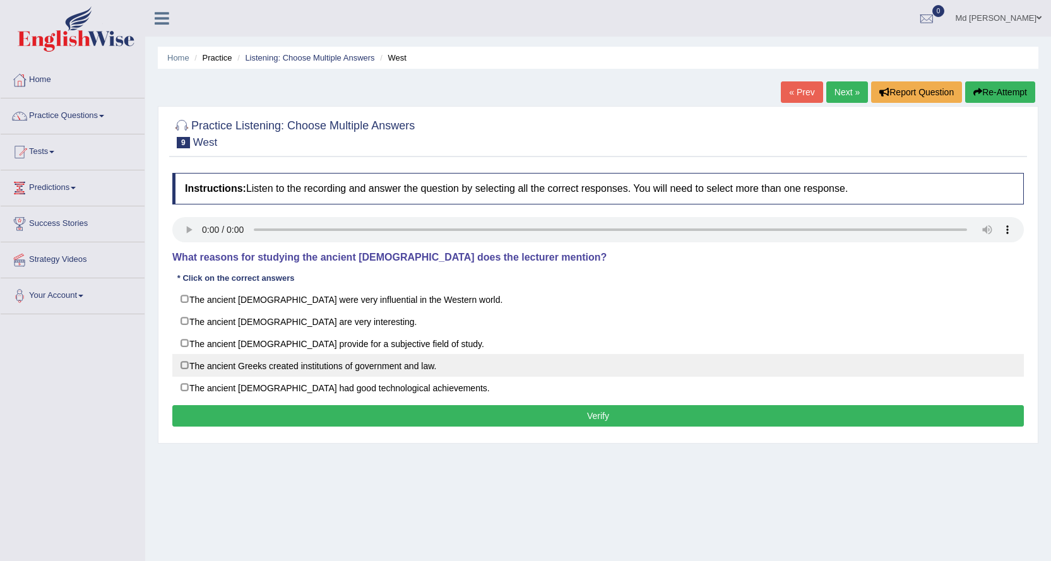
click at [406, 370] on label "The ancient Greeks created institutions of government and law." at bounding box center [598, 365] width 852 height 23
checkbox input "true"
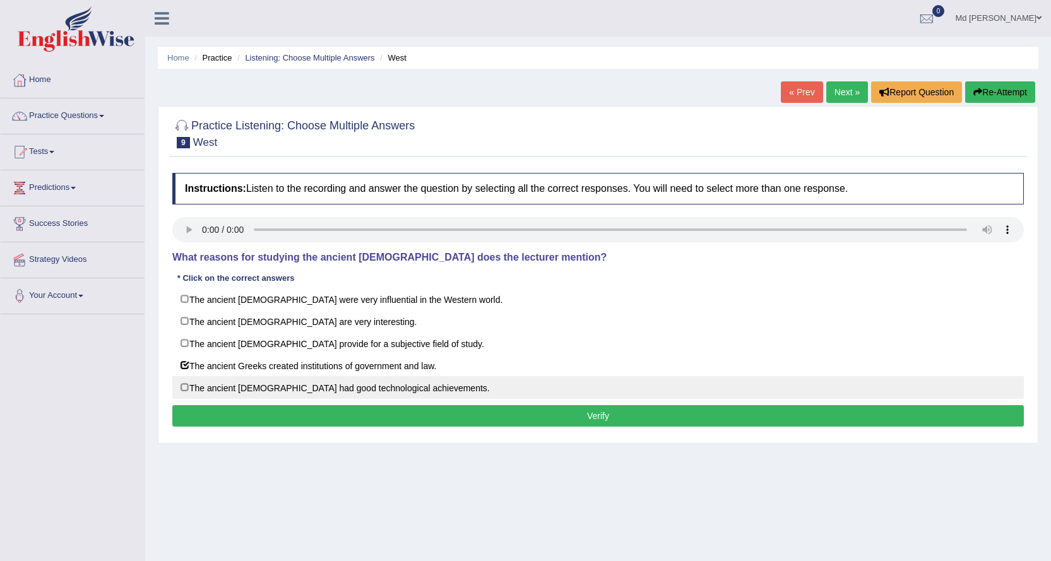
click at [420, 381] on label "The ancient [DEMOGRAPHIC_DATA] had good technological achievements." at bounding box center [598, 387] width 852 height 23
checkbox input "true"
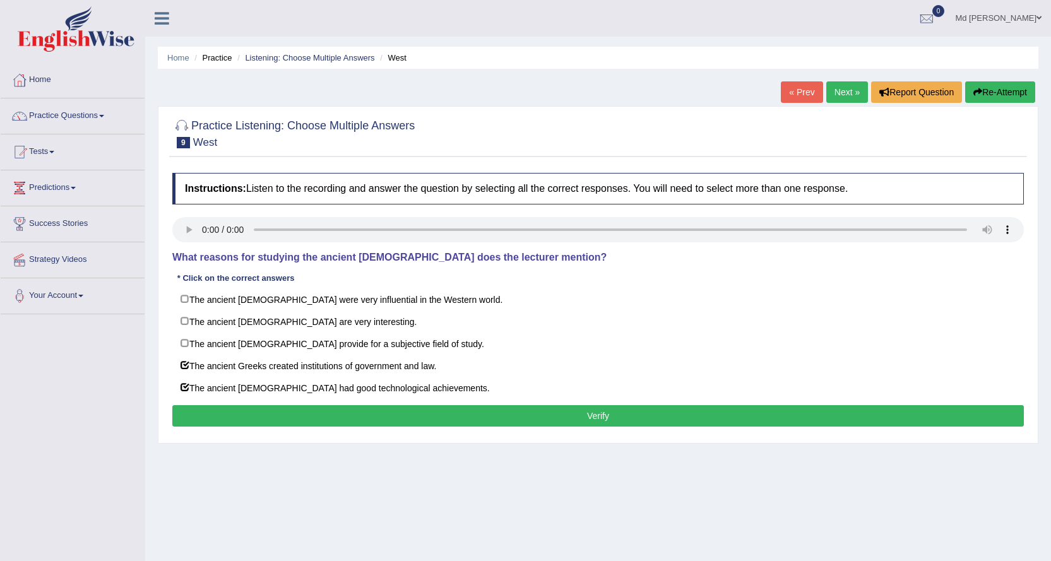
click at [458, 412] on button "Verify" at bounding box center [598, 415] width 852 height 21
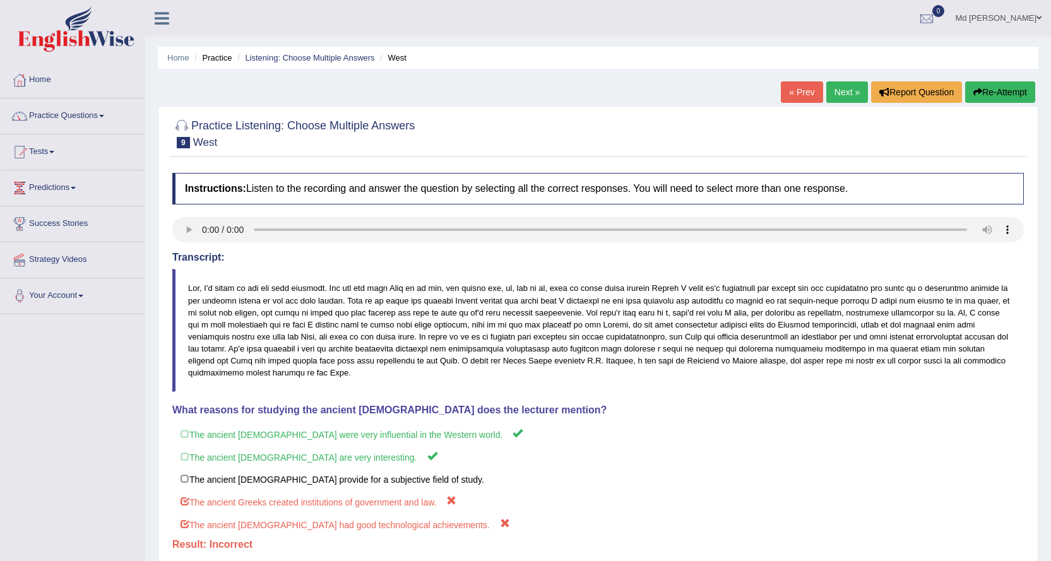
click at [831, 99] on link "Next »" at bounding box center [847, 91] width 42 height 21
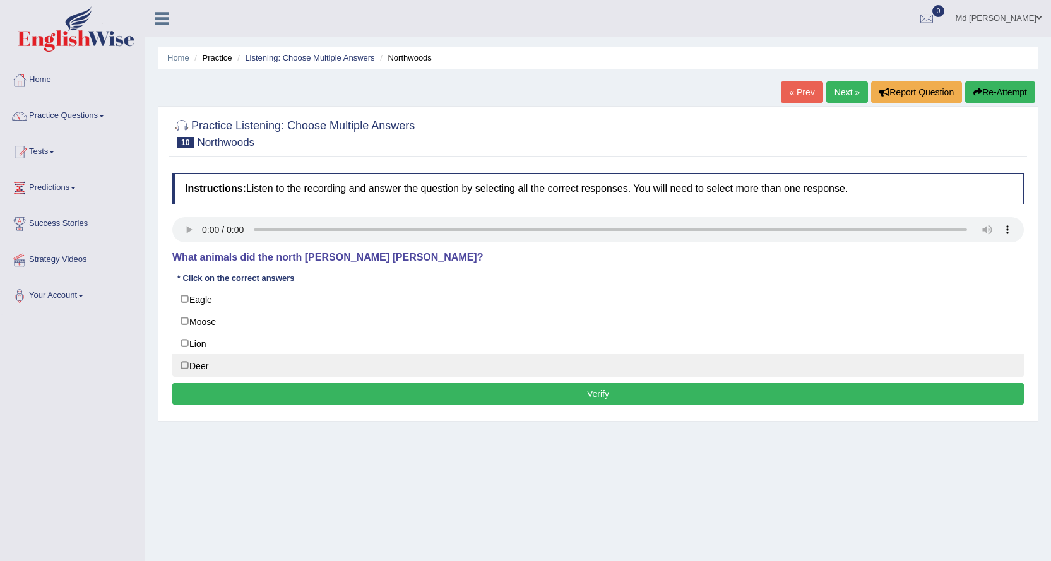
click at [211, 366] on label "Deer" at bounding box center [598, 365] width 852 height 23
checkbox input "true"
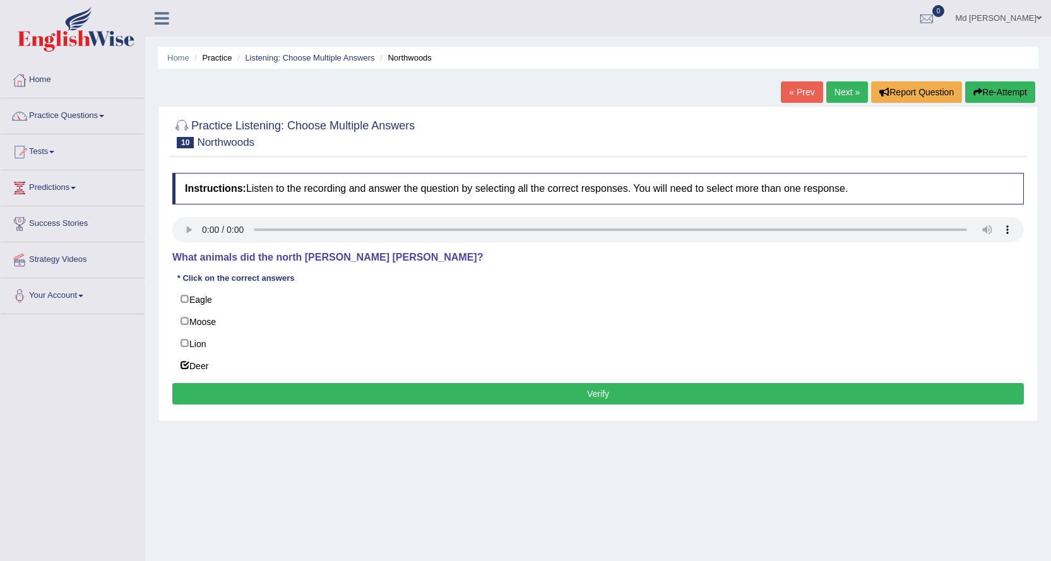
click at [298, 384] on button "Verify" at bounding box center [598, 393] width 852 height 21
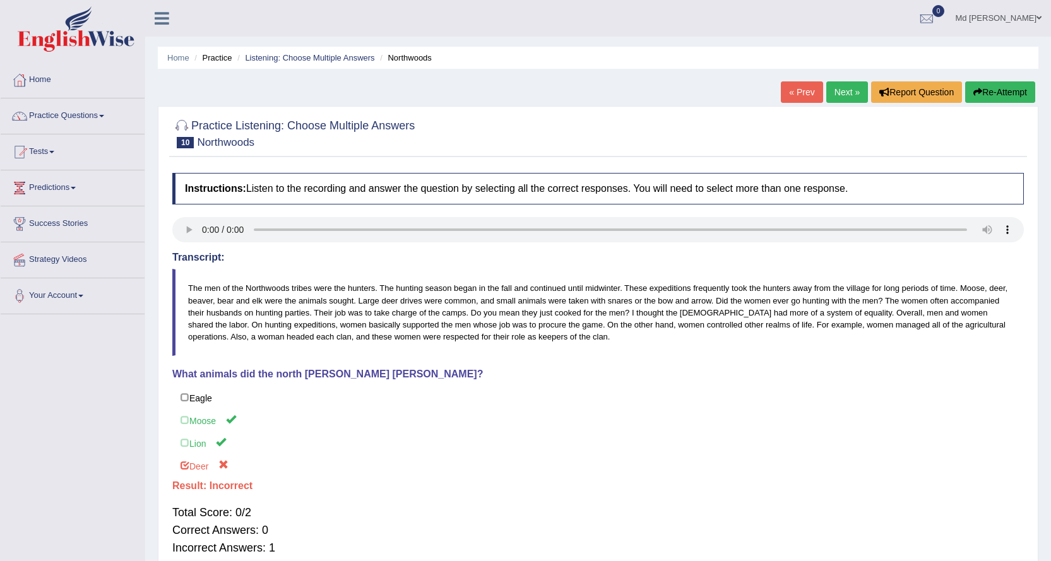
click at [833, 85] on link "Next »" at bounding box center [847, 91] width 42 height 21
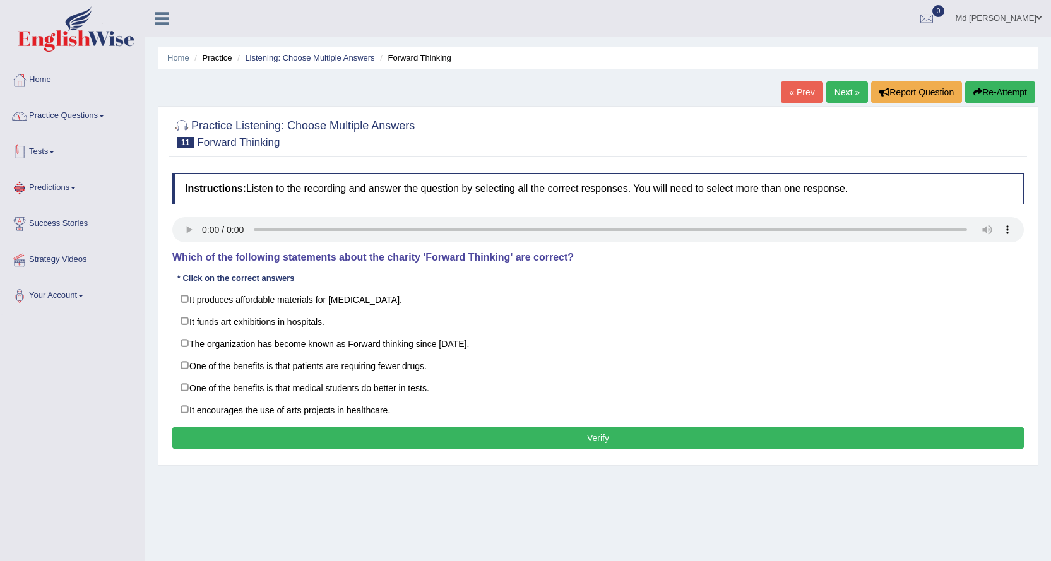
click at [97, 121] on link "Practice Questions" at bounding box center [73, 114] width 144 height 32
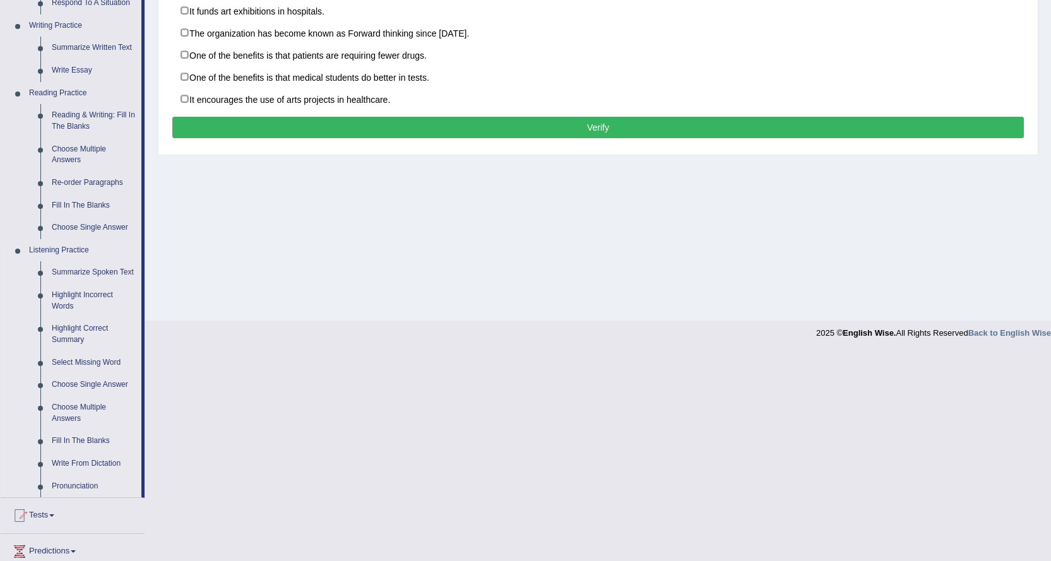
scroll to position [379, 0]
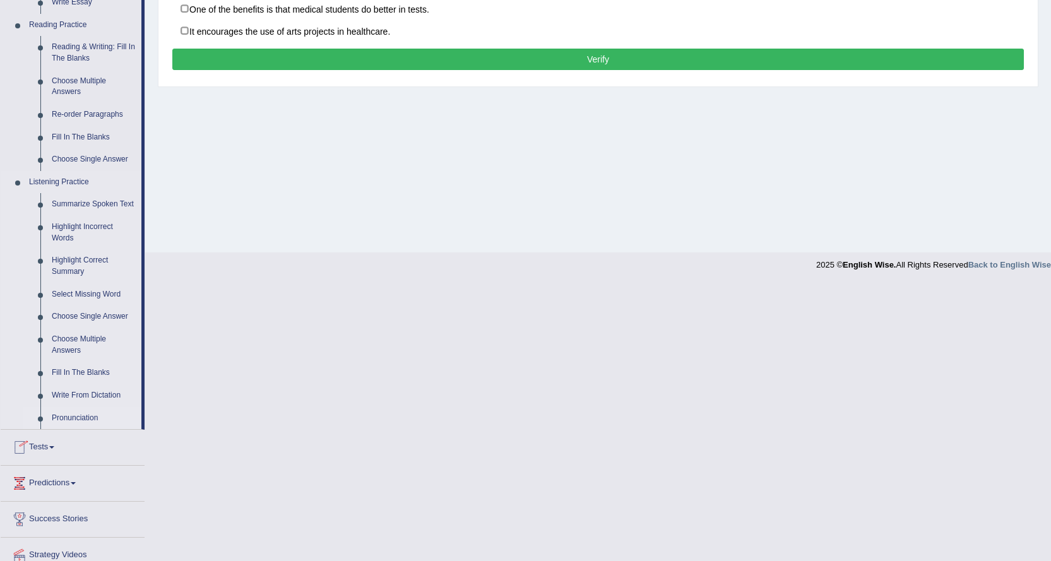
click at [83, 416] on link "Pronunciation" at bounding box center [93, 418] width 95 height 23
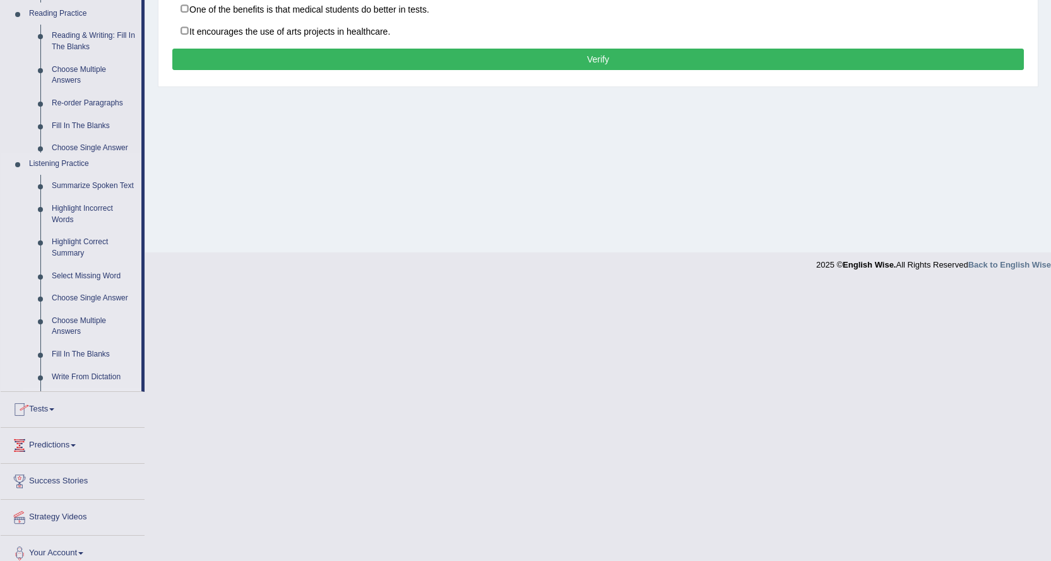
scroll to position [102, 0]
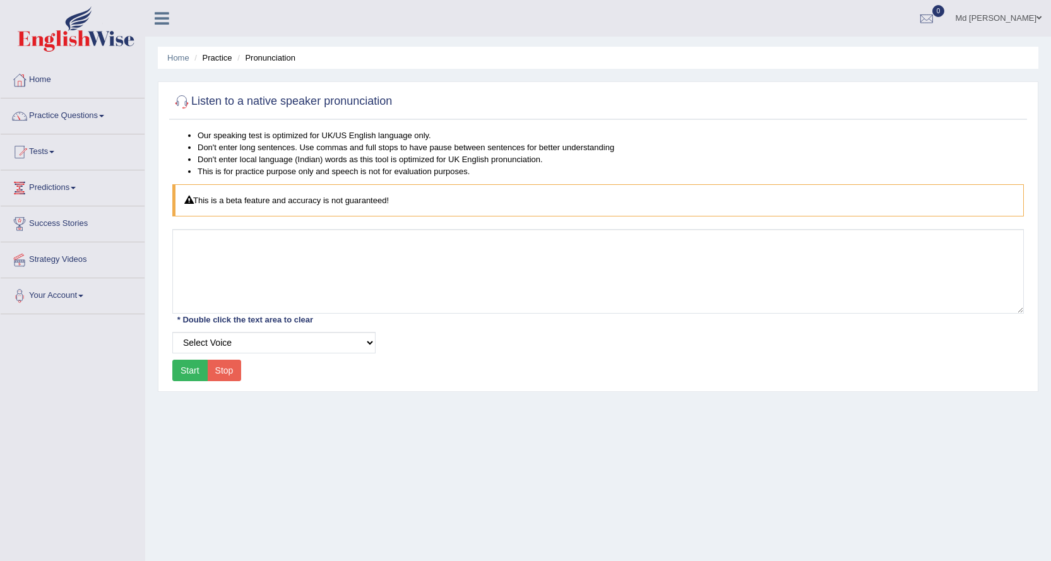
click at [192, 366] on button "Start" at bounding box center [189, 370] width 35 height 21
click at [362, 344] on select "Select Voice UK English [DEMOGRAPHIC_DATA] UK English [DEMOGRAPHIC_DATA]" at bounding box center [273, 342] width 203 height 21
click at [352, 349] on select "Select Voice UK English [DEMOGRAPHIC_DATA] UK English [DEMOGRAPHIC_DATA]" at bounding box center [273, 342] width 203 height 21
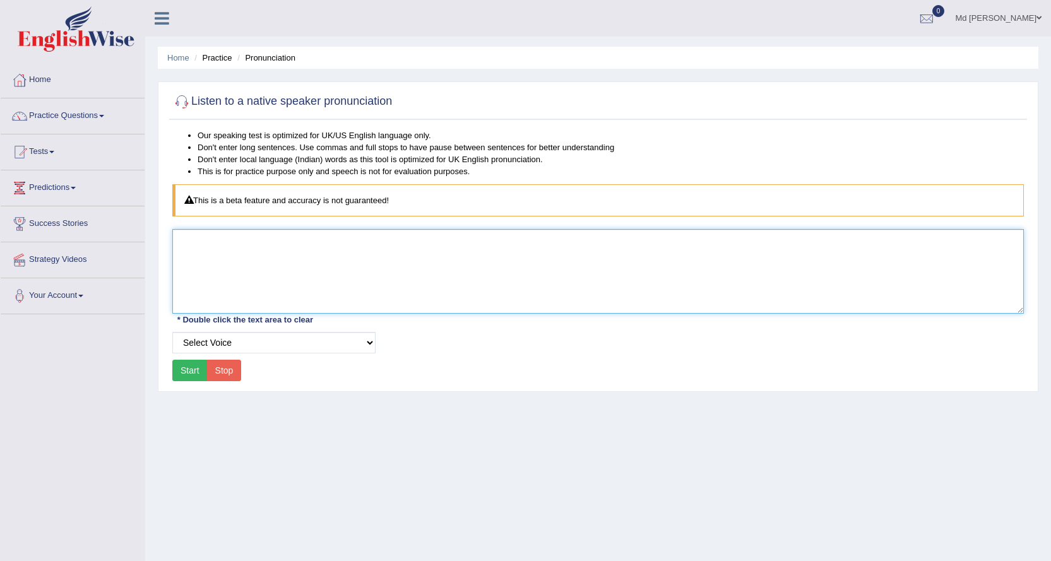
click at [355, 283] on textarea at bounding box center [598, 271] width 852 height 85
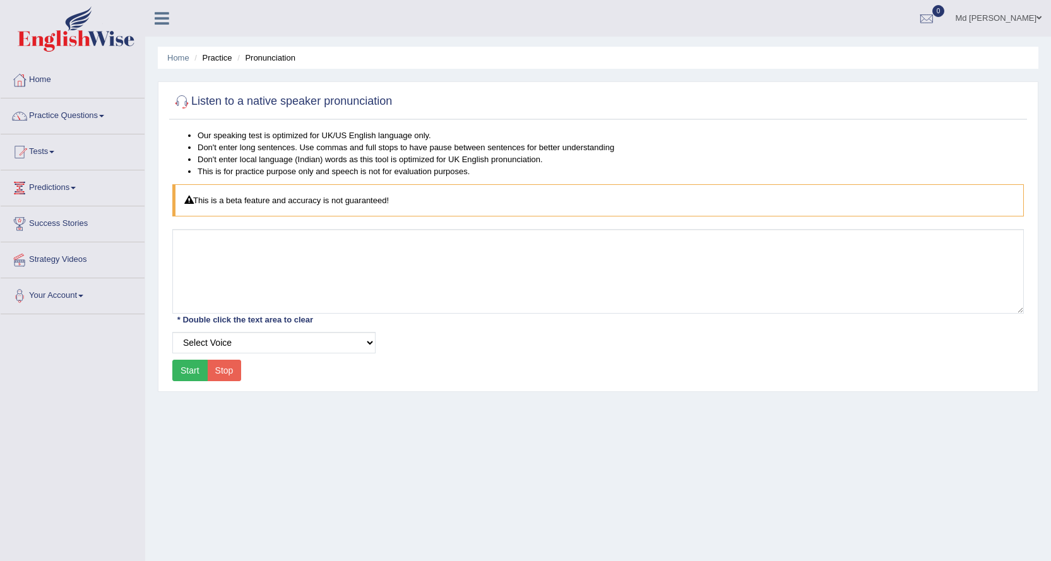
click at [202, 362] on button "Start" at bounding box center [189, 370] width 35 height 21
click at [218, 366] on button "Stop" at bounding box center [224, 370] width 35 height 21
click at [194, 371] on button "Start" at bounding box center [189, 370] width 35 height 21
drag, startPoint x: 237, startPoint y: 337, endPoint x: 240, endPoint y: 350, distance: 13.6
click at [237, 337] on select "Select Voice UK English Female UK English Male" at bounding box center [273, 342] width 203 height 21
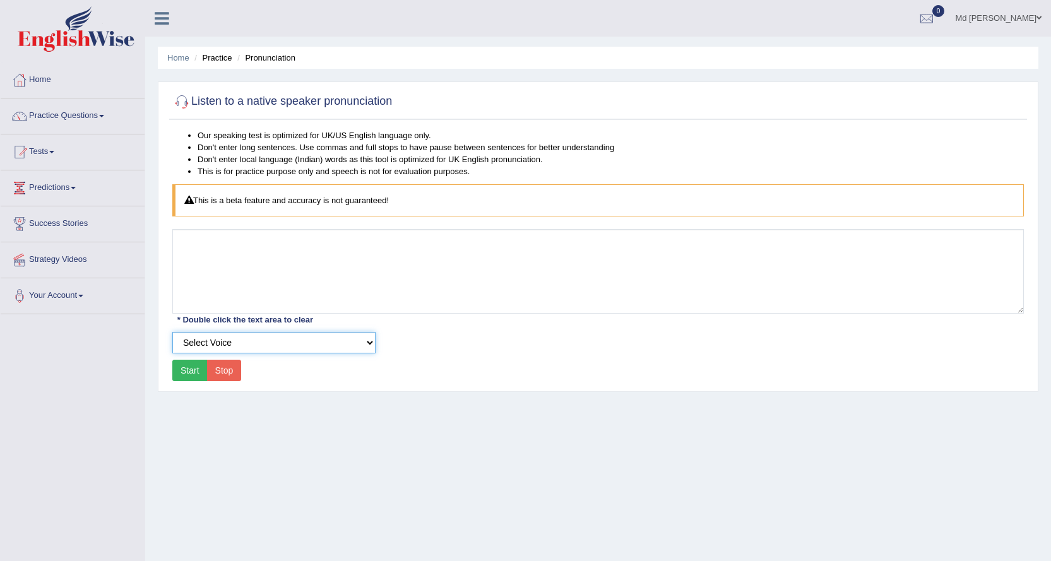
select select "3"
click at [172, 332] on select "Select Voice UK English Female UK English Male" at bounding box center [273, 342] width 203 height 21
click at [190, 366] on button "Start" at bounding box center [189, 370] width 35 height 21
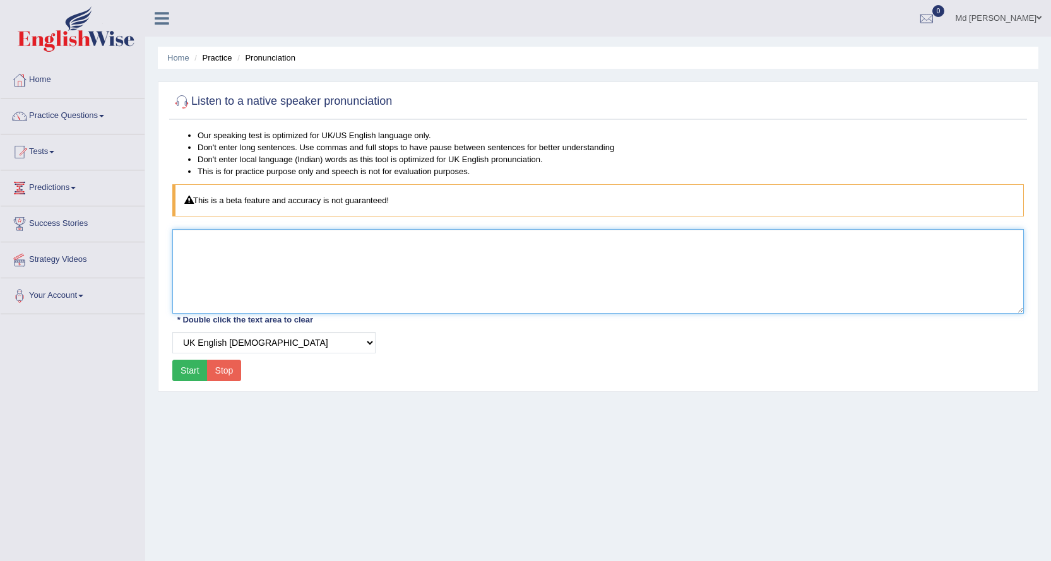
click at [238, 290] on textarea at bounding box center [598, 271] width 852 height 85
type textarea "how"
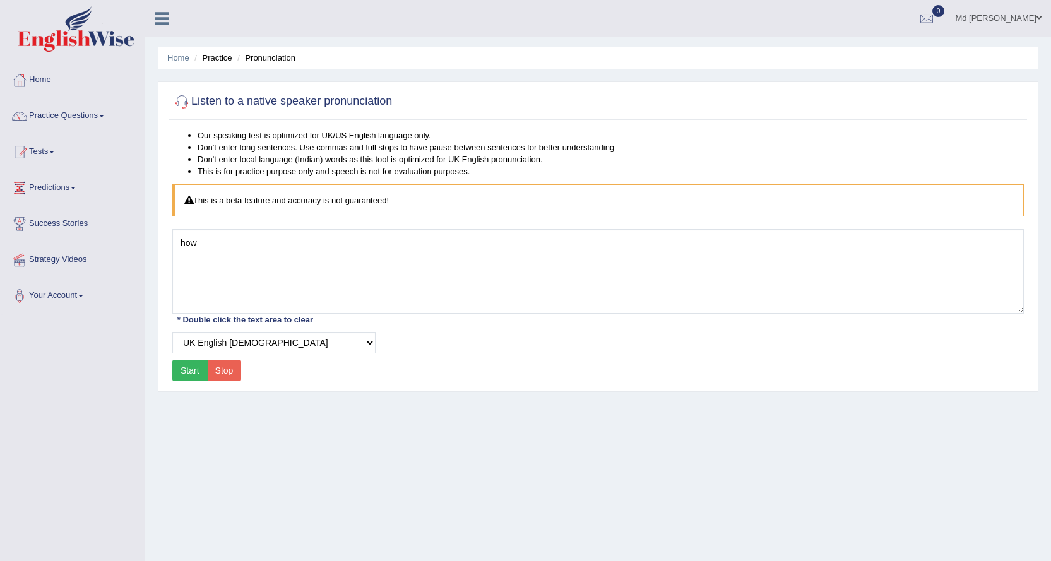
click at [189, 366] on button "Start" at bounding box center [189, 370] width 35 height 21
click at [261, 342] on select "Select Voice UK English Female UK English Male" at bounding box center [273, 342] width 203 height 21
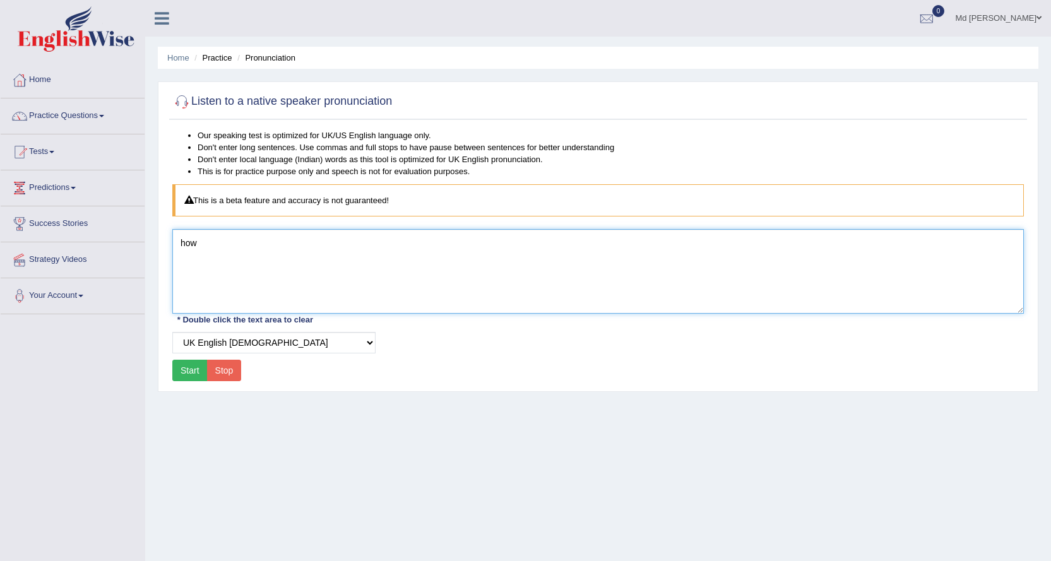
click at [281, 291] on textarea "how" at bounding box center [598, 271] width 852 height 85
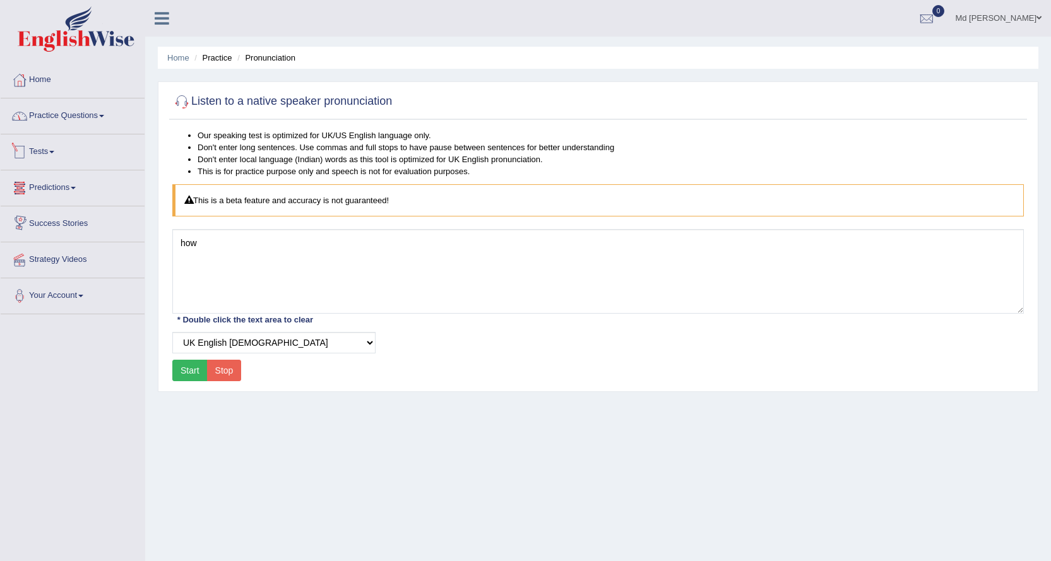
click at [87, 125] on link "Practice Questions" at bounding box center [73, 114] width 144 height 32
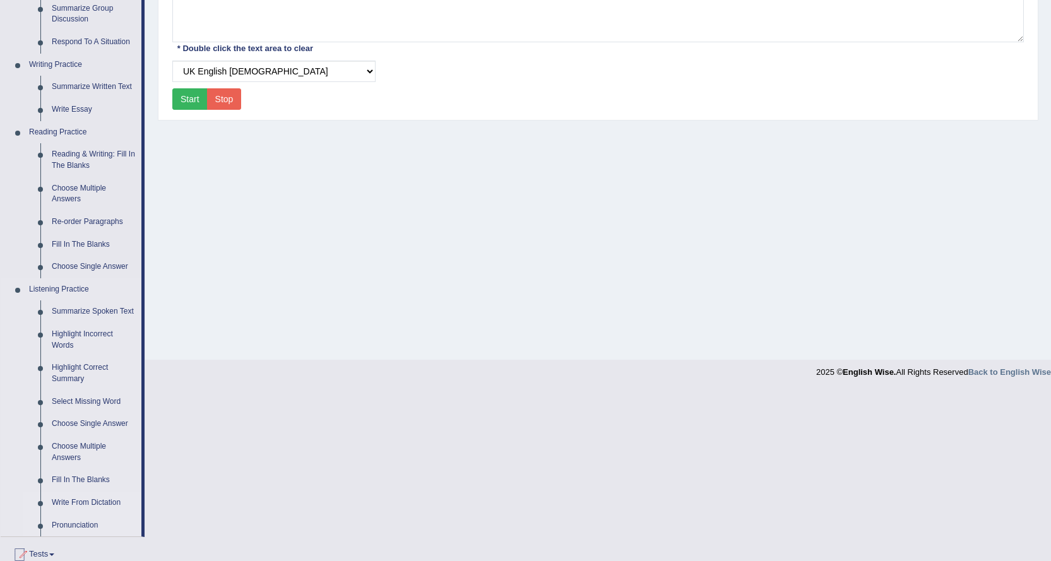
scroll to position [428, 0]
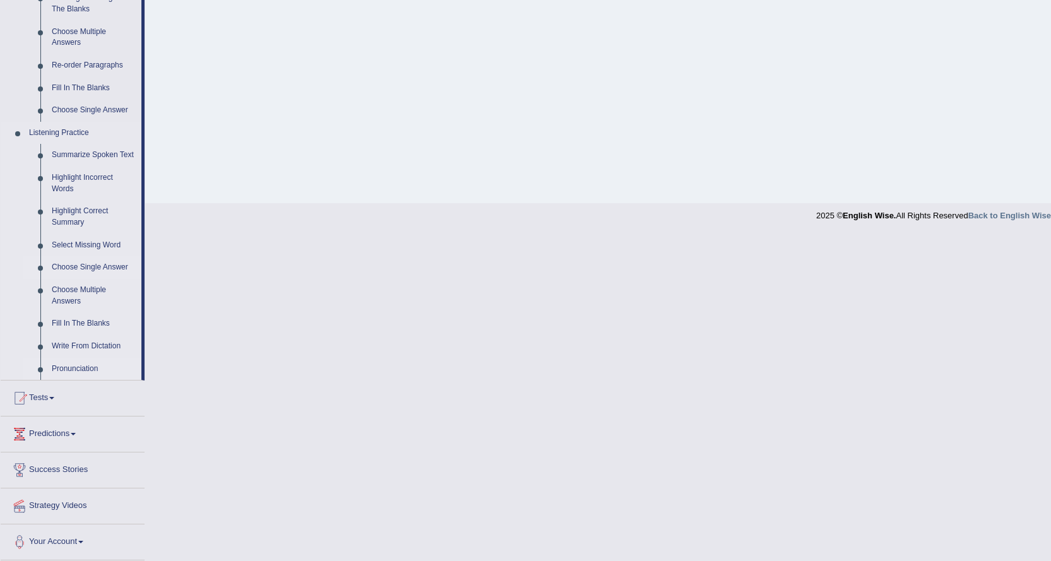
click at [104, 268] on link "Choose Single Answer" at bounding box center [93, 267] width 95 height 23
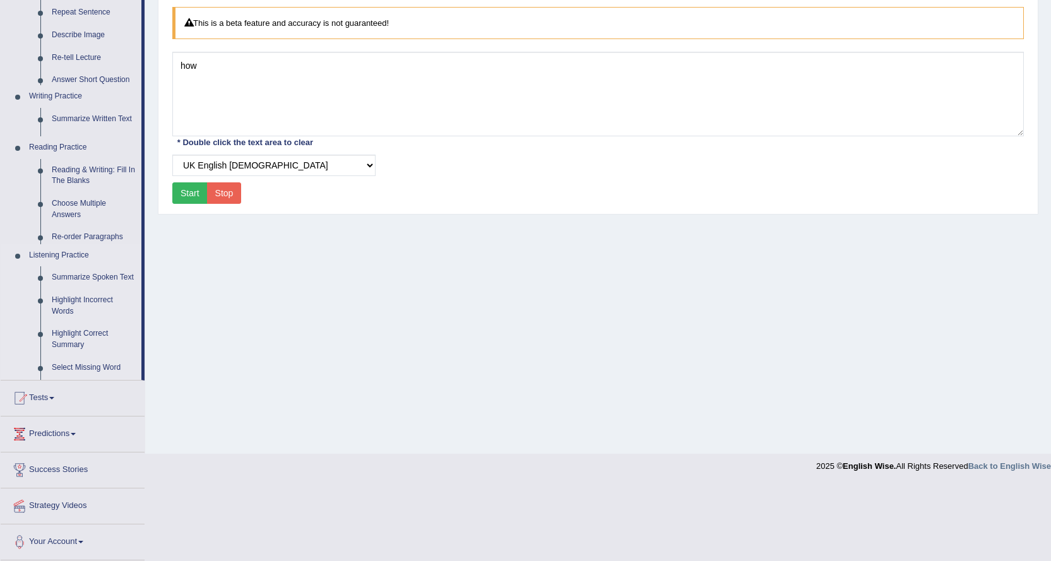
scroll to position [102, 0]
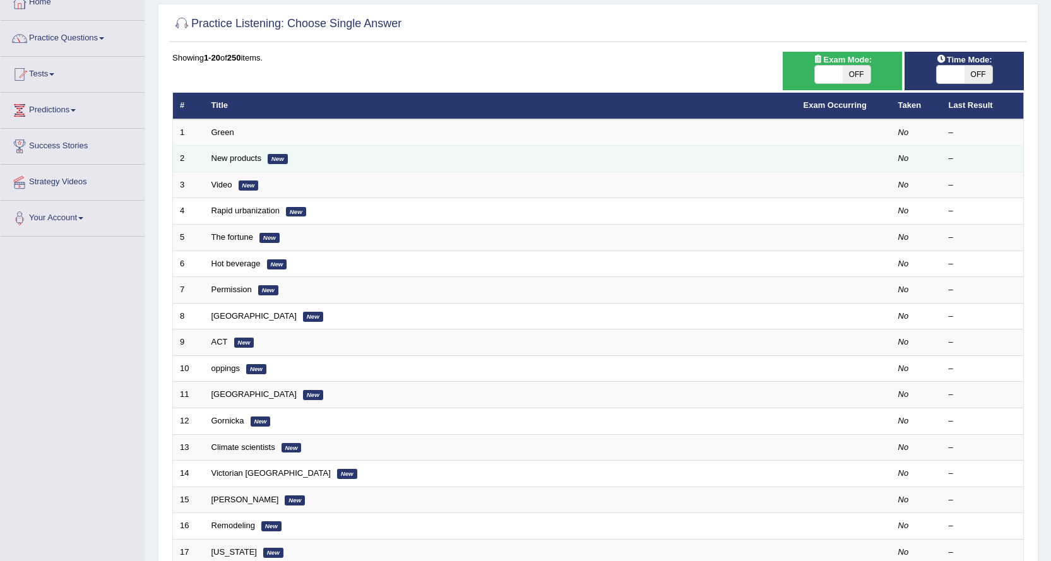
scroll to position [63, 0]
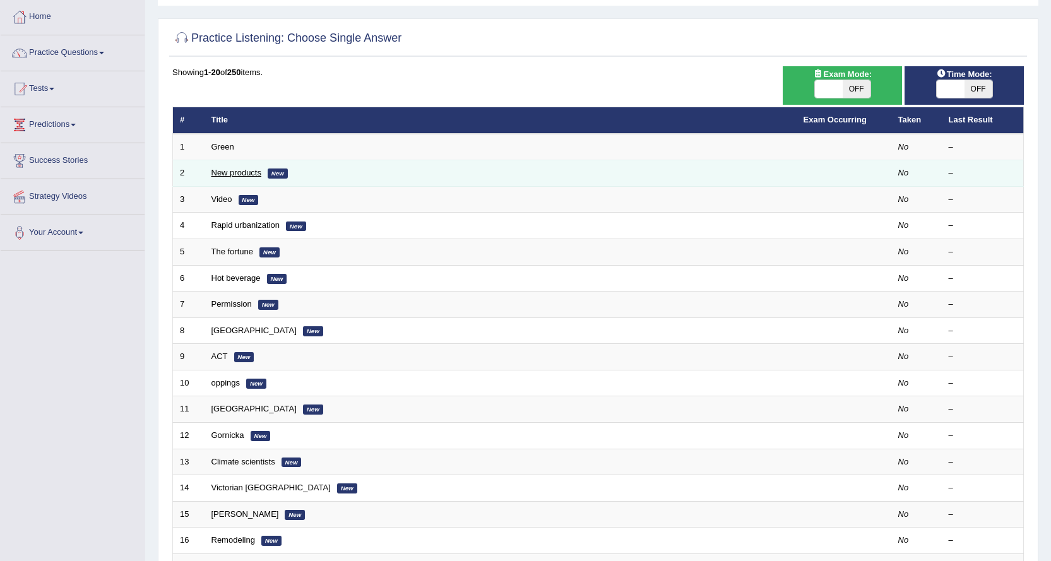
click at [247, 170] on link "New products" at bounding box center [237, 172] width 50 height 9
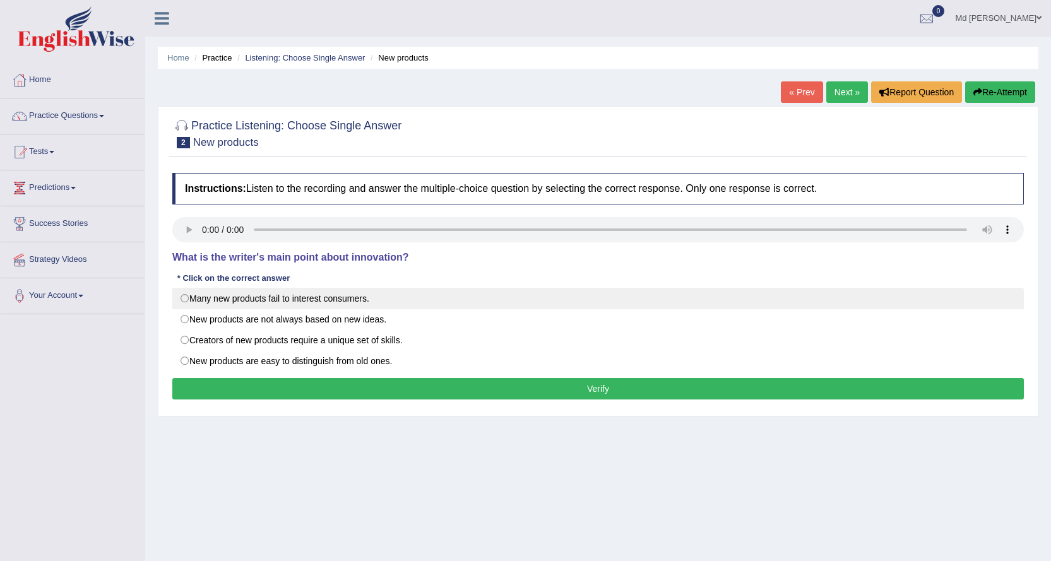
click at [380, 307] on label "Many new products fail to interest consumers." at bounding box center [598, 298] width 852 height 21
radio input "true"
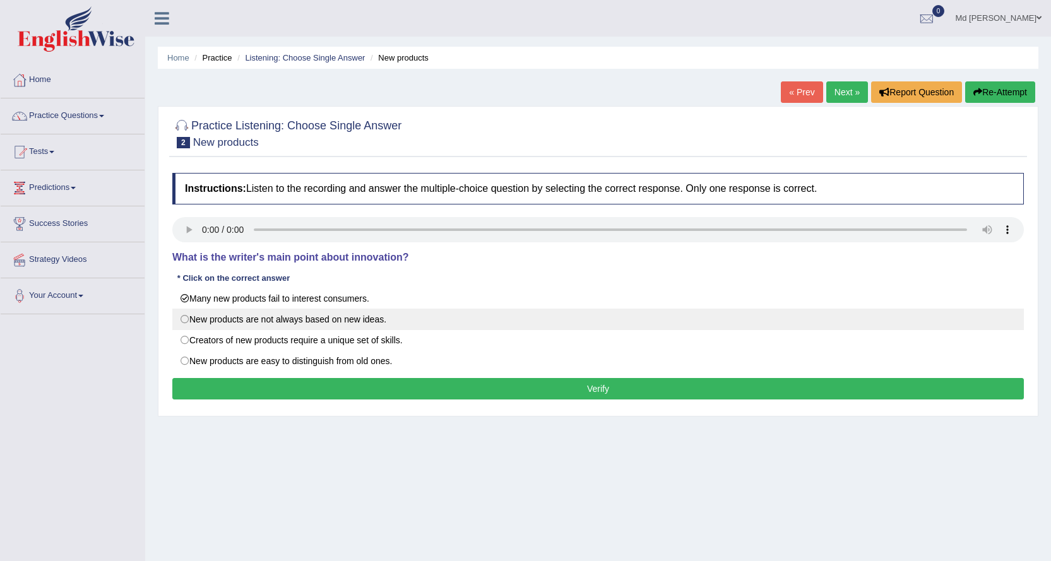
click at [380, 314] on label "New products are not always based on new ideas." at bounding box center [598, 319] width 852 height 21
radio input "true"
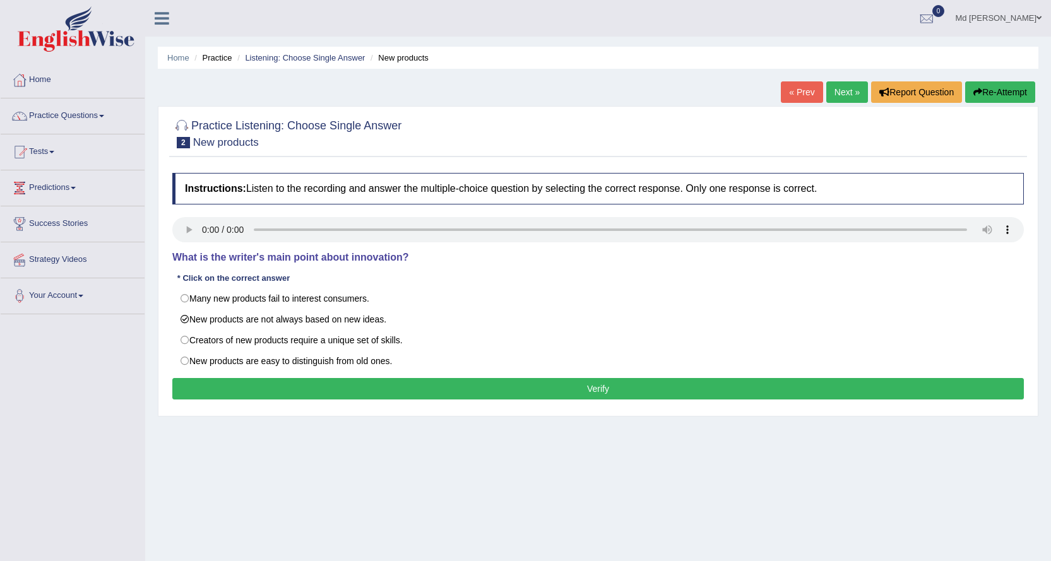
click at [404, 381] on button "Verify" at bounding box center [598, 388] width 852 height 21
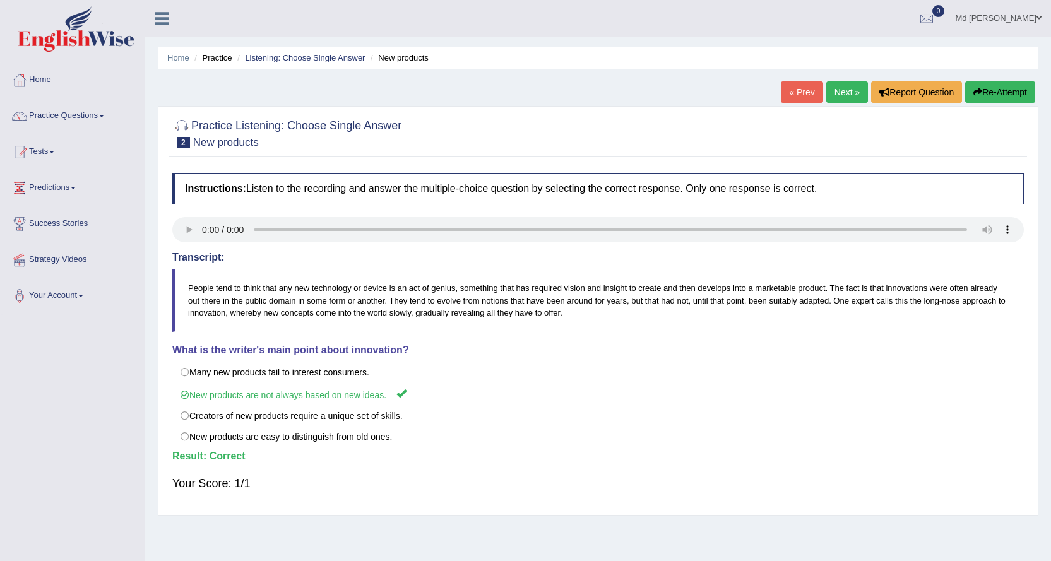
click at [850, 86] on link "Next »" at bounding box center [847, 91] width 42 height 21
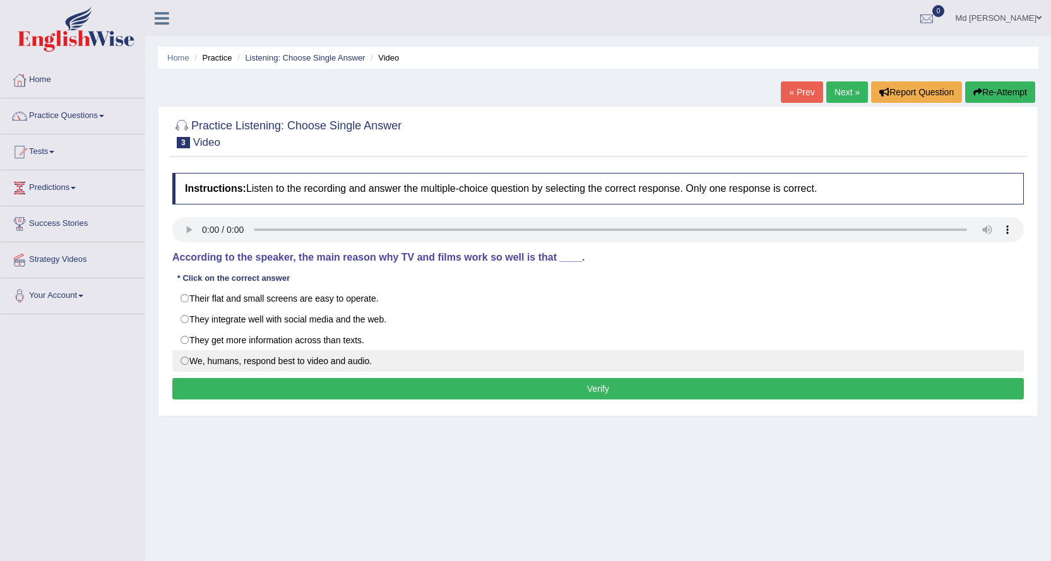
click at [304, 359] on label "We, humans, respond best to video and audio." at bounding box center [598, 360] width 852 height 21
radio input "true"
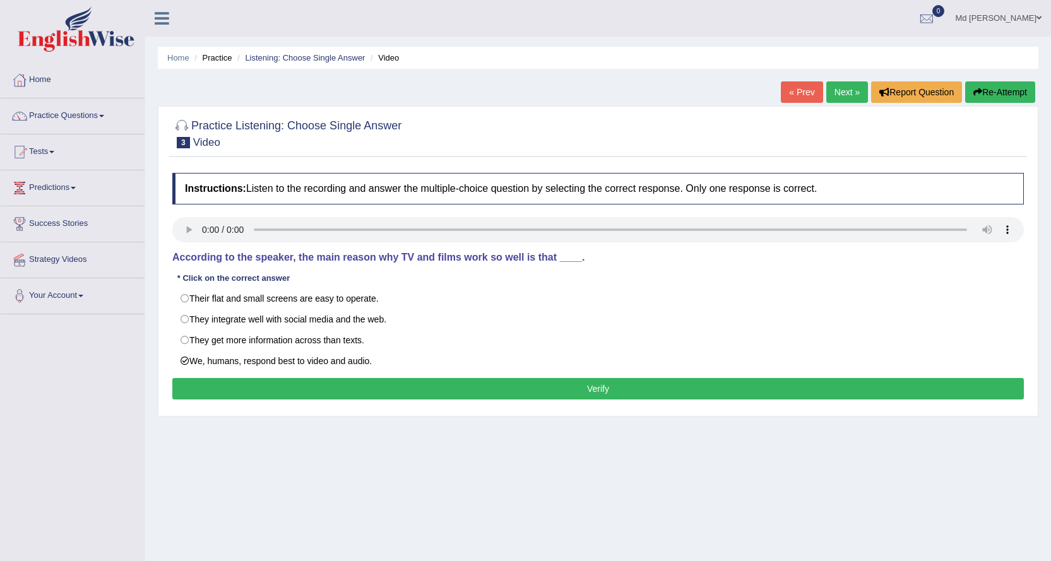
click at [326, 385] on button "Verify" at bounding box center [598, 388] width 852 height 21
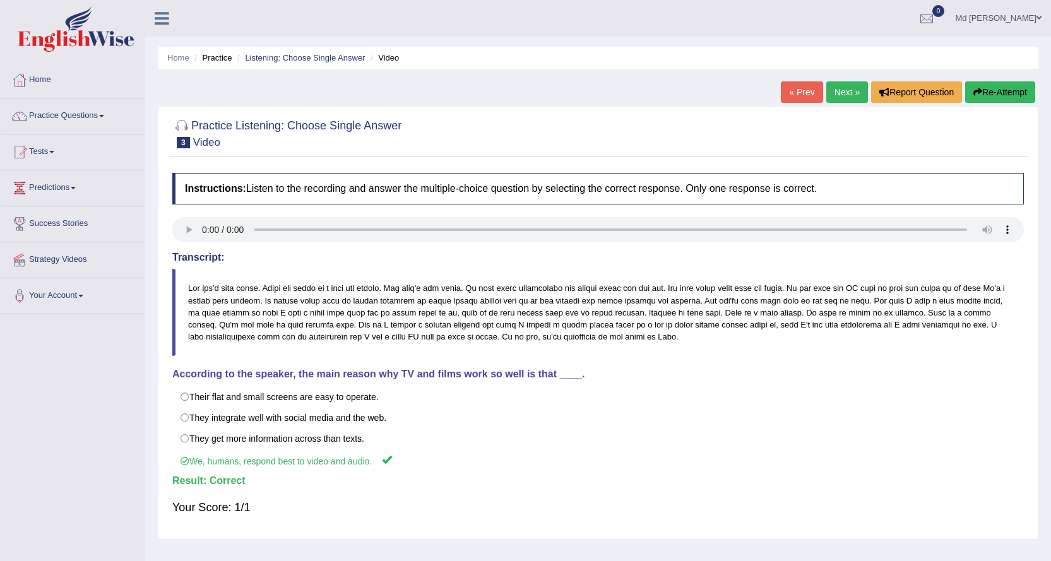
click at [828, 90] on link "Next »" at bounding box center [847, 91] width 42 height 21
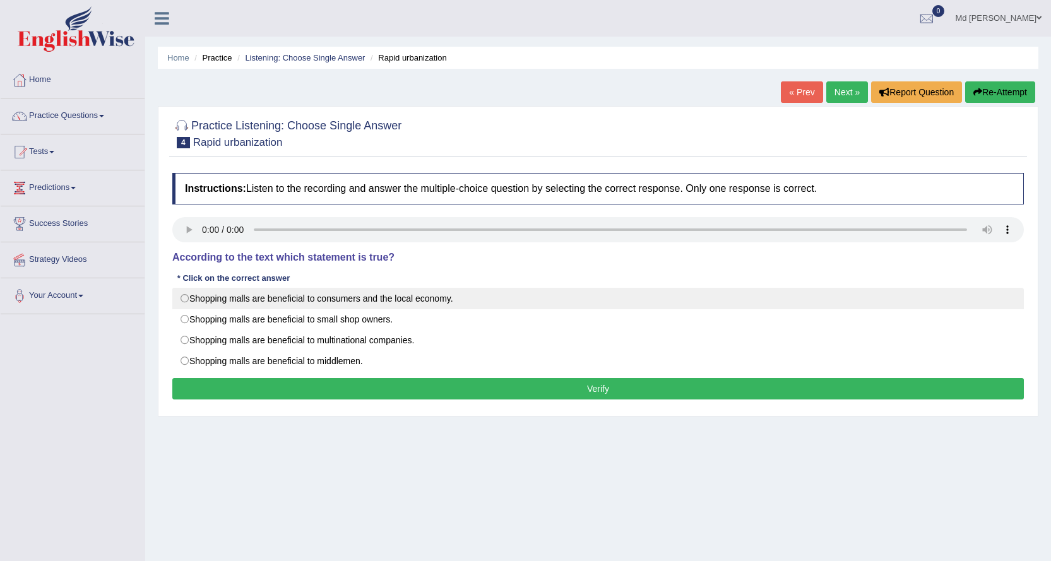
click at [425, 301] on label "Shopping malls are beneficial to consumers and the local economy." at bounding box center [598, 298] width 852 height 21
radio input "true"
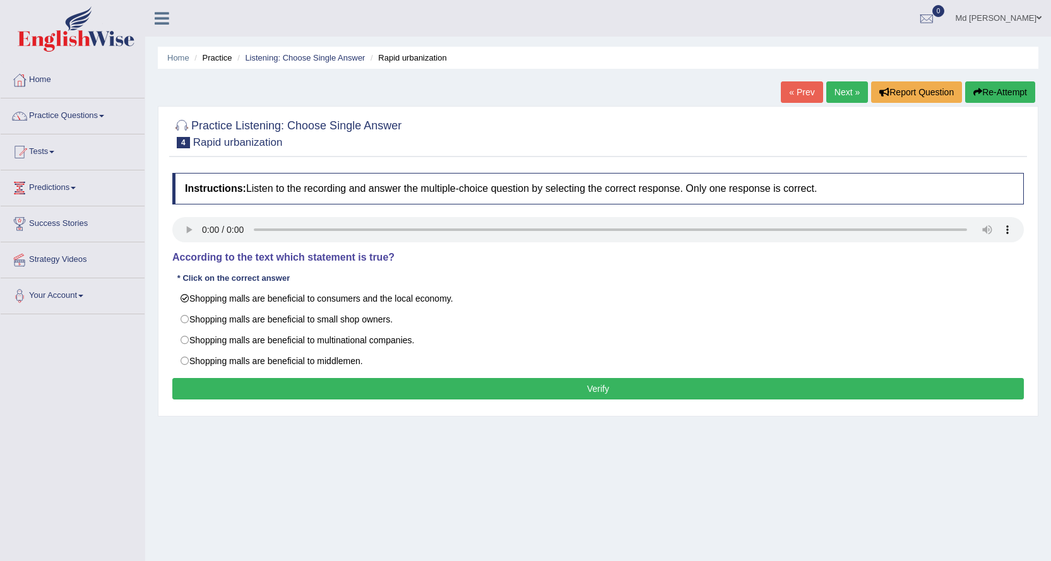
click at [444, 376] on div "Instructions: Listen to the recording and answer the multiple-choice question b…" at bounding box center [598, 288] width 858 height 243
click at [450, 387] on button "Verify" at bounding box center [598, 388] width 852 height 21
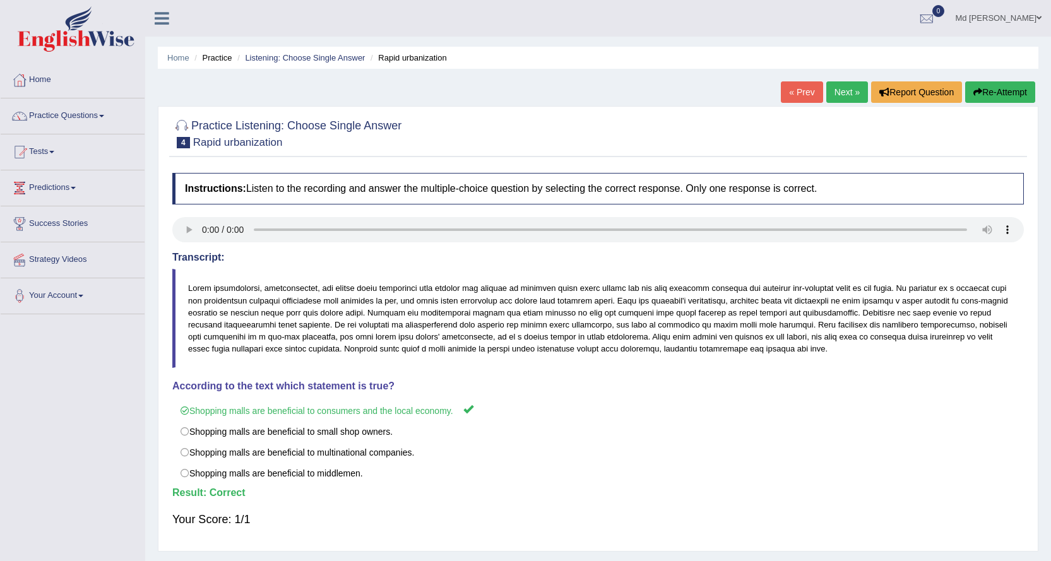
click at [835, 98] on link "Next »" at bounding box center [847, 91] width 42 height 21
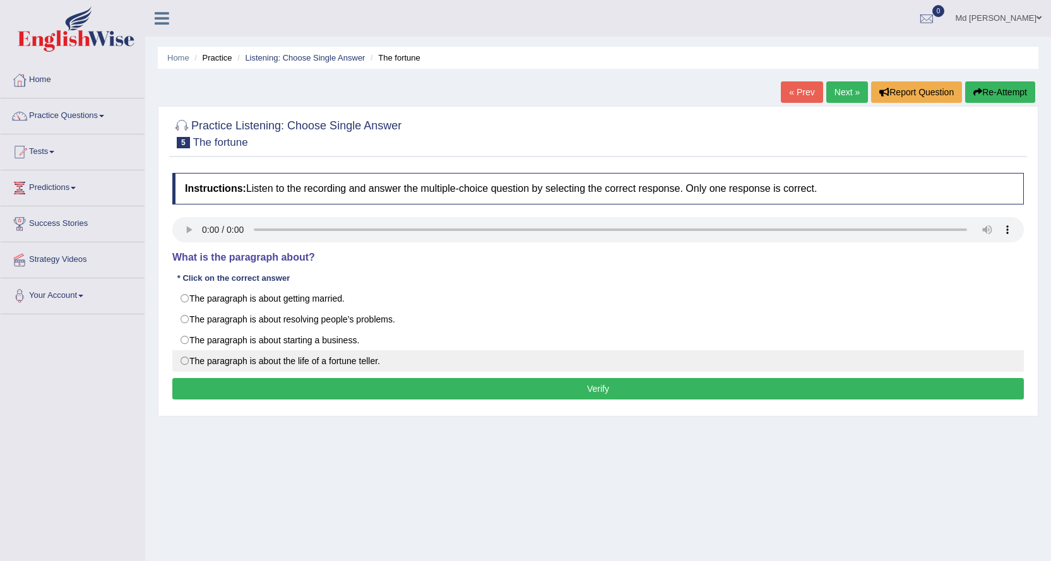
click at [356, 357] on label "The paragraph is about the life of a fortune teller." at bounding box center [598, 360] width 852 height 21
radio input "true"
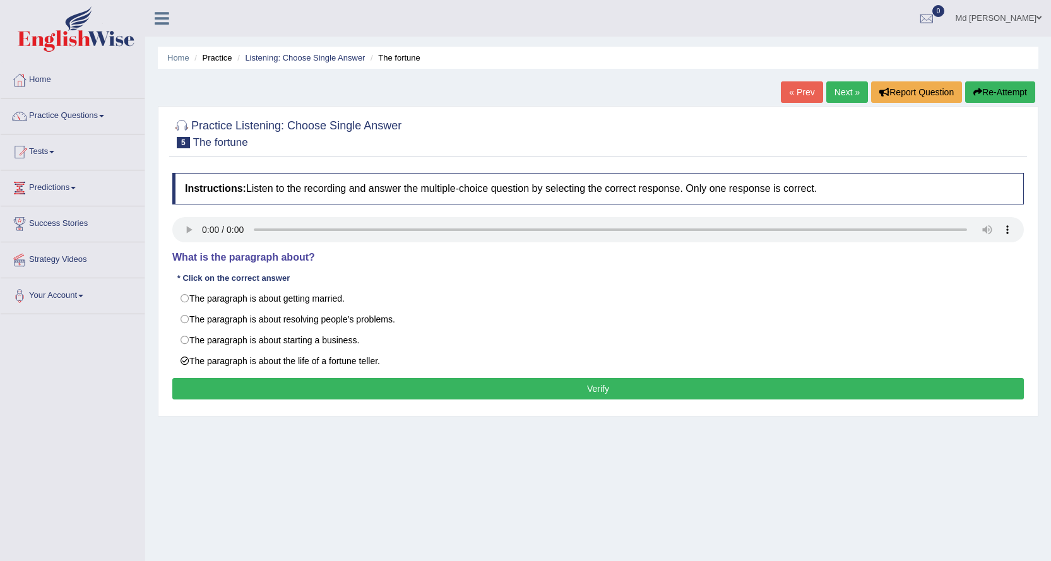
click at [406, 385] on button "Verify" at bounding box center [598, 388] width 852 height 21
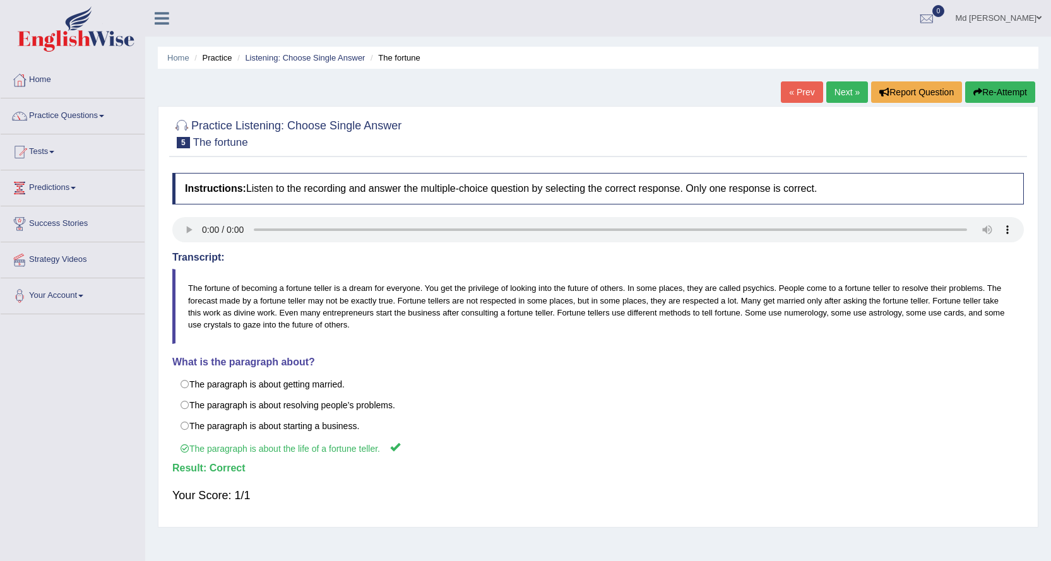
click at [845, 88] on link "Next »" at bounding box center [847, 91] width 42 height 21
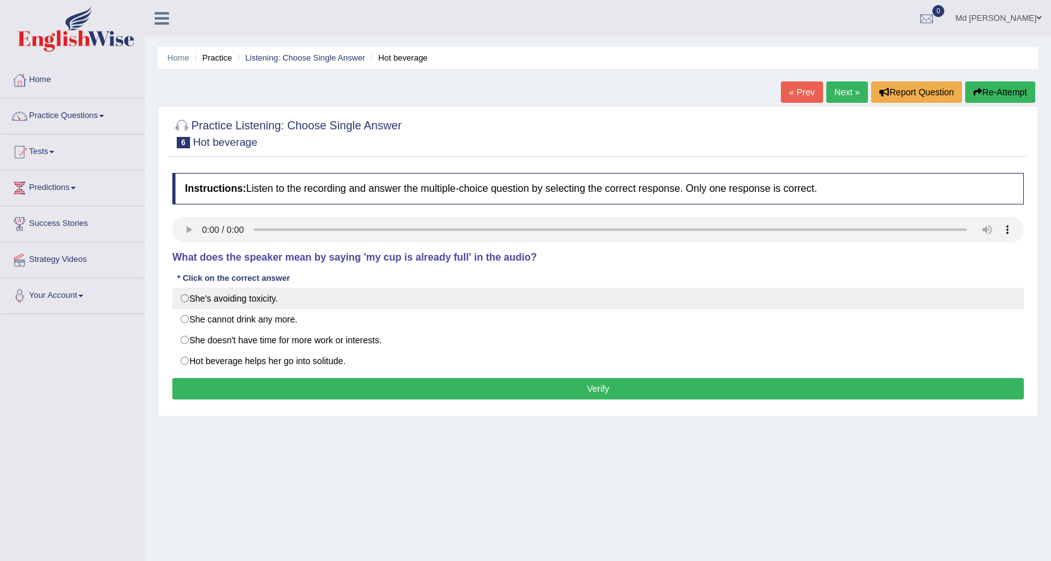
click at [374, 289] on label "She's avoiding toxicity." at bounding box center [598, 298] width 852 height 21
radio input "true"
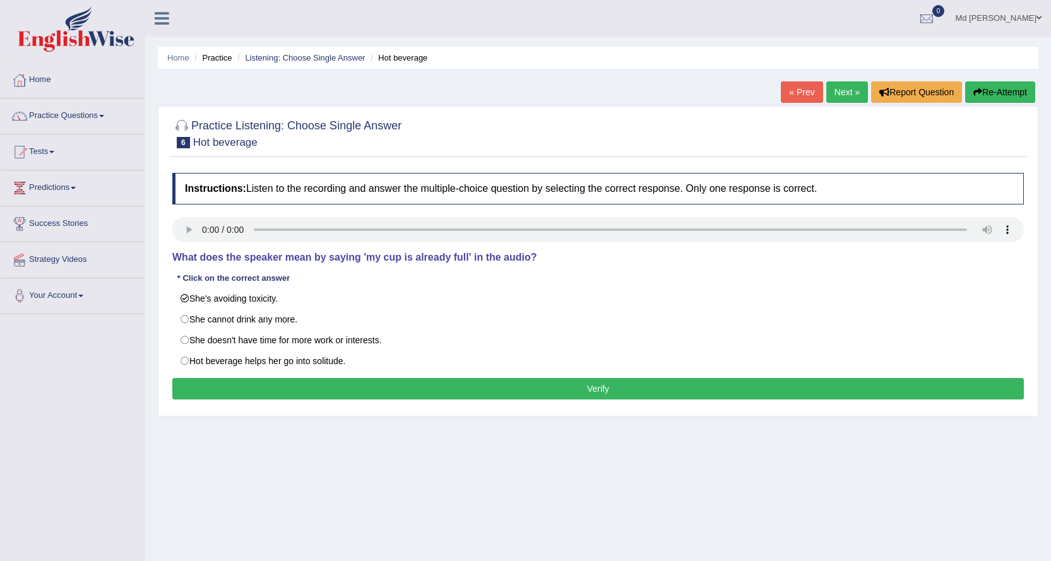
click at [378, 386] on button "Verify" at bounding box center [598, 388] width 852 height 21
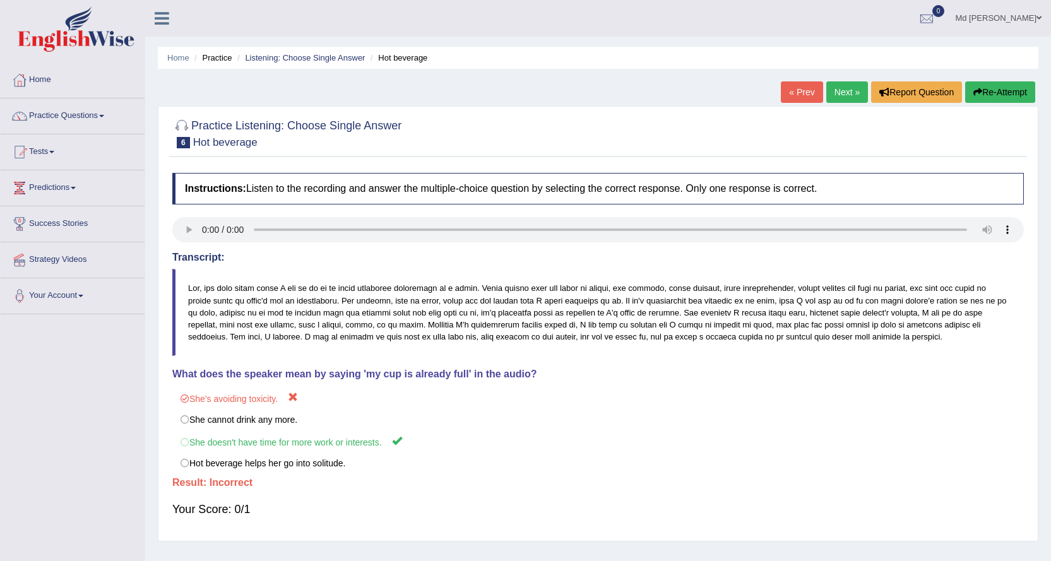
click at [851, 95] on link "Next »" at bounding box center [847, 91] width 42 height 21
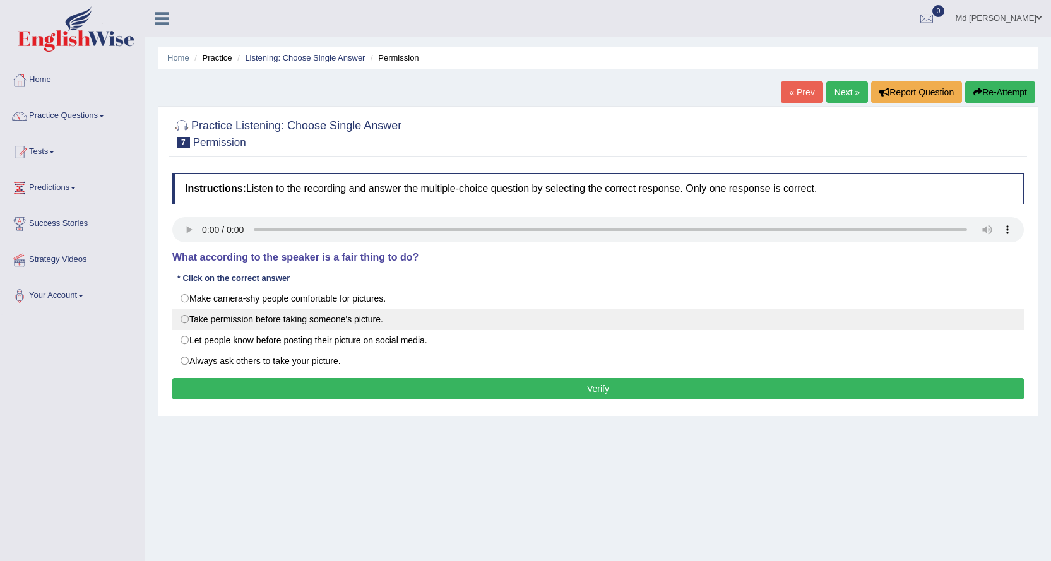
click at [383, 319] on label "Take permission before taking someone's picture." at bounding box center [598, 319] width 852 height 21
radio input "true"
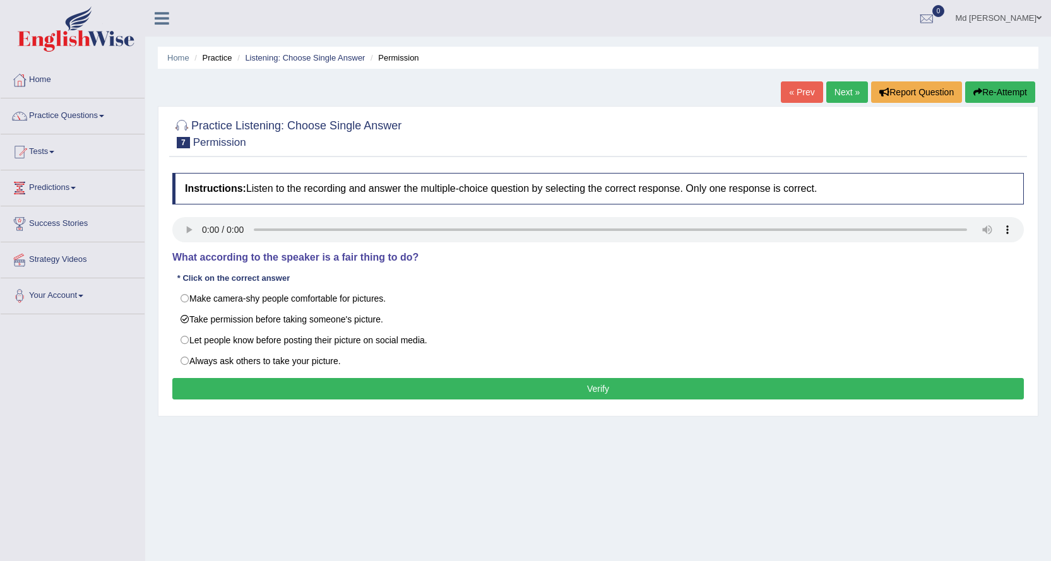
click at [349, 383] on button "Verify" at bounding box center [598, 388] width 852 height 21
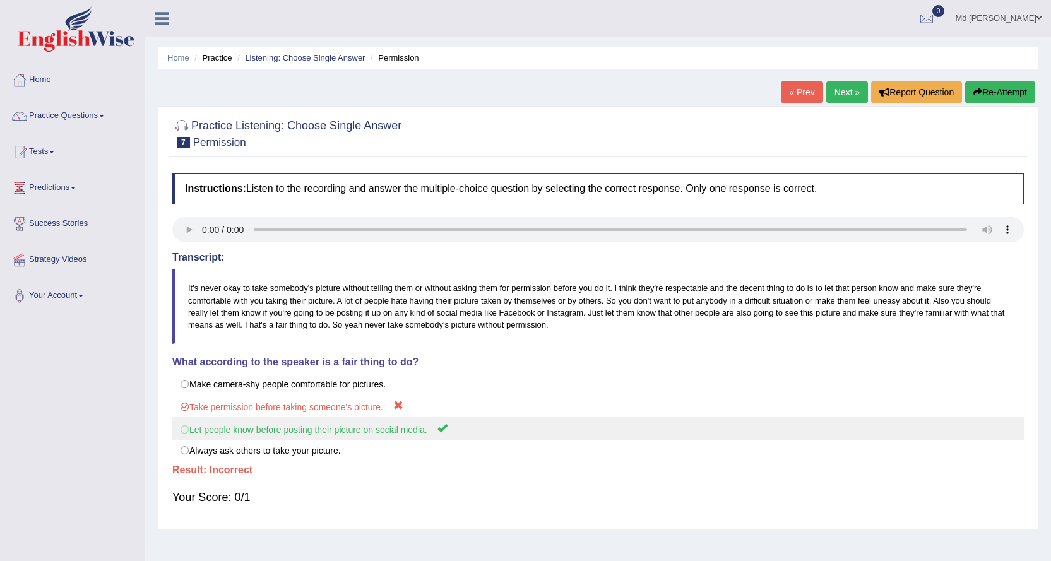
click at [363, 432] on label "Let people know before posting their picture on social media." at bounding box center [598, 428] width 852 height 23
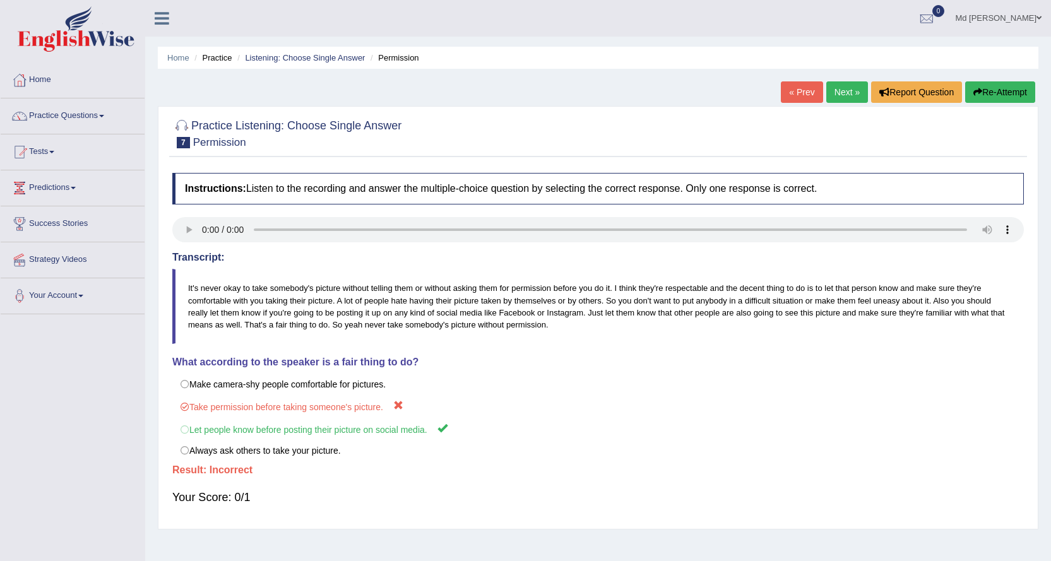
click at [849, 97] on link "Next »" at bounding box center [847, 91] width 42 height 21
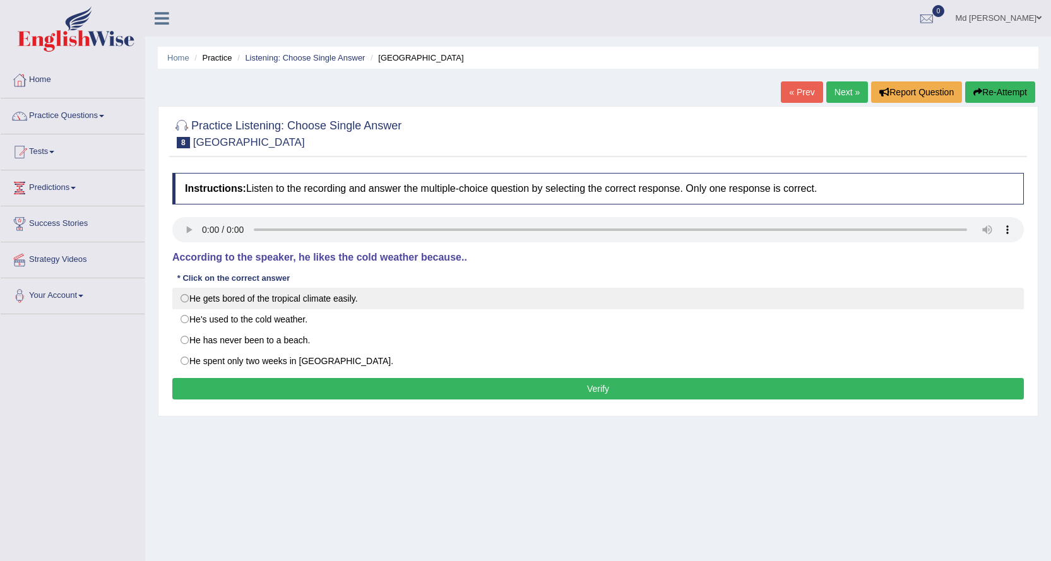
click at [230, 295] on label "He gets bored of the tropical climate easily." at bounding box center [598, 298] width 852 height 21
radio input "true"
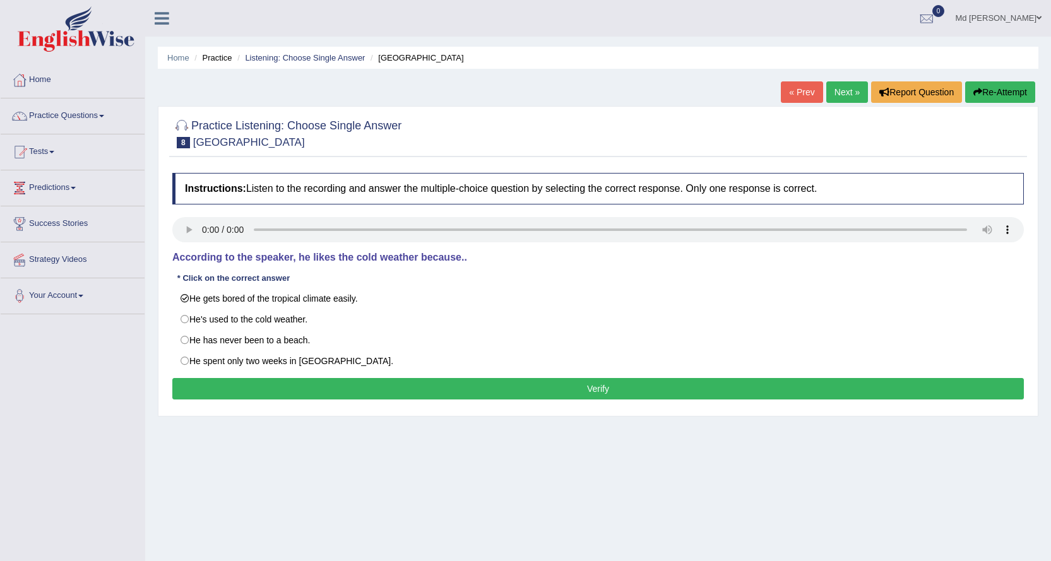
click at [375, 389] on button "Verify" at bounding box center [598, 388] width 852 height 21
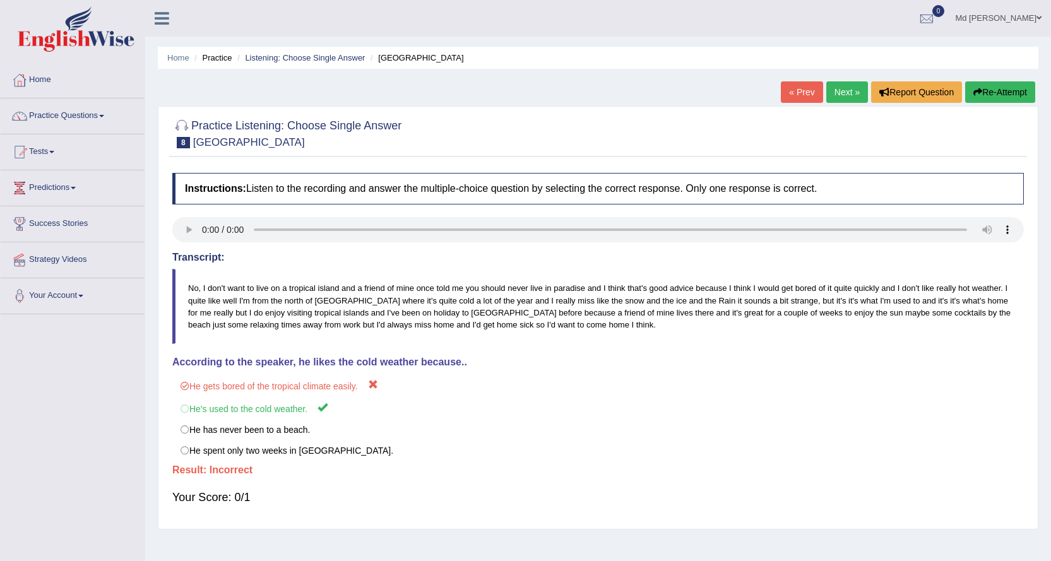
click at [826, 93] on link "Next »" at bounding box center [847, 91] width 42 height 21
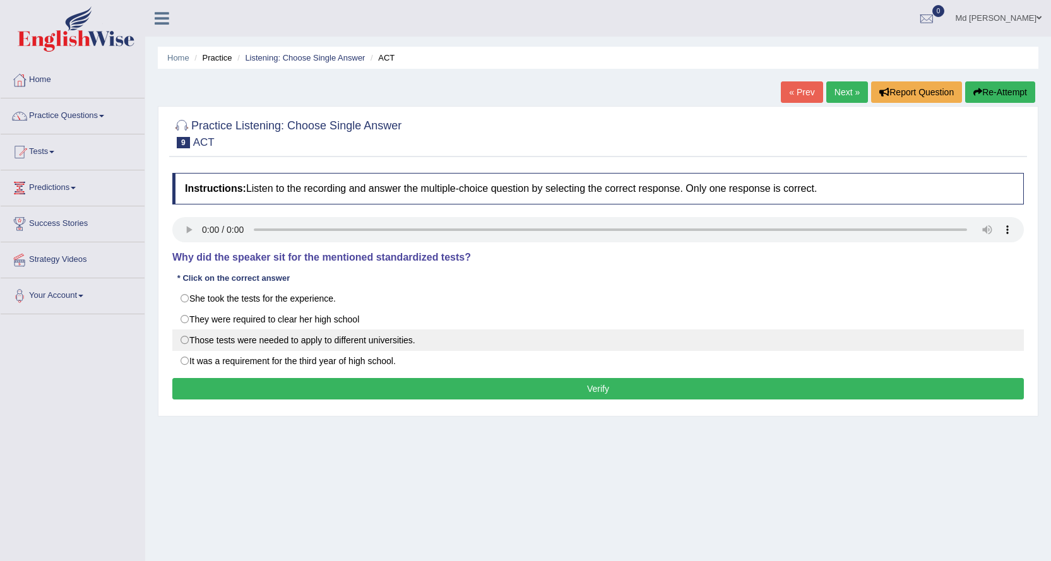
click at [359, 338] on label "Those tests were needed to apply to different universities." at bounding box center [598, 340] width 852 height 21
radio input "true"
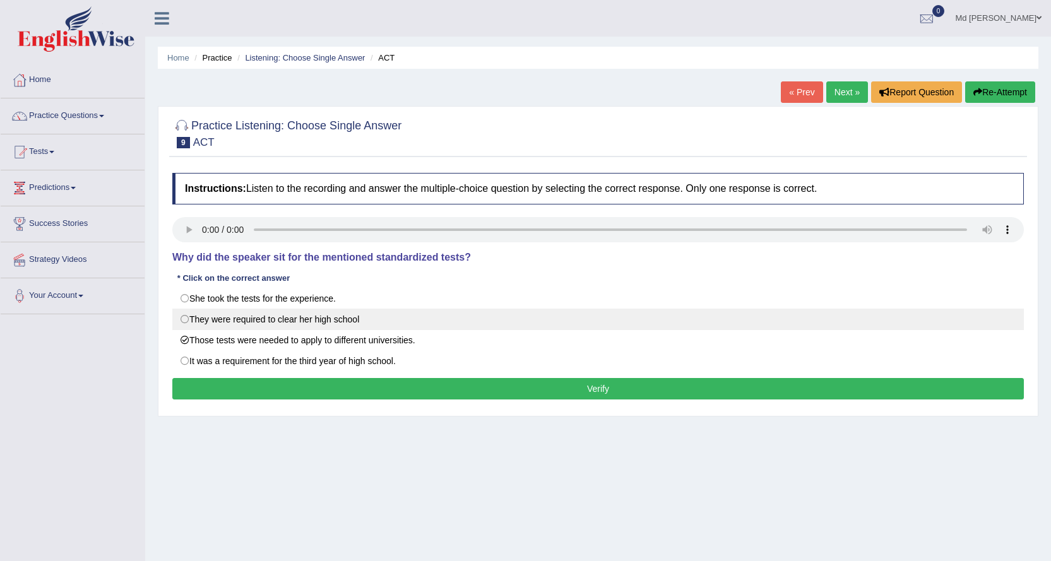
click at [301, 328] on label "They were required to clear her high school" at bounding box center [598, 319] width 852 height 21
radio input "true"
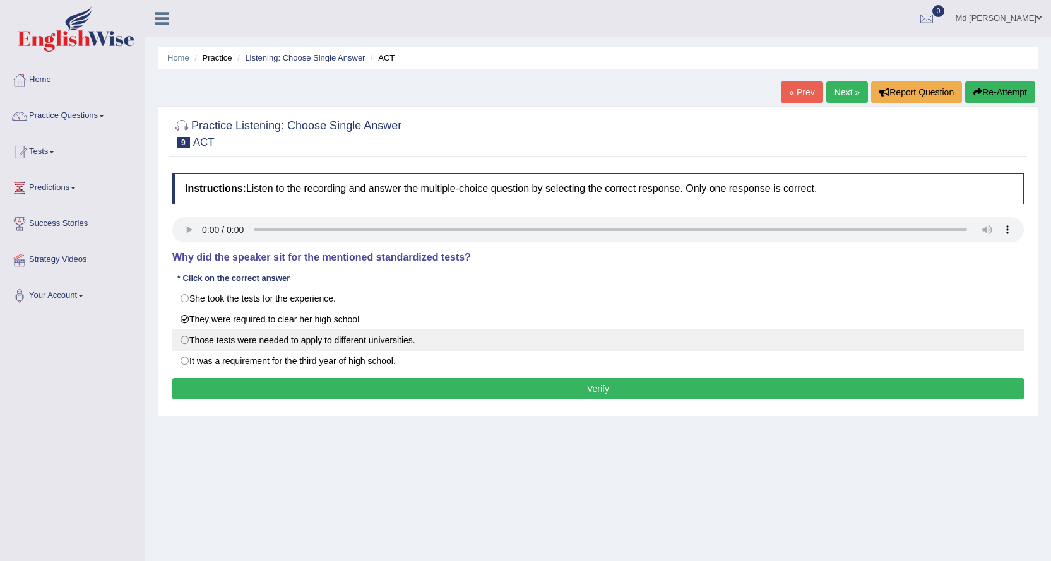
click at [333, 343] on label "Those tests were needed to apply to different universities." at bounding box center [598, 340] width 852 height 21
radio input "true"
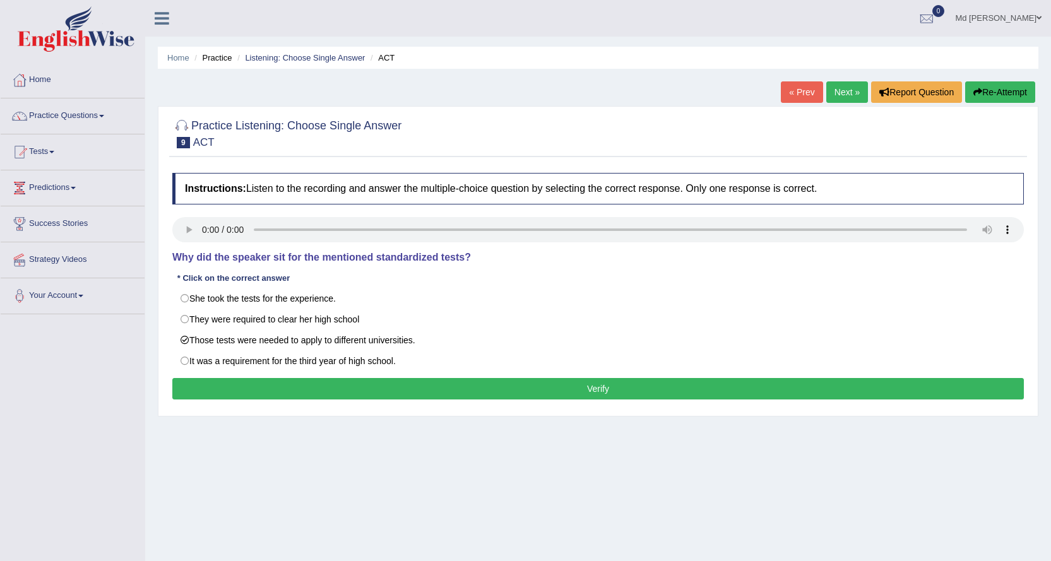
click at [371, 386] on button "Verify" at bounding box center [598, 388] width 852 height 21
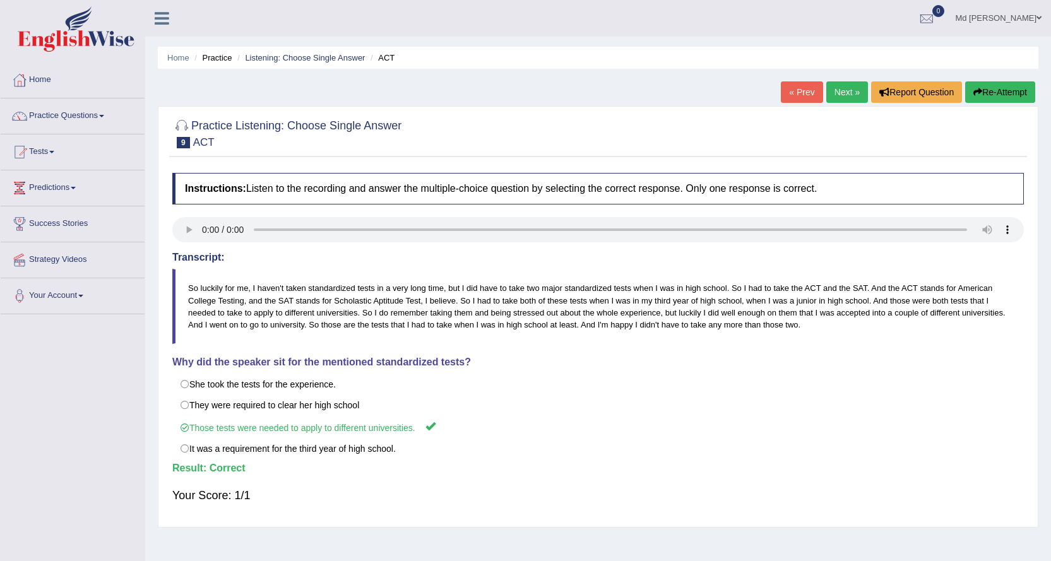
click at [844, 97] on link "Next »" at bounding box center [847, 91] width 42 height 21
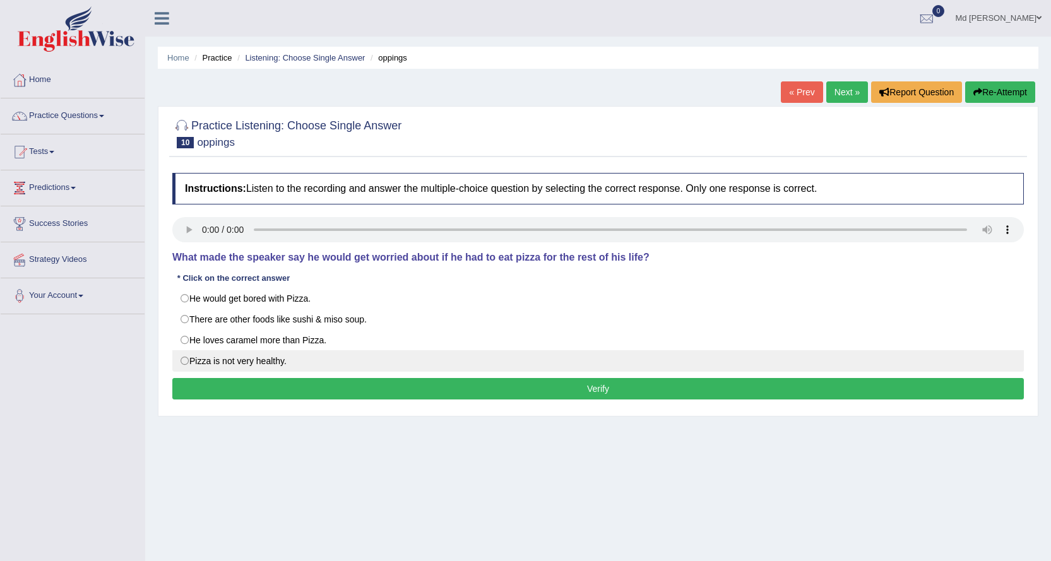
click at [274, 361] on label "Pizza is not very healthy." at bounding box center [598, 360] width 852 height 21
radio input "true"
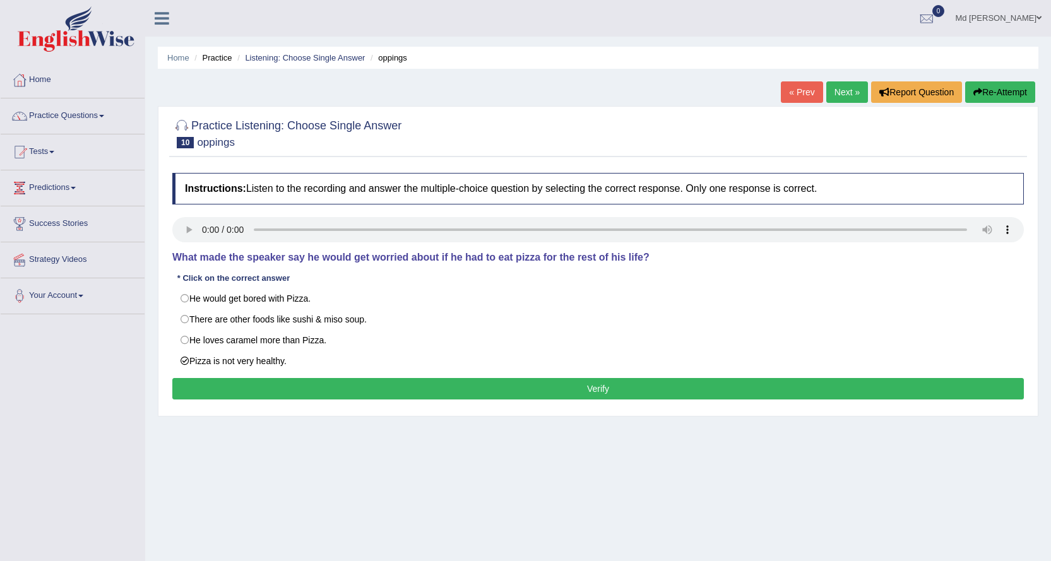
click at [315, 379] on button "Verify" at bounding box center [598, 388] width 852 height 21
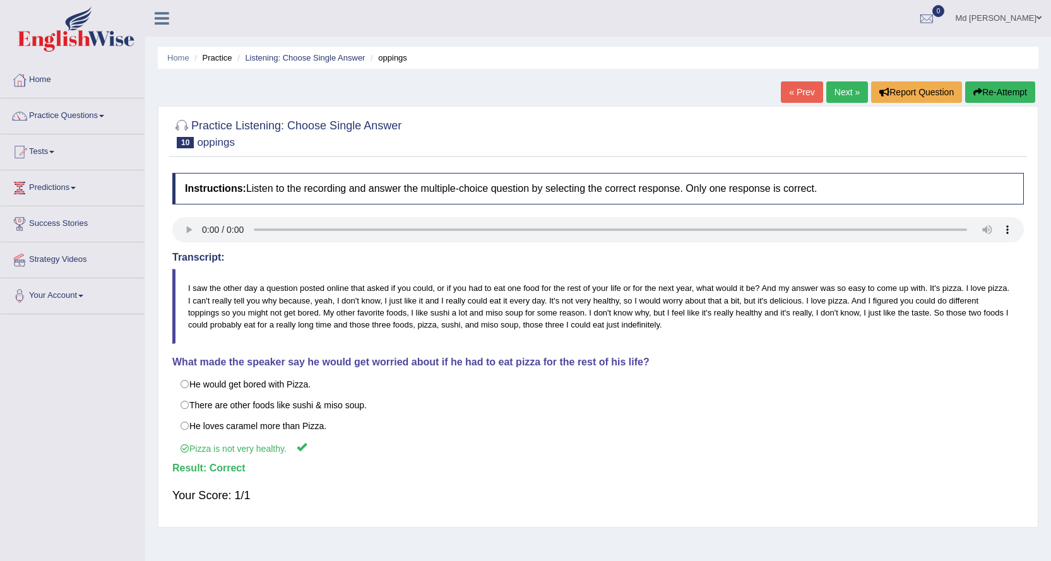
click at [828, 97] on link "Next »" at bounding box center [847, 91] width 42 height 21
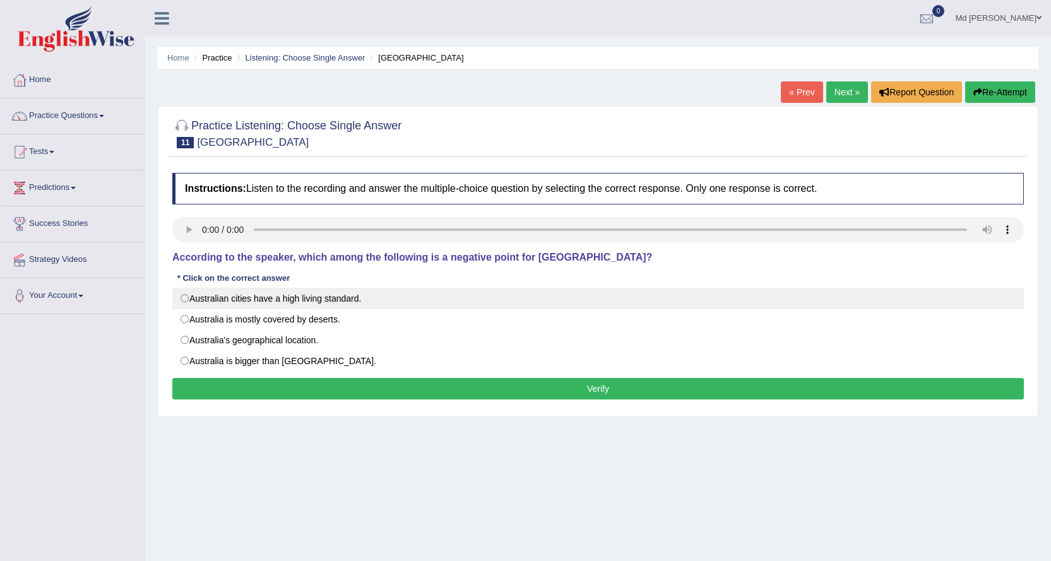
click at [331, 293] on label "Australian cities have a high living standard." at bounding box center [598, 298] width 852 height 21
radio input "true"
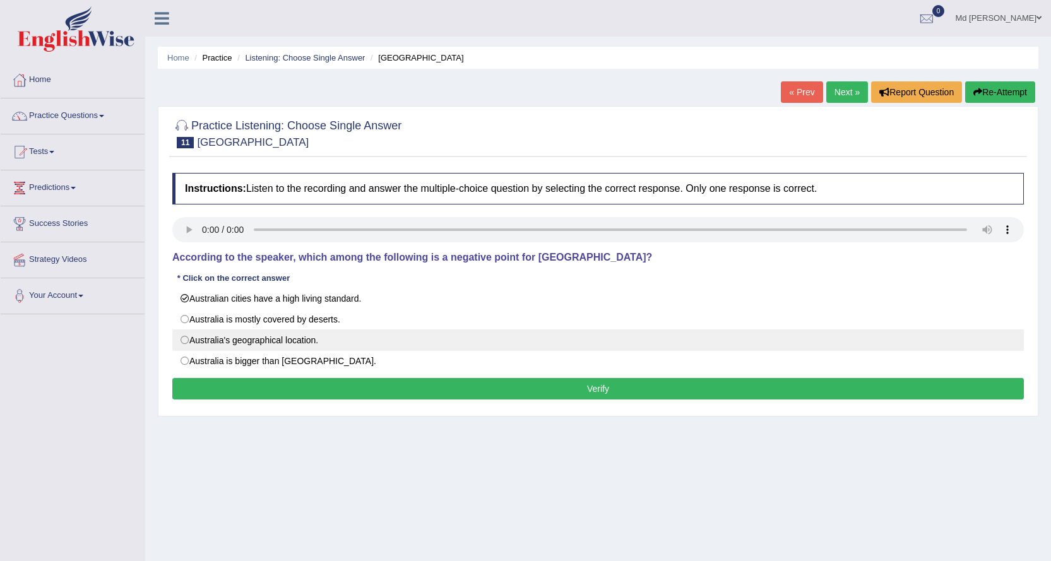
click at [251, 341] on label "Australia's geographical location." at bounding box center [598, 340] width 852 height 21
radio input "true"
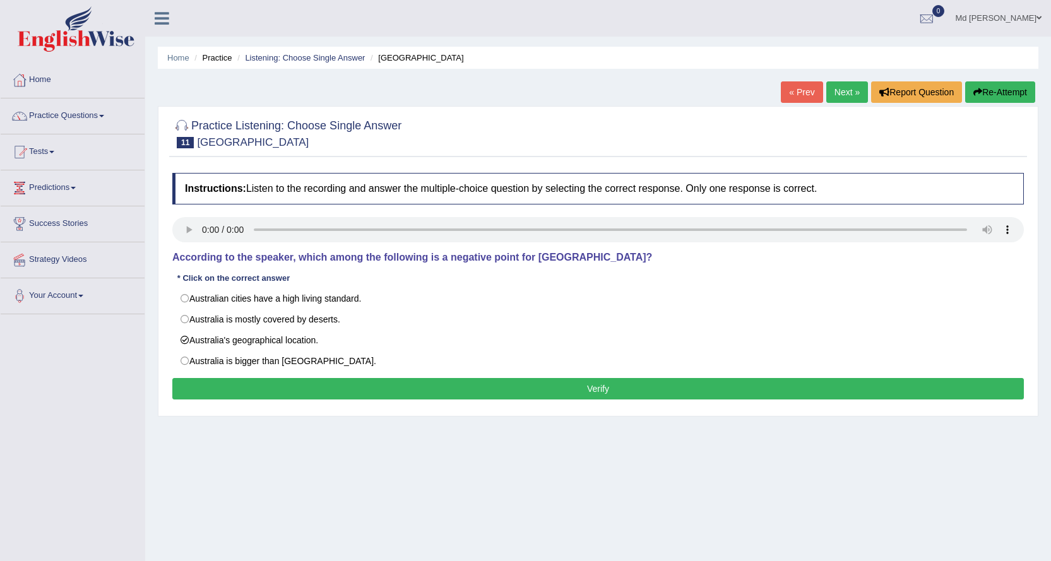
click at [405, 386] on button "Verify" at bounding box center [598, 388] width 852 height 21
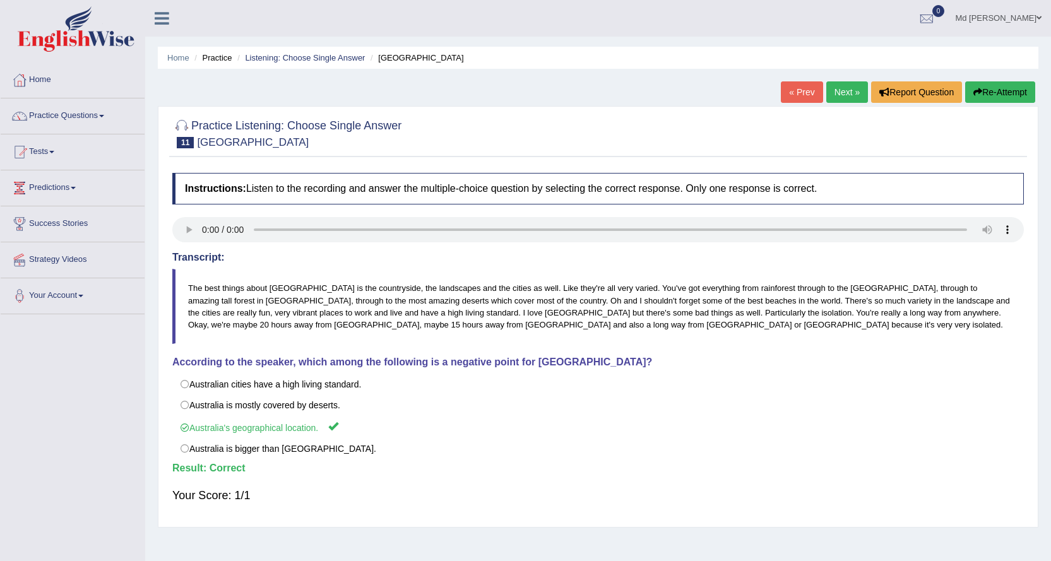
click at [845, 100] on link "Next »" at bounding box center [847, 91] width 42 height 21
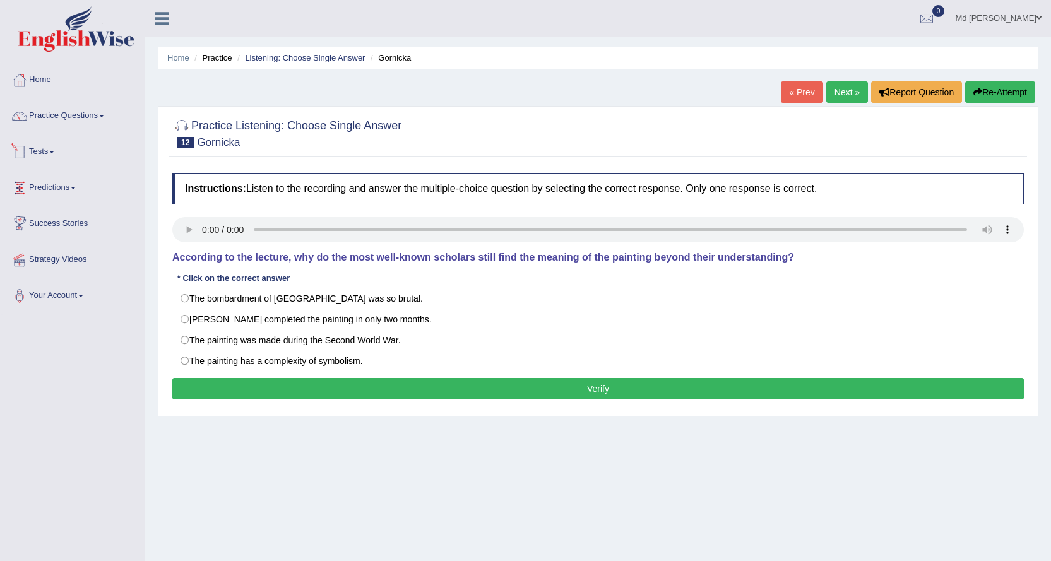
click at [34, 131] on li "Practice Questions Speaking Practice Read Aloud Repeat Sentence Describe Image …" at bounding box center [73, 116] width 144 height 36
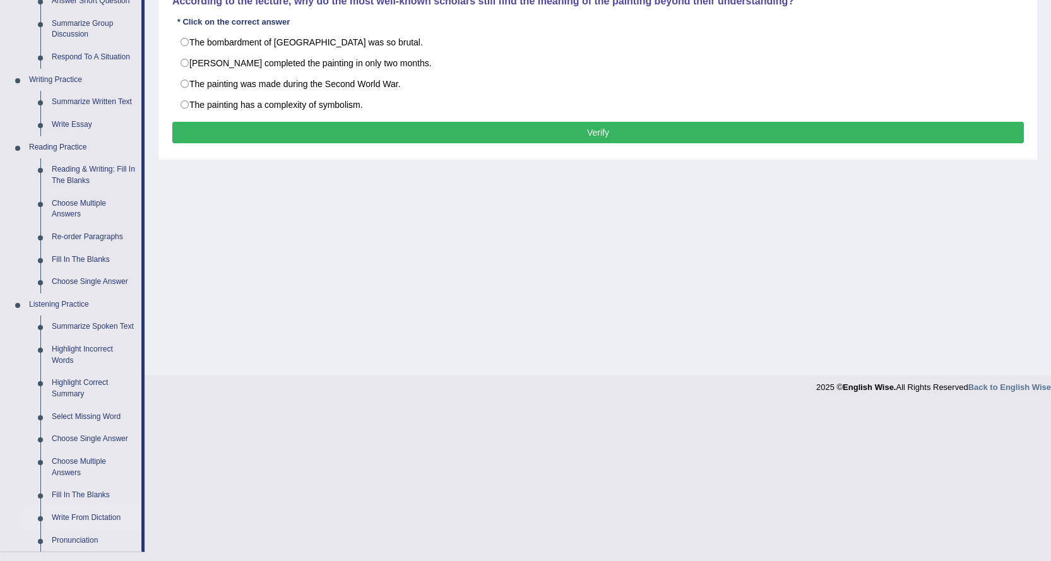
scroll to position [379, 0]
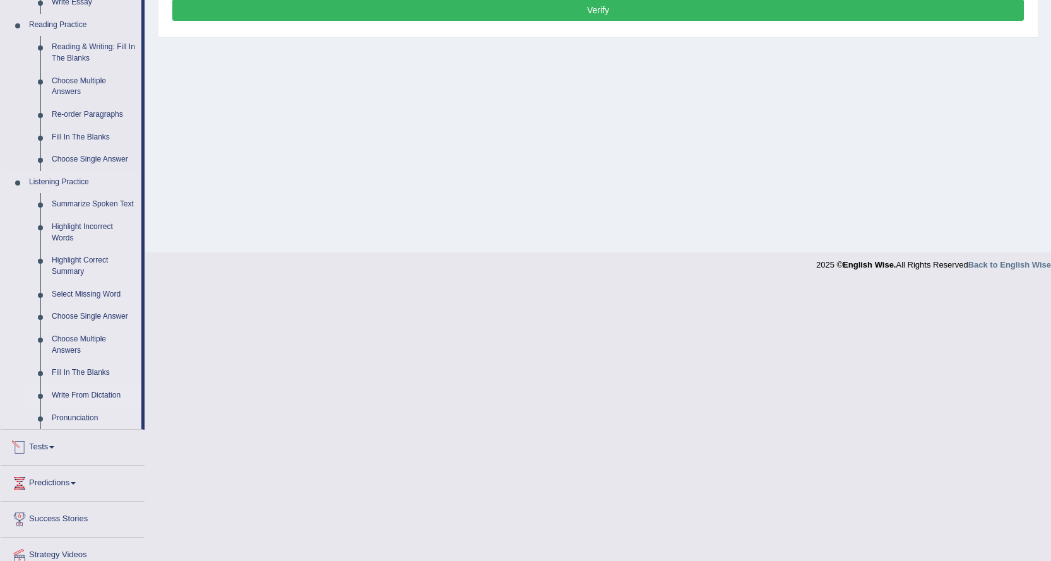
click at [95, 394] on link "Write From Dictation" at bounding box center [93, 396] width 95 height 23
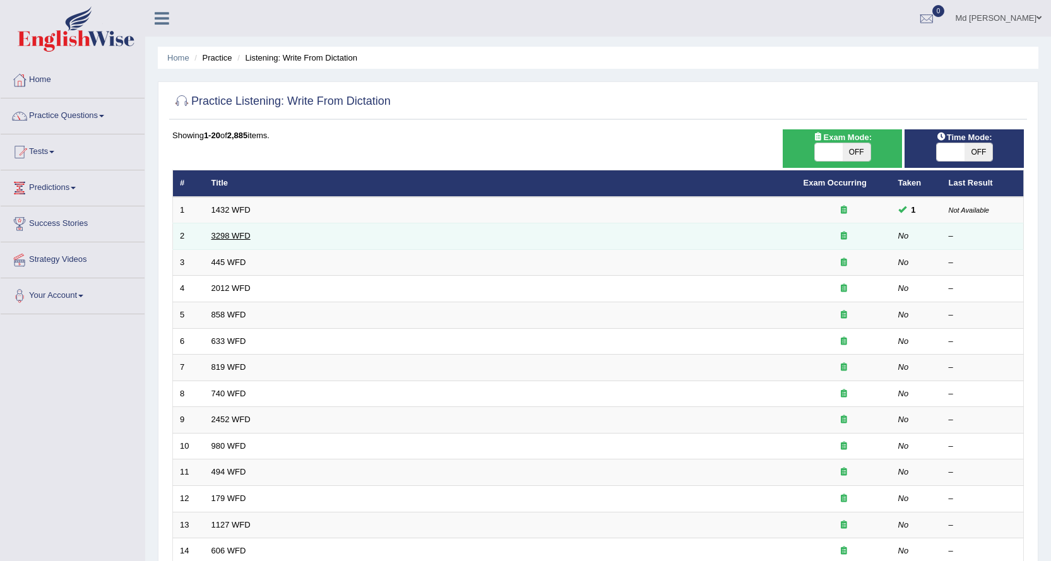
click at [243, 235] on link "3298 WFD" at bounding box center [231, 235] width 39 height 9
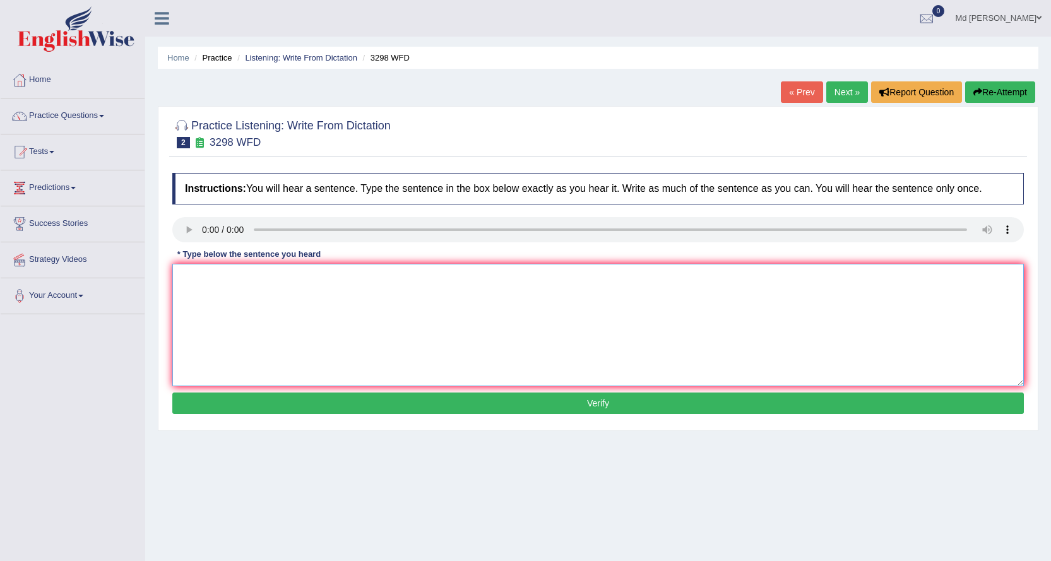
click at [221, 289] on textarea at bounding box center [598, 325] width 852 height 122
type textarea "a"
type textarea "Animal behaiber"
click at [326, 410] on button "Verify" at bounding box center [598, 403] width 852 height 21
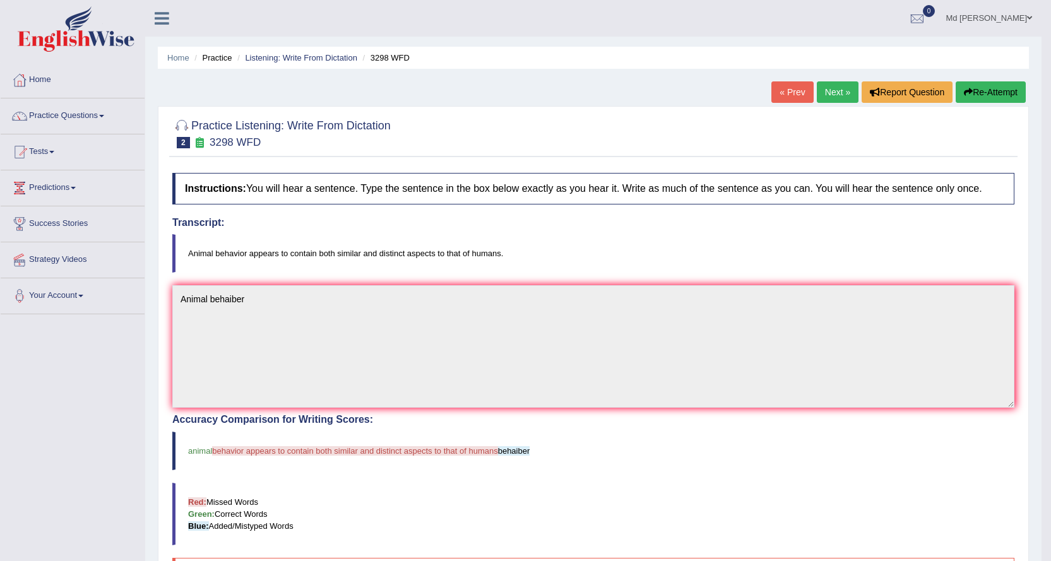
click at [842, 93] on link "Next »" at bounding box center [838, 91] width 42 height 21
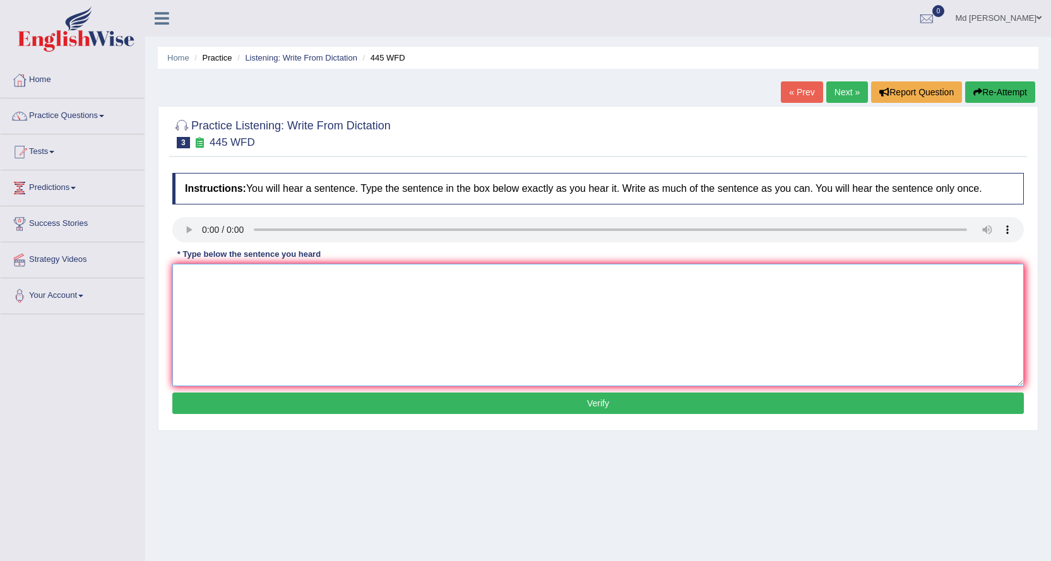
click at [236, 282] on textarea at bounding box center [598, 325] width 852 height 122
type textarea "The Amarican astornonage made a plan to land a space ship in mars."
click at [378, 416] on div "Instructions: You will hear a sentence. Type the sentence in the box below exac…" at bounding box center [598, 296] width 858 height 258
click at [378, 405] on button "Verify" at bounding box center [598, 403] width 852 height 21
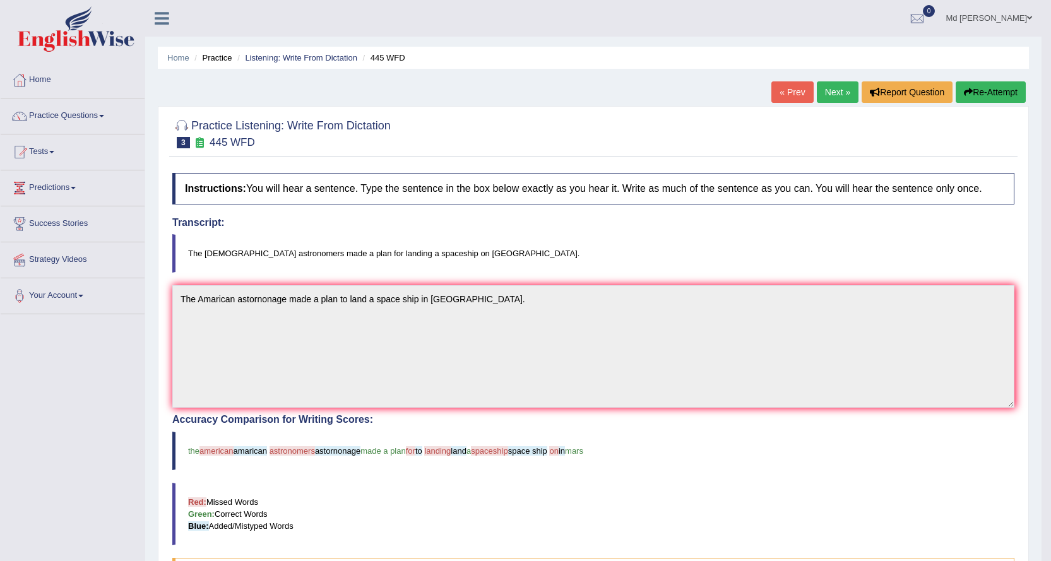
click at [826, 86] on link "Next »" at bounding box center [838, 91] width 42 height 21
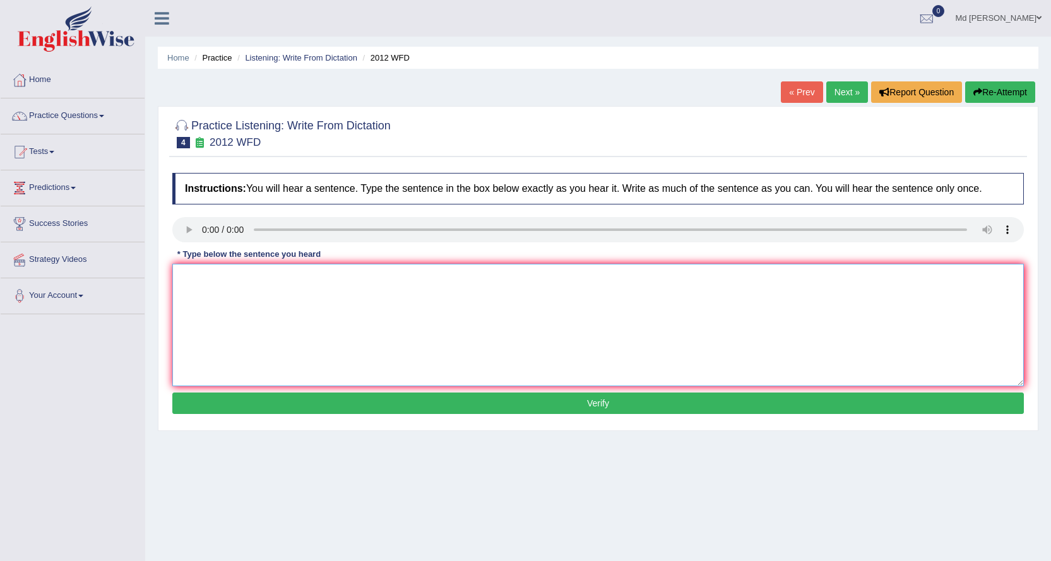
click at [353, 283] on textarea at bounding box center [598, 325] width 852 height 122
click at [198, 278] on textarea "thier is a great bad dabet about this topic." at bounding box center [598, 325] width 852 height 122
click at [194, 276] on textarea "Thrie is a great bad dabet about this topic." at bounding box center [598, 325] width 852 height 122
type textarea "Their is a great bad dabet about this topic."
click at [266, 393] on button "Verify" at bounding box center [598, 403] width 852 height 21
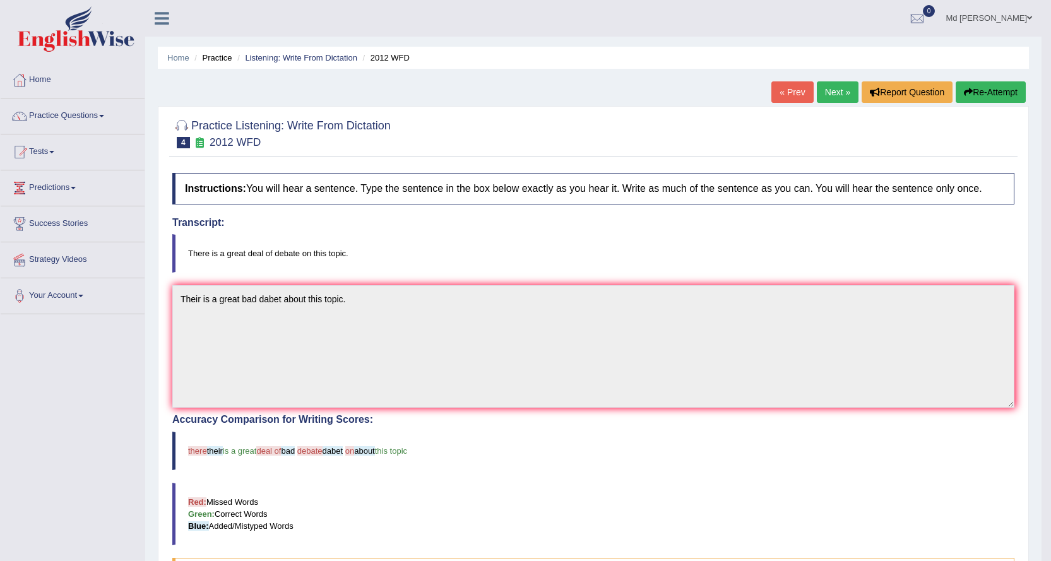
click at [836, 88] on link "Next »" at bounding box center [838, 91] width 42 height 21
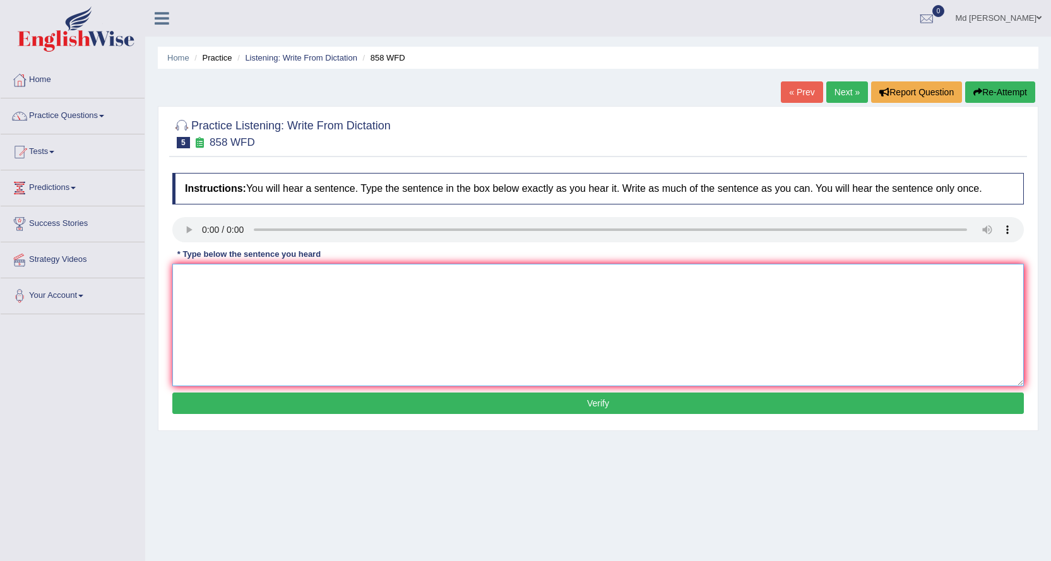
click at [218, 273] on textarea at bounding box center [598, 325] width 852 height 122
click at [88, 121] on link "Practice Questions" at bounding box center [73, 114] width 144 height 32
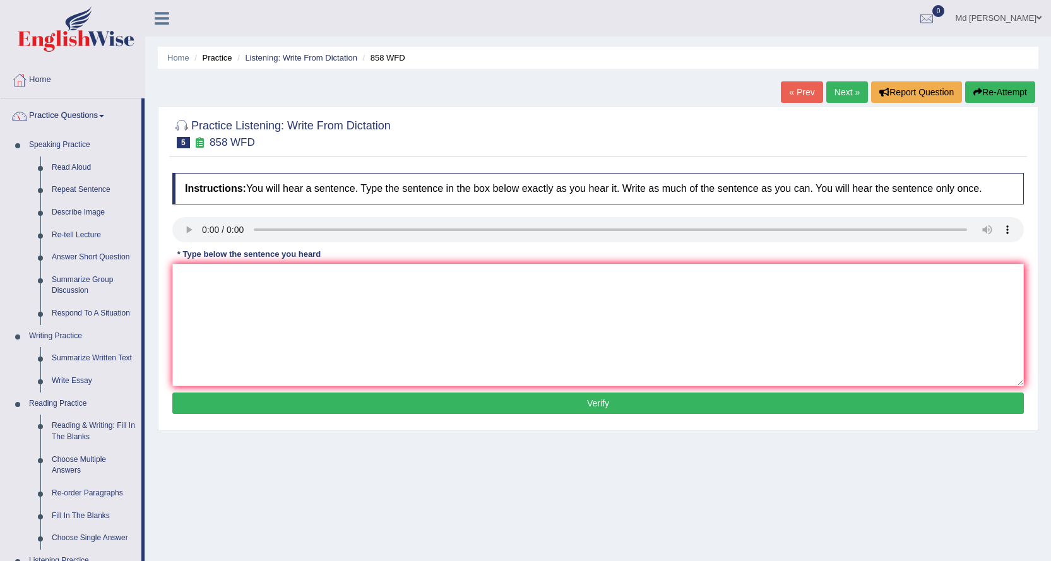
click at [33, 114] on link "Practice Questions" at bounding box center [71, 114] width 141 height 32
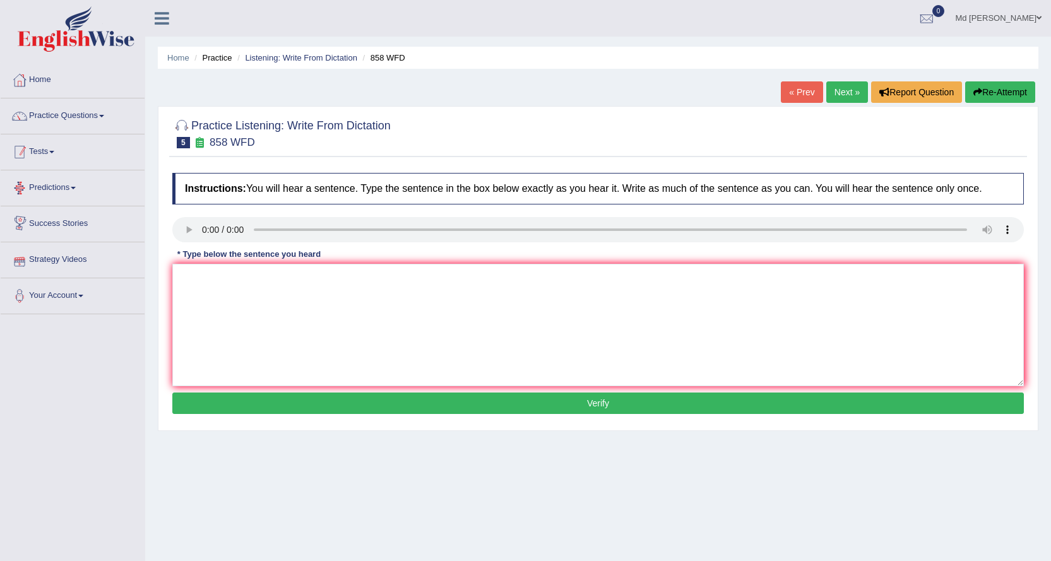
click at [57, 159] on link "Tests" at bounding box center [73, 150] width 144 height 32
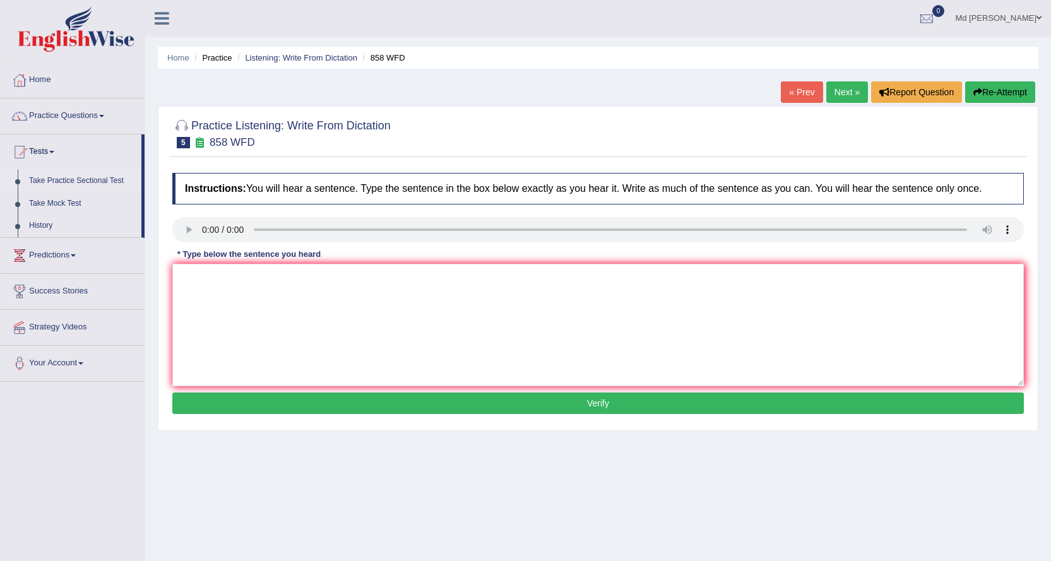
click at [87, 184] on link "Take Practice Sectional Test" at bounding box center [82, 181] width 118 height 23
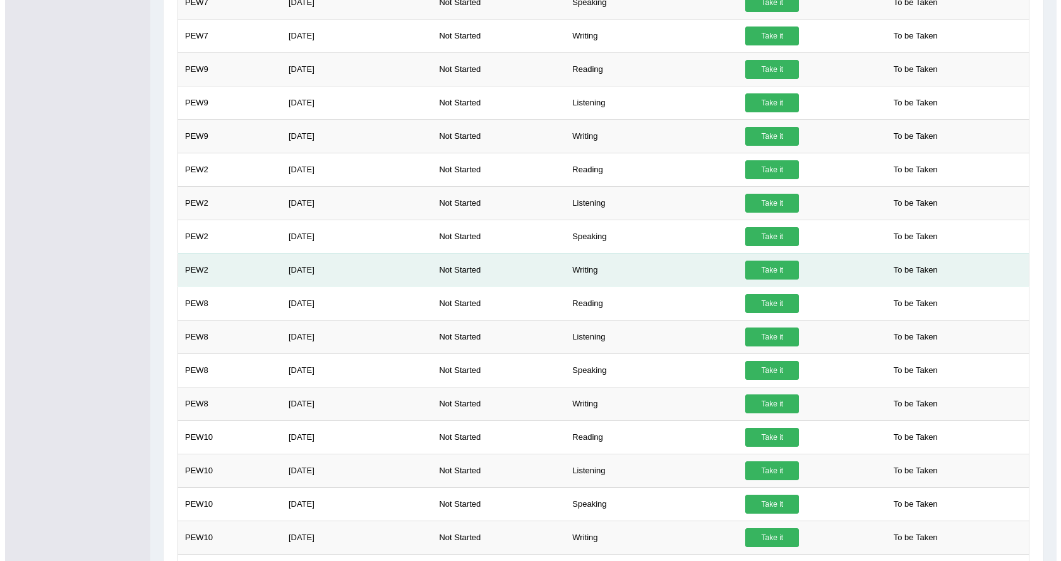
scroll to position [916, 0]
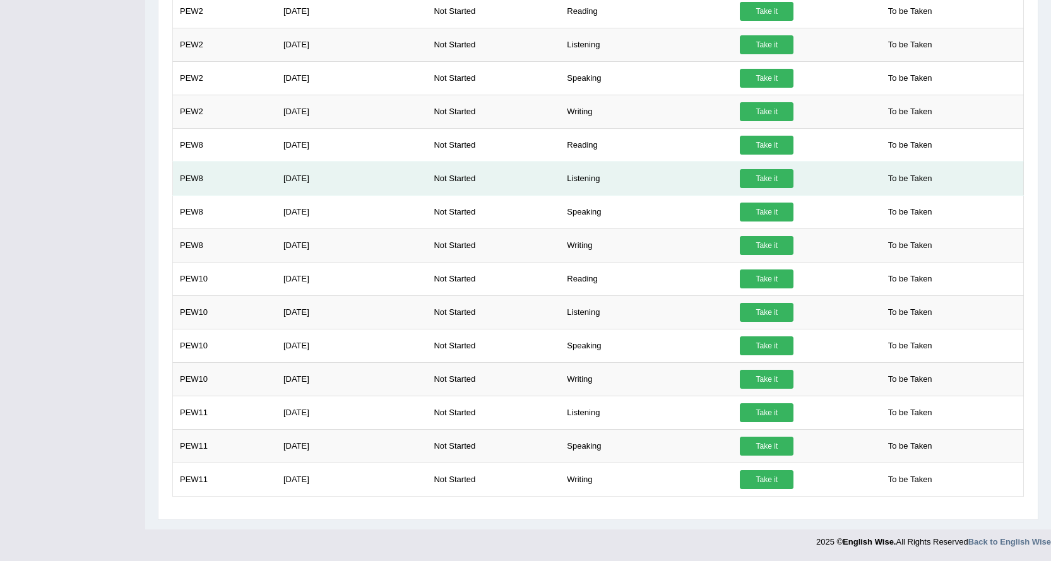
click at [765, 179] on link "Take it" at bounding box center [767, 178] width 54 height 19
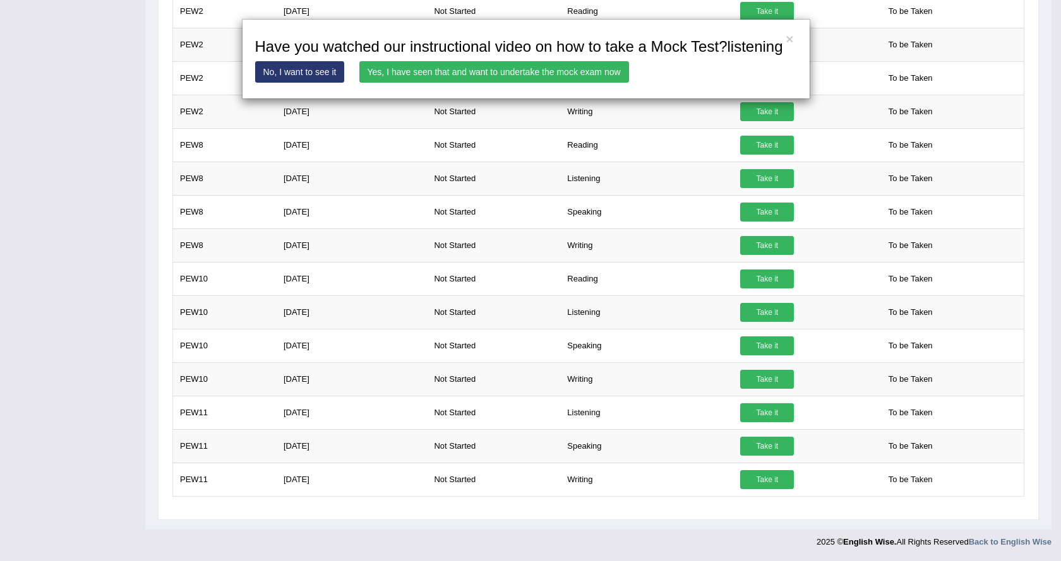
click at [443, 73] on link "Yes, I have seen that and want to undertake the mock exam now" at bounding box center [494, 71] width 270 height 21
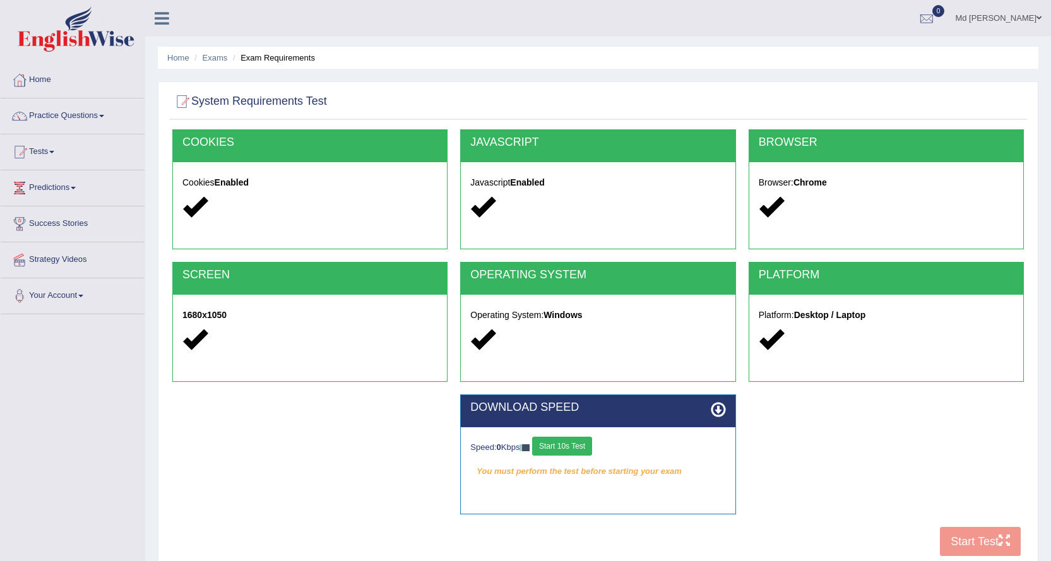
click at [558, 446] on button "Start 10s Test" at bounding box center [562, 446] width 60 height 19
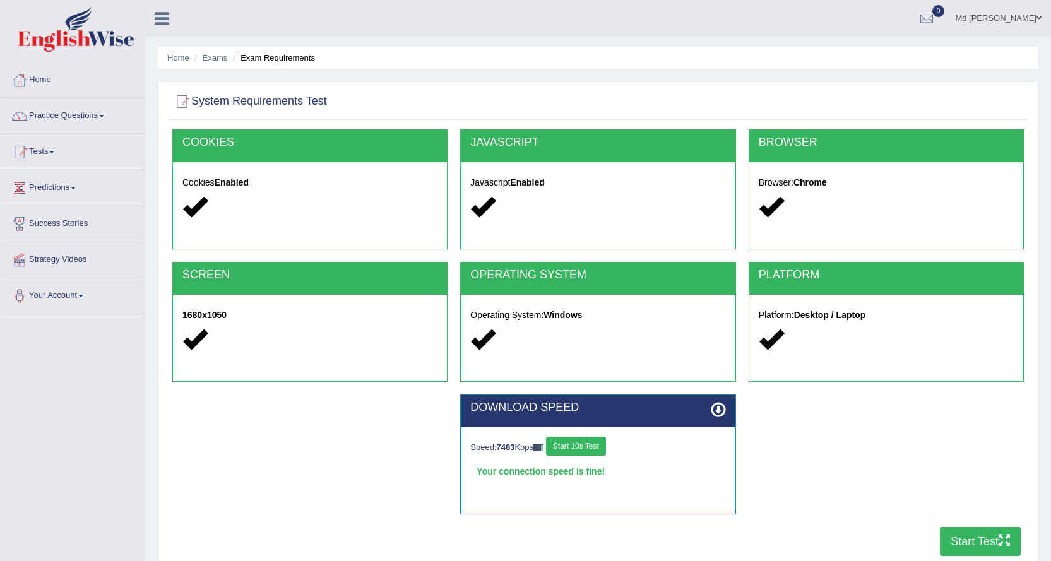
click at [585, 445] on button "Start 10s Test" at bounding box center [576, 446] width 60 height 19
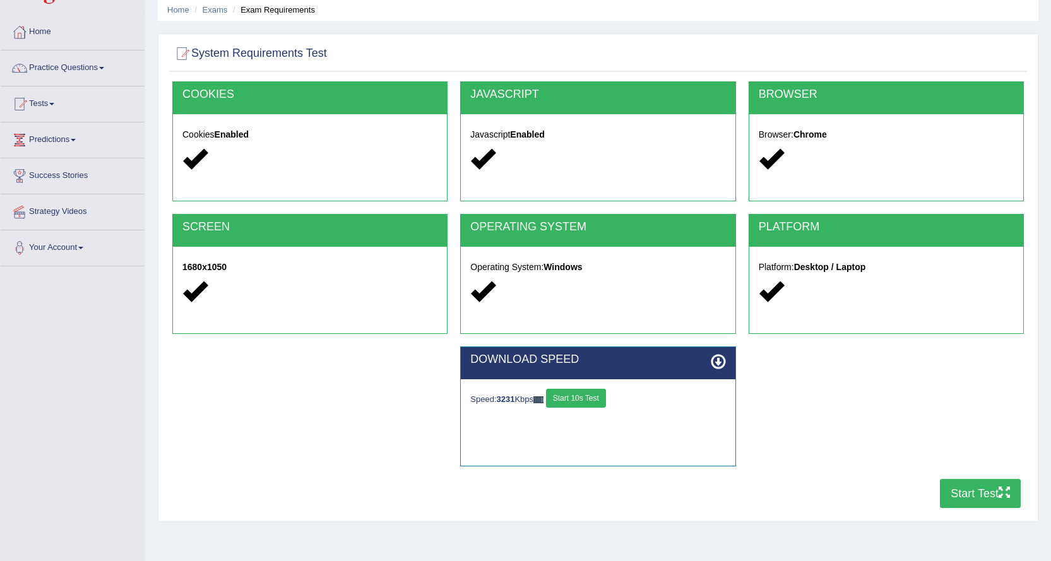
scroll to position [102, 0]
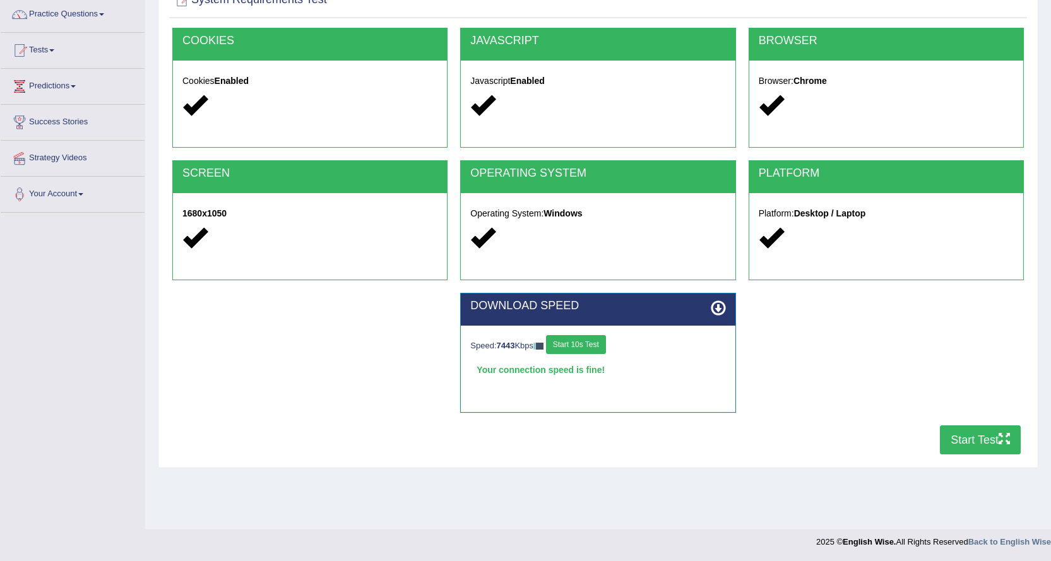
click at [963, 441] on button "Start Test" at bounding box center [980, 440] width 81 height 29
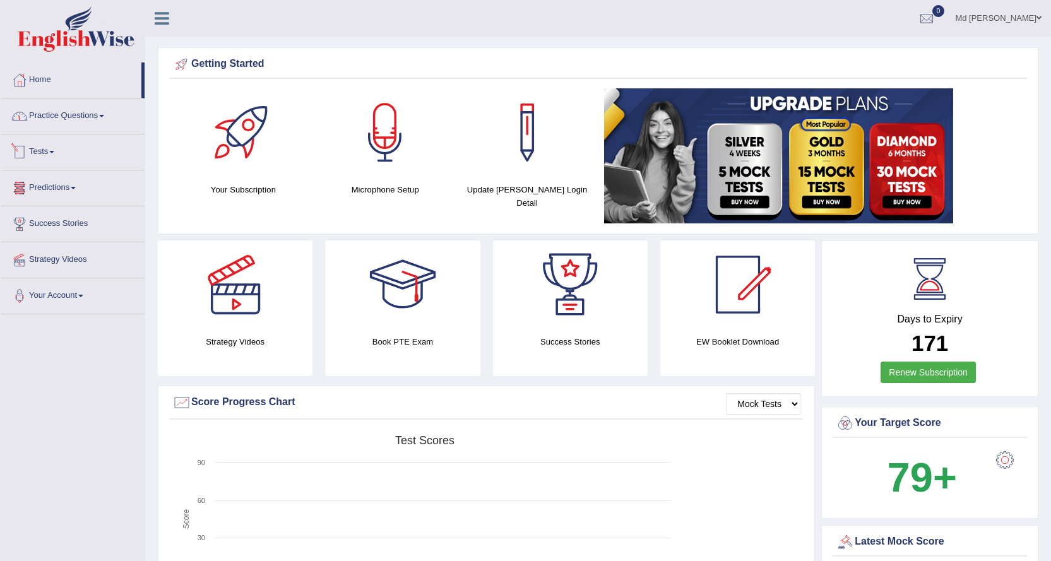
click at [67, 111] on link "Practice Questions" at bounding box center [73, 114] width 144 height 32
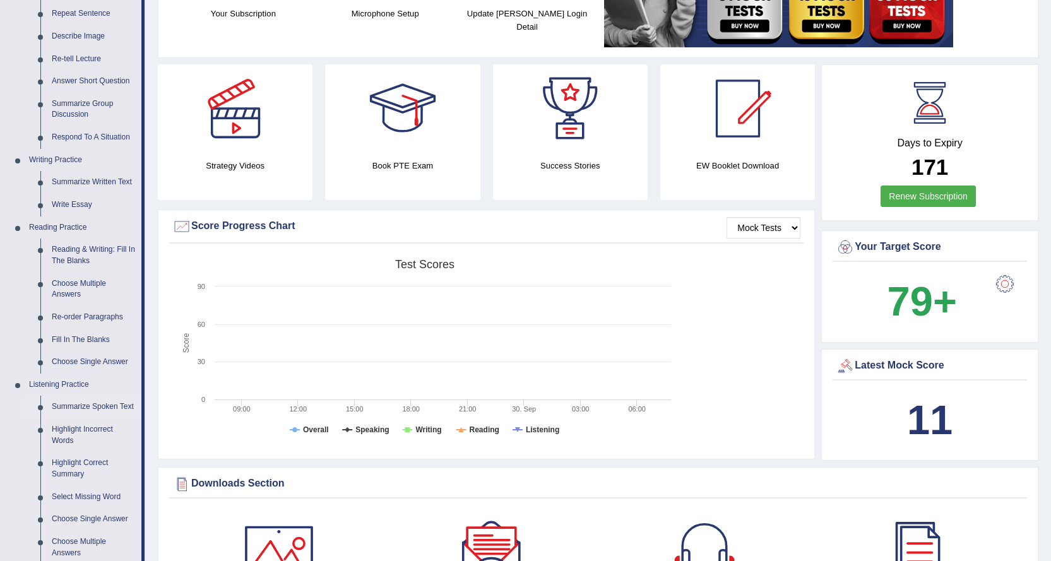
scroll to position [63, 0]
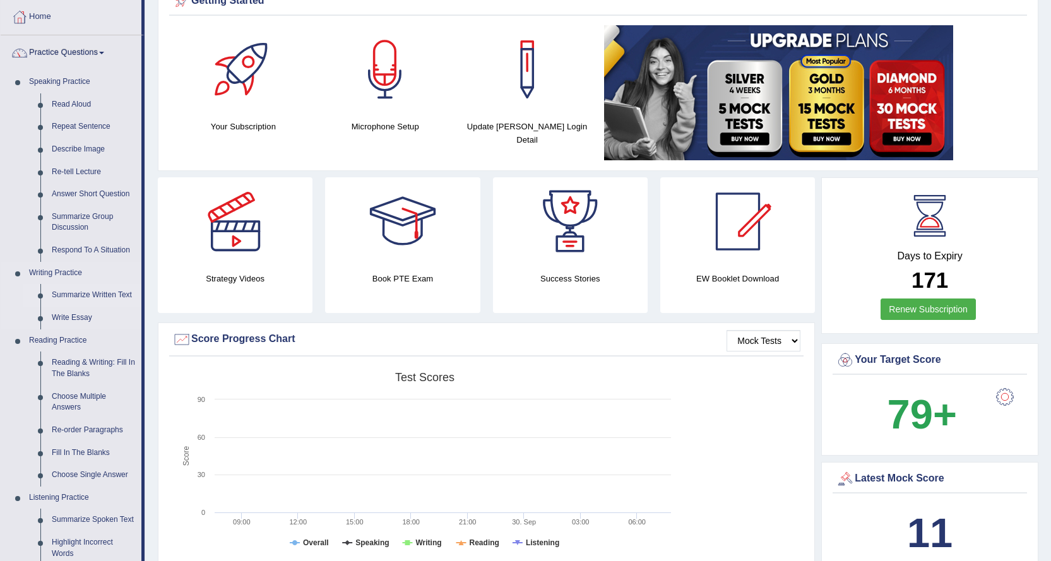
click at [76, 287] on link "Summarize Written Text" at bounding box center [93, 295] width 95 height 23
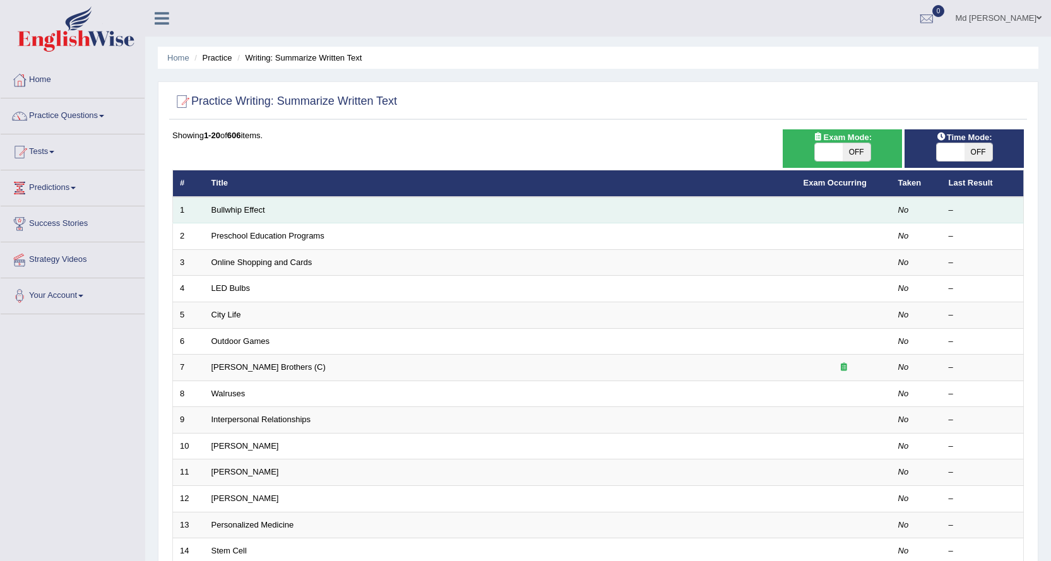
click at [418, 215] on td "Bullwhip Effect" at bounding box center [501, 210] width 592 height 27
click at [236, 217] on td "Bullwhip Effect" at bounding box center [501, 210] width 592 height 27
click at [236, 213] on link "Bullwhip Effect" at bounding box center [239, 209] width 54 height 9
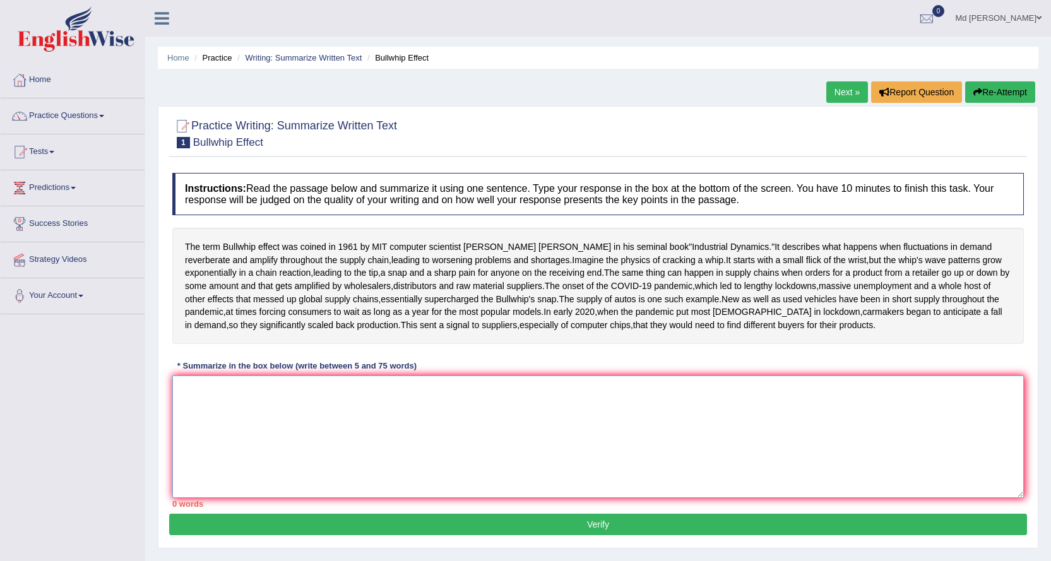
click at [309, 491] on textarea at bounding box center [598, 437] width 852 height 122
click at [79, 301] on link "Your Account" at bounding box center [73, 294] width 144 height 32
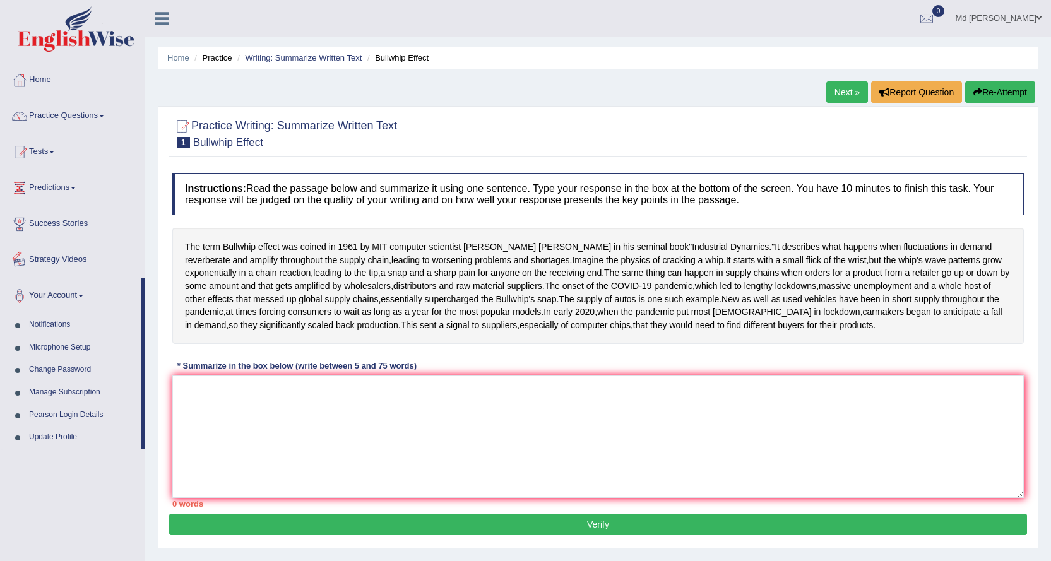
click at [125, 234] on link "Success Stories" at bounding box center [73, 222] width 144 height 32
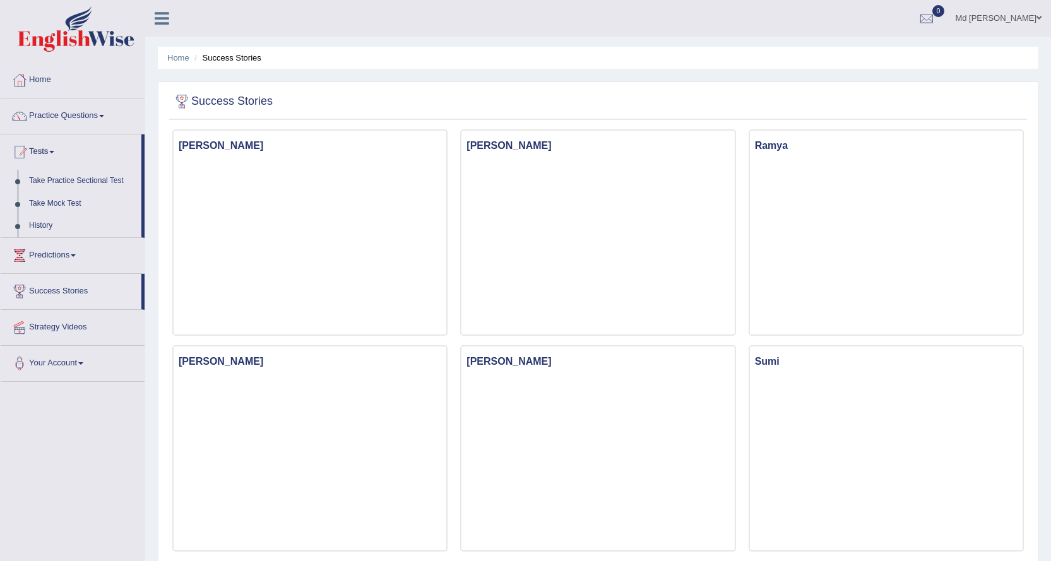
click at [78, 205] on link "Take Mock Test" at bounding box center [82, 204] width 118 height 23
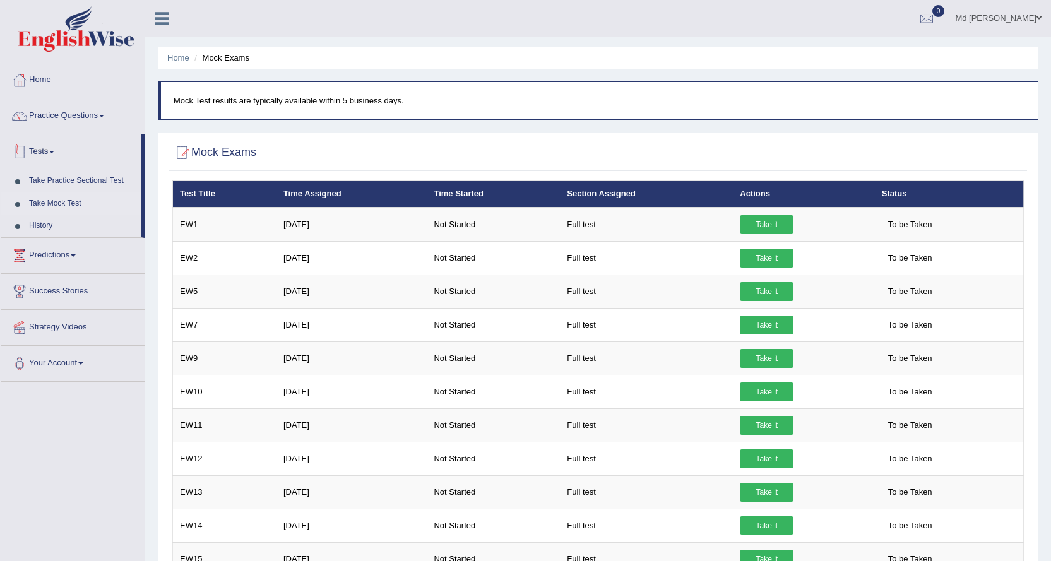
click at [73, 120] on link "Practice Questions" at bounding box center [73, 114] width 144 height 32
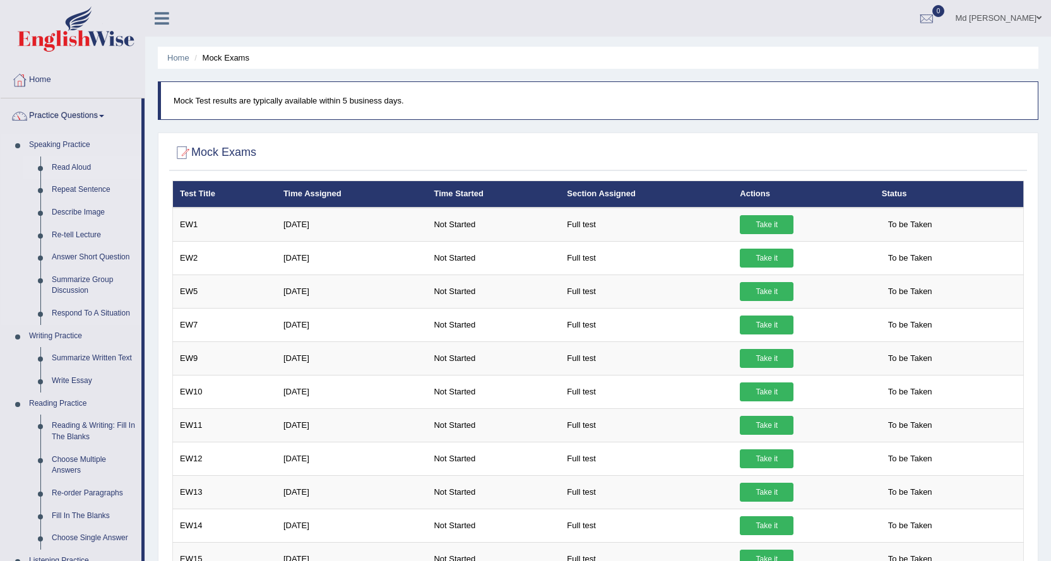
click at [74, 163] on link "Read Aloud" at bounding box center [93, 168] width 95 height 23
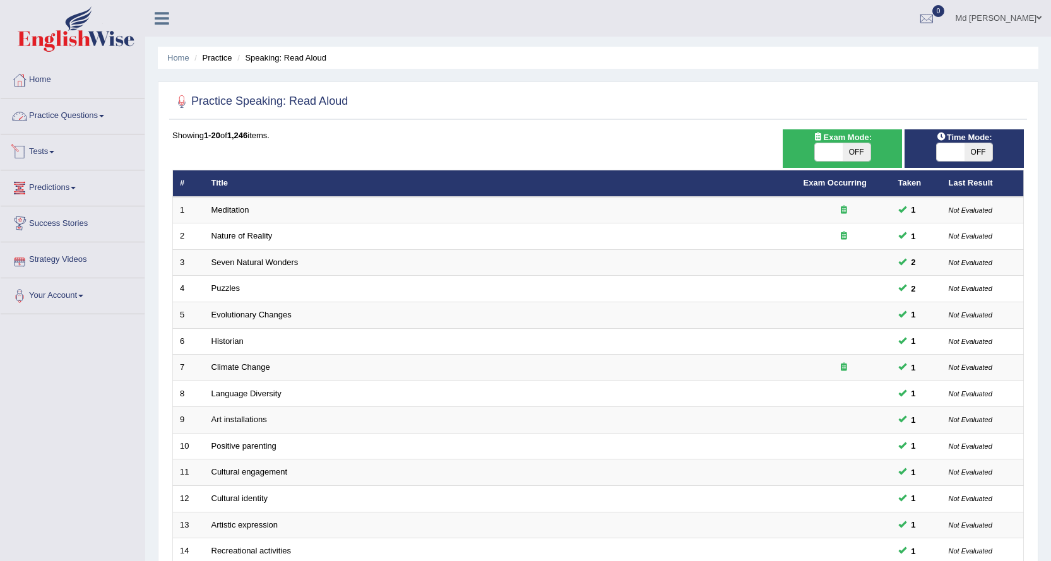
click at [78, 117] on link "Practice Questions" at bounding box center [73, 114] width 144 height 32
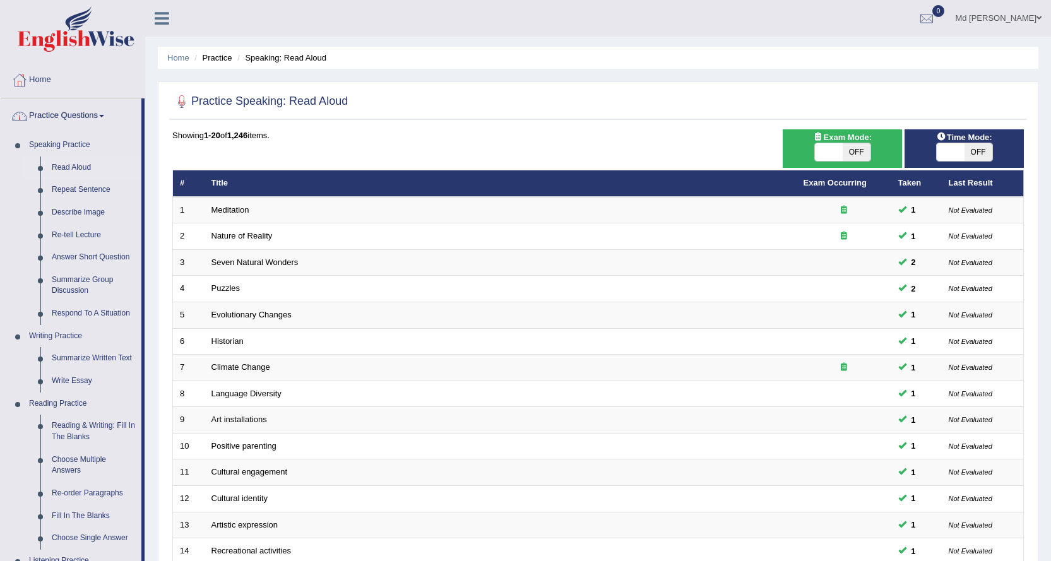
click at [72, 114] on link "Practice Questions" at bounding box center [71, 114] width 141 height 32
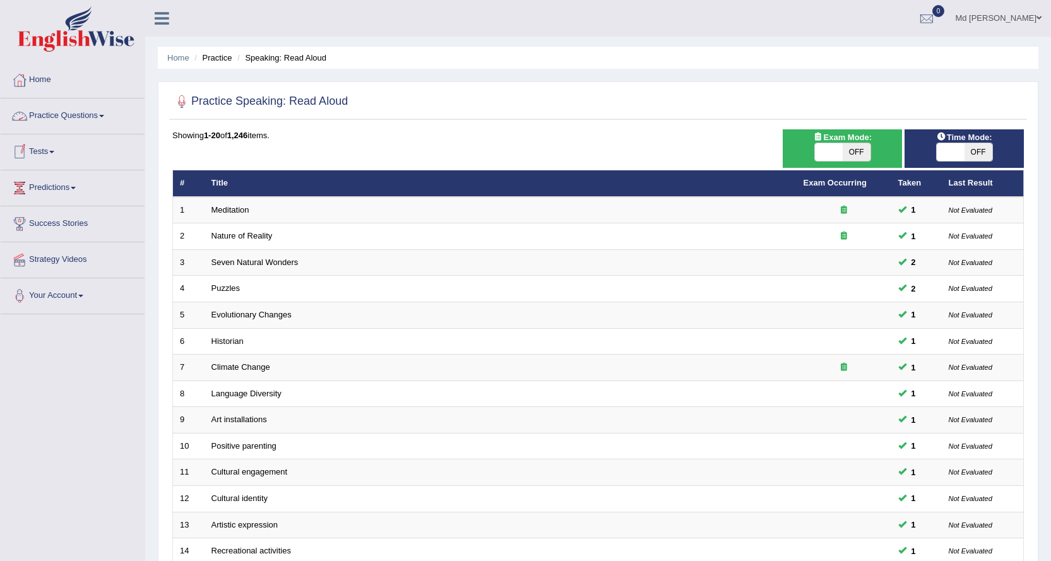
click at [95, 124] on link "Practice Questions" at bounding box center [73, 114] width 144 height 32
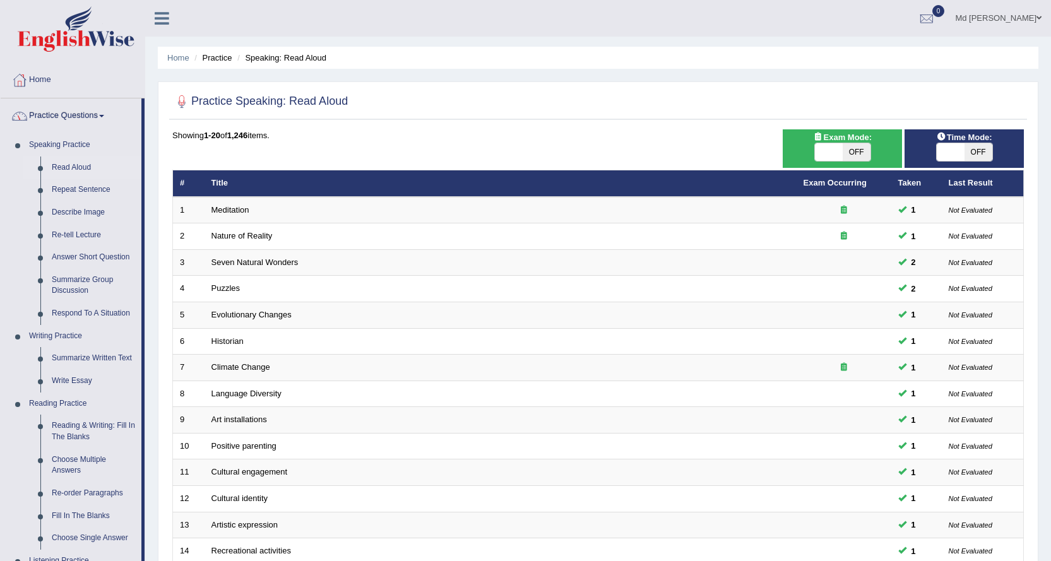
click at [98, 111] on link "Practice Questions" at bounding box center [71, 114] width 141 height 32
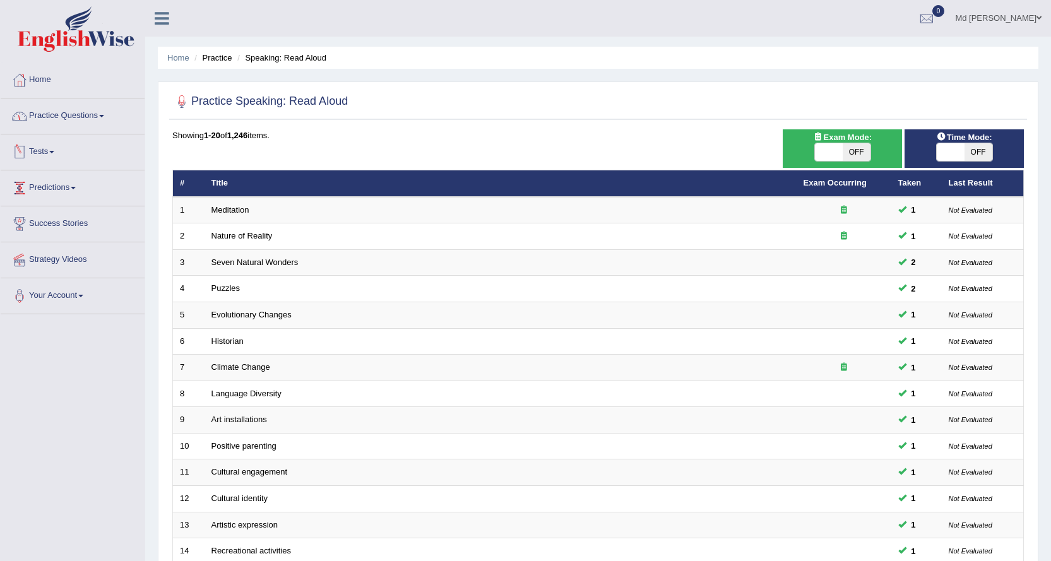
click at [50, 153] on link "Tests" at bounding box center [73, 150] width 144 height 32
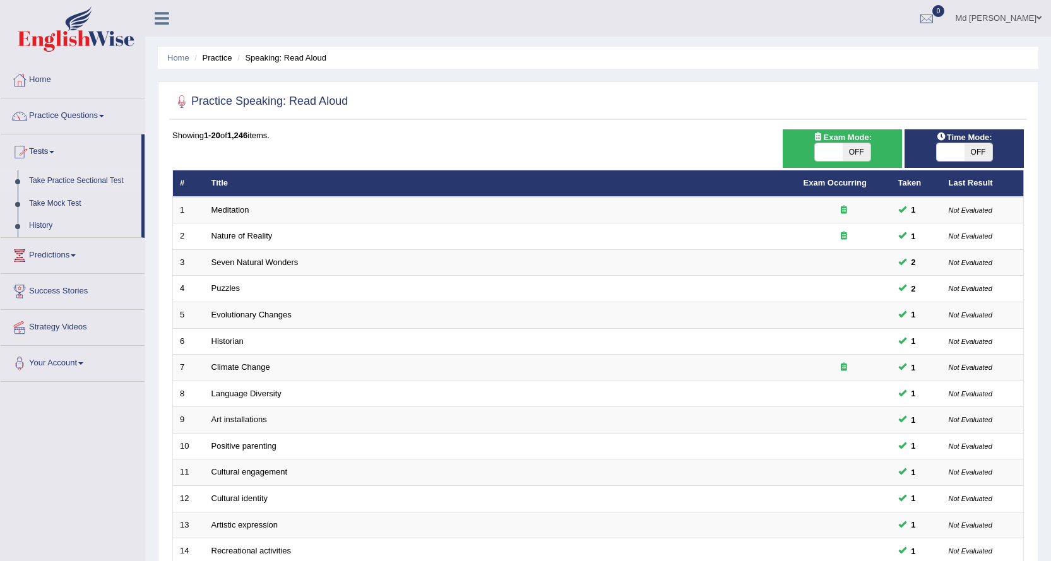
click at [93, 182] on link "Take Practice Sectional Test" at bounding box center [82, 181] width 118 height 23
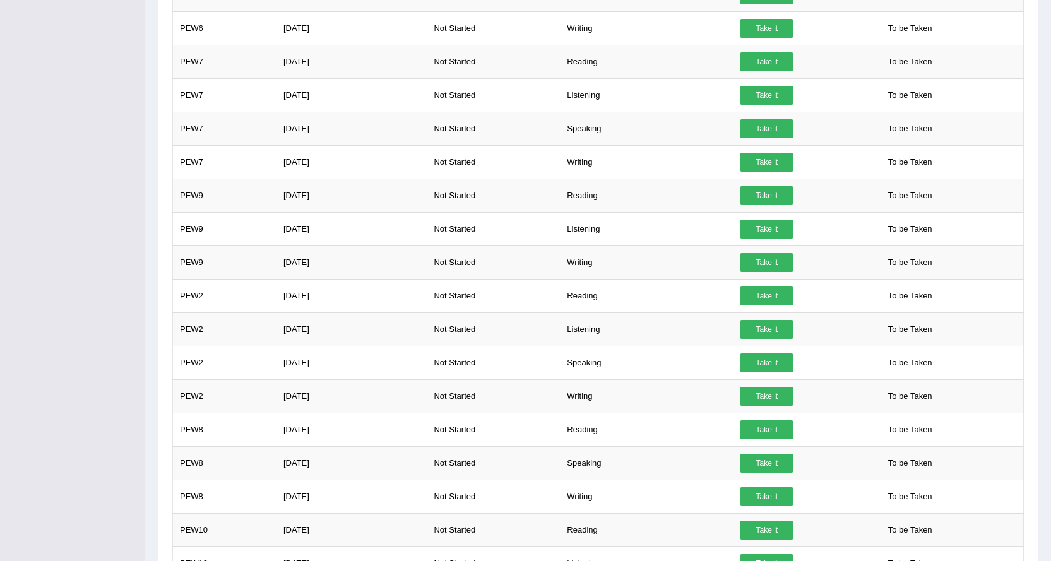
scroll to position [883, 0]
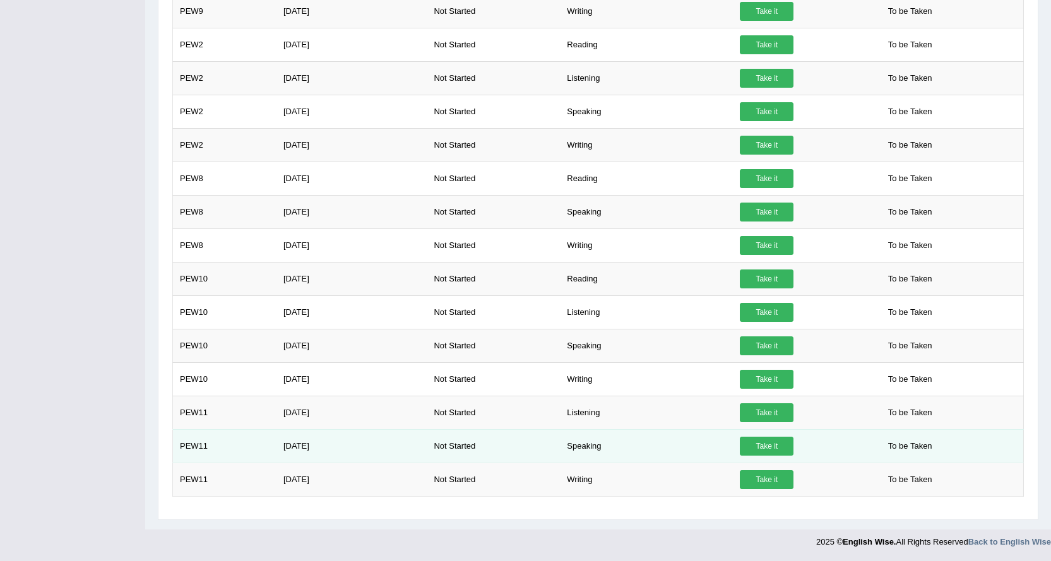
click at [754, 444] on link "Take it" at bounding box center [767, 446] width 54 height 19
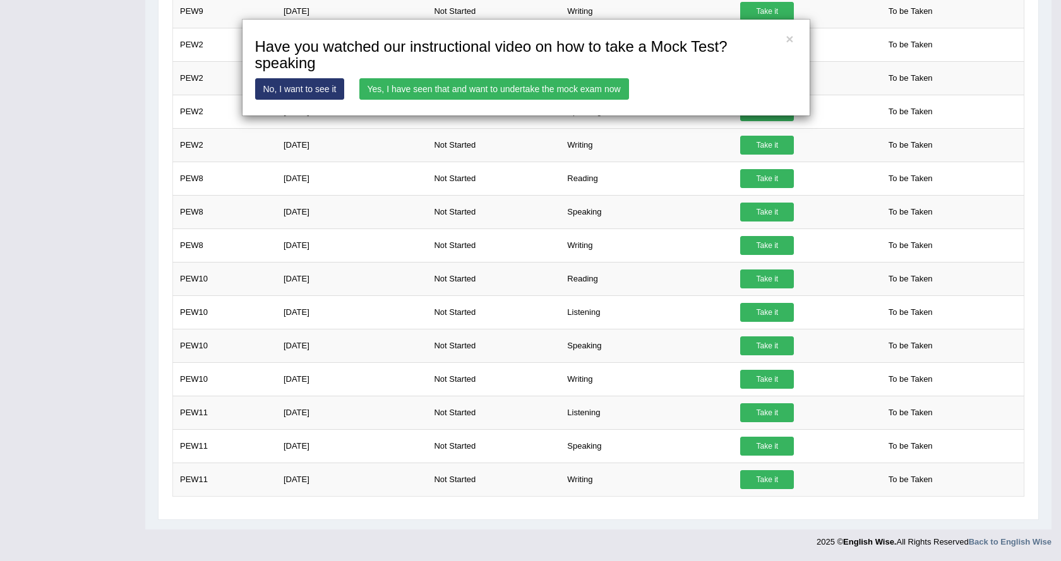
click at [295, 92] on link "No, I want to see it" at bounding box center [300, 88] width 90 height 21
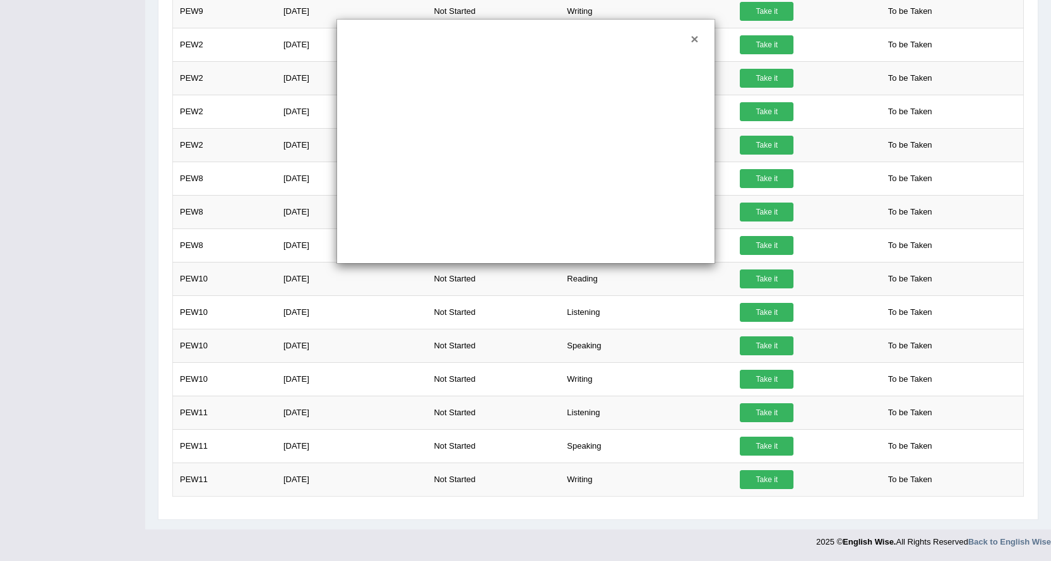
click at [696, 40] on button "×" at bounding box center [695, 38] width 8 height 13
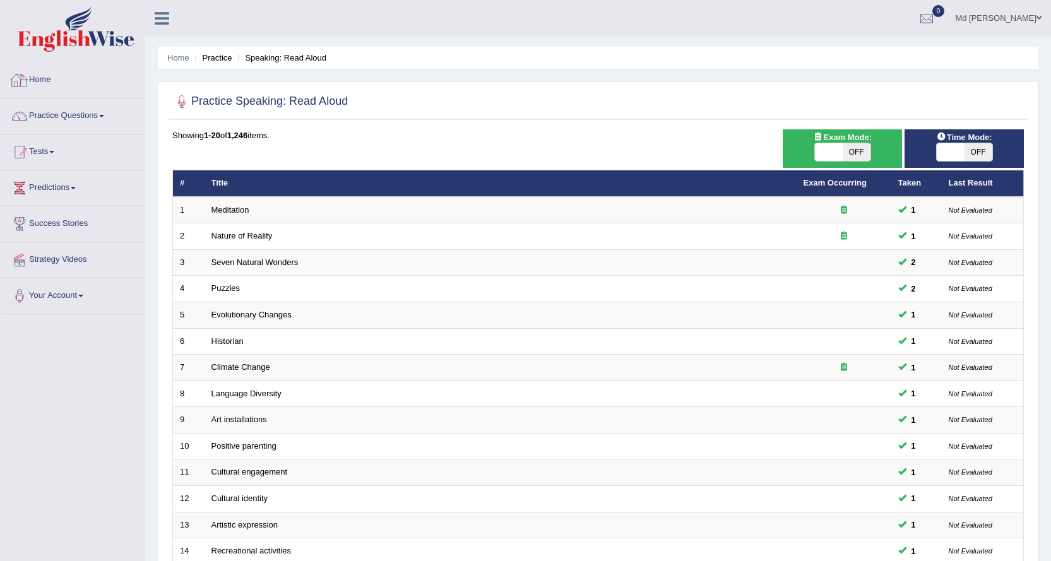
click at [50, 79] on link "Home" at bounding box center [73, 79] width 144 height 32
click at [98, 113] on link "Practice Questions" at bounding box center [73, 114] width 144 height 32
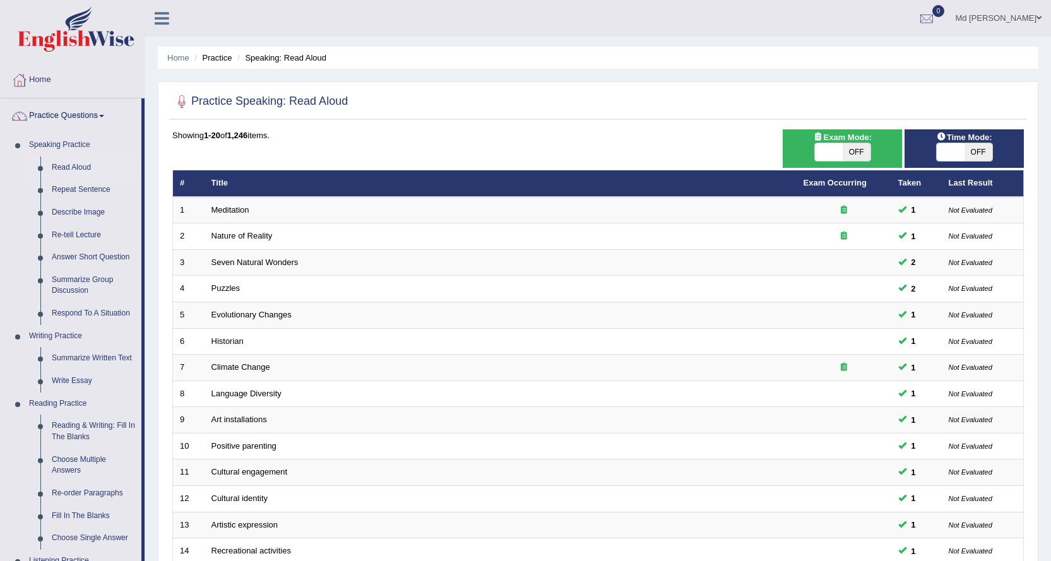
click at [64, 118] on link "Practice Questions" at bounding box center [71, 114] width 141 height 32
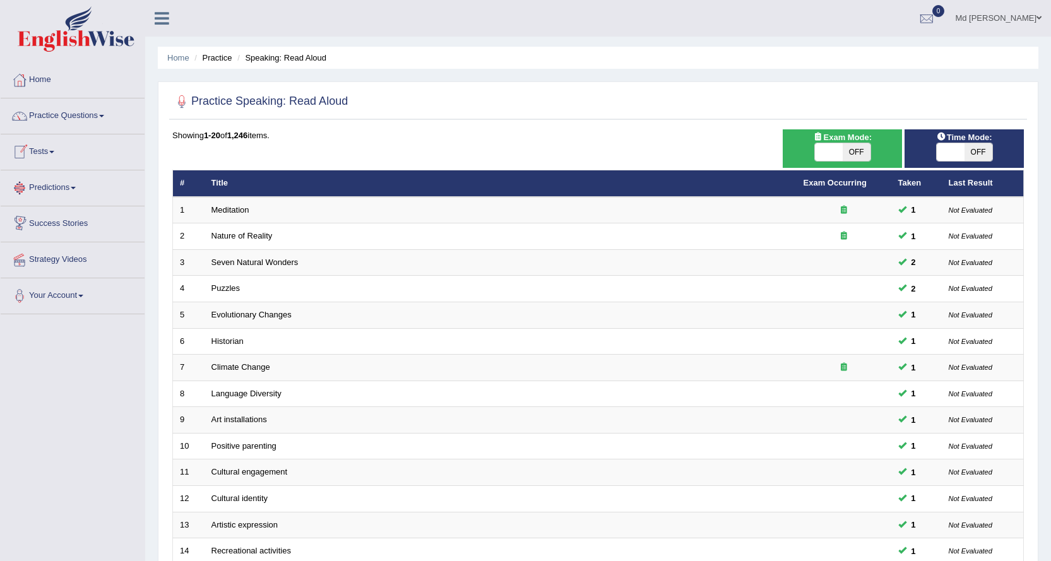
click at [49, 153] on link "Tests" at bounding box center [73, 150] width 144 height 32
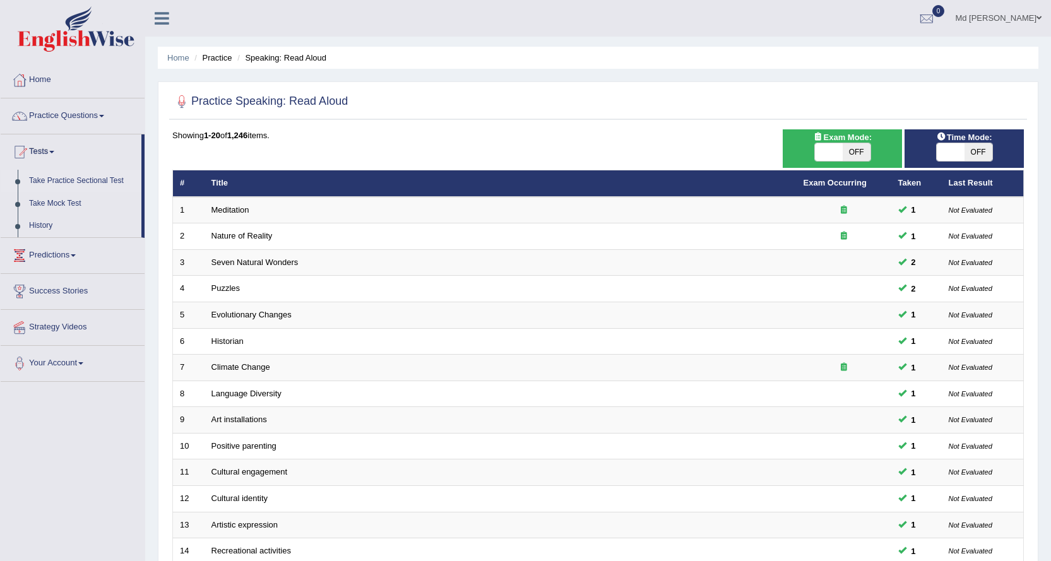
click at [82, 181] on link "Take Practice Sectional Test" at bounding box center [82, 181] width 118 height 23
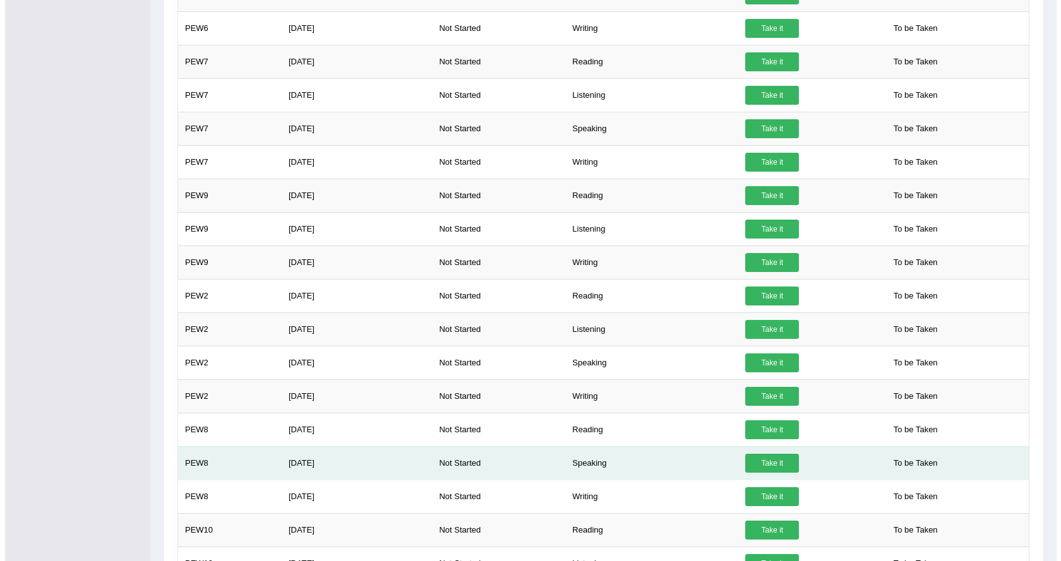
scroll to position [883, 0]
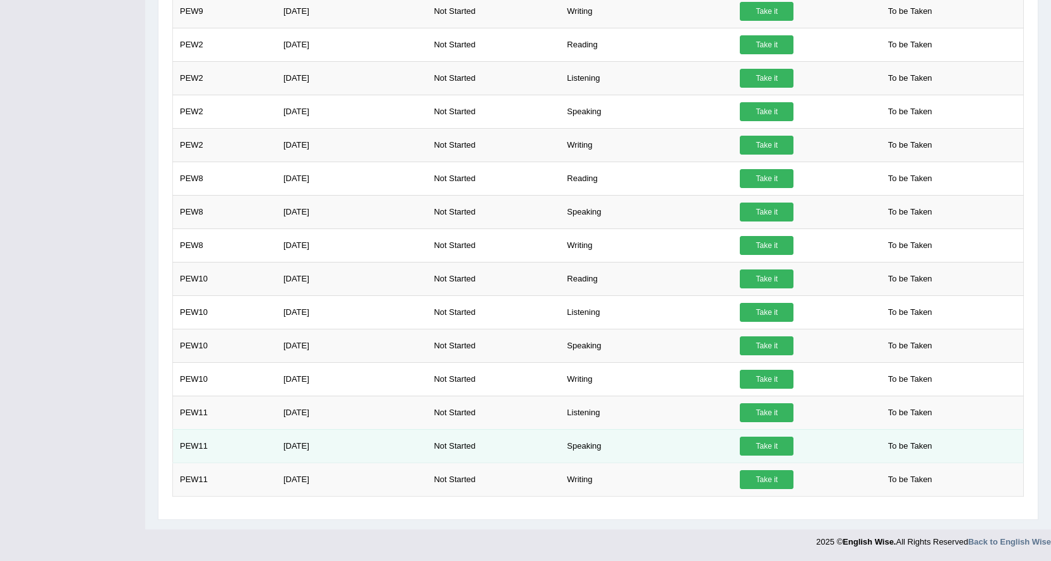
click at [768, 444] on link "Take it" at bounding box center [767, 446] width 54 height 19
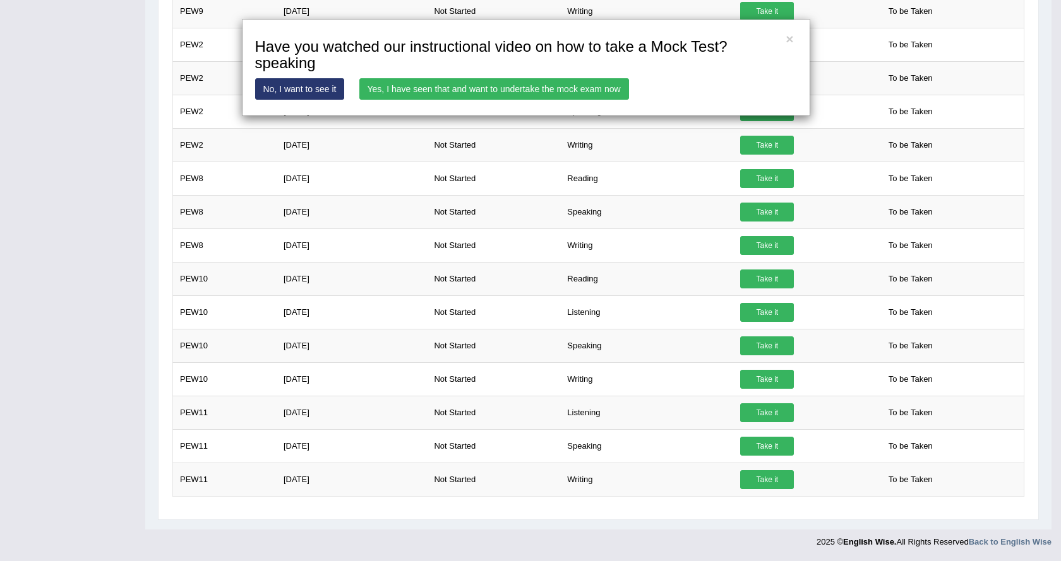
click at [413, 90] on link "Yes, I have seen that and want to undertake the mock exam now" at bounding box center [494, 88] width 270 height 21
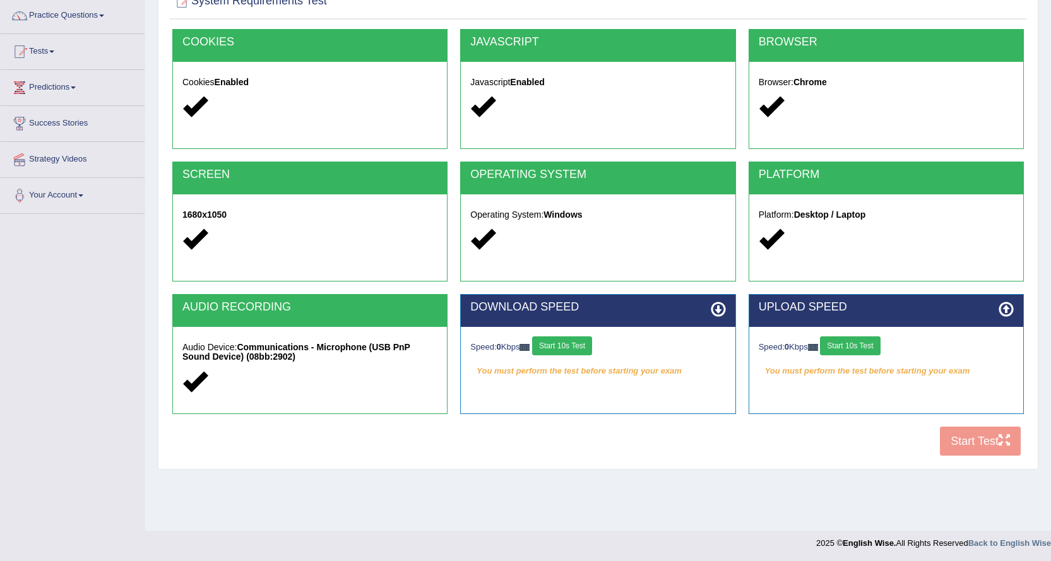
scroll to position [102, 0]
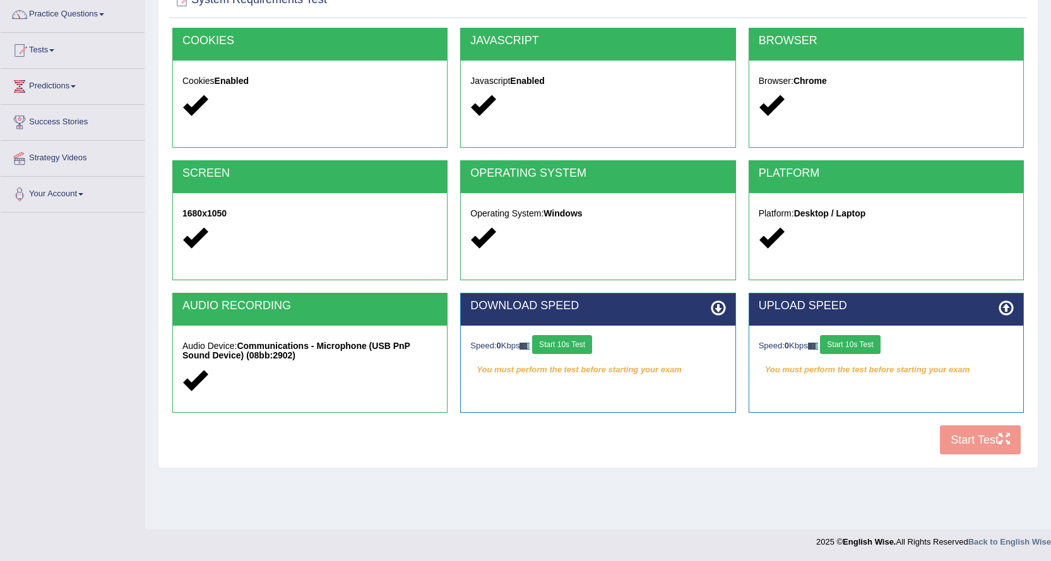
click at [573, 335] on button "Start 10s Test" at bounding box center [562, 344] width 60 height 19
click at [838, 343] on div "Speed: 0 Kbps Start 10s Test" at bounding box center [886, 346] width 255 height 22
click at [871, 343] on button "Start 10s Test" at bounding box center [850, 344] width 60 height 19
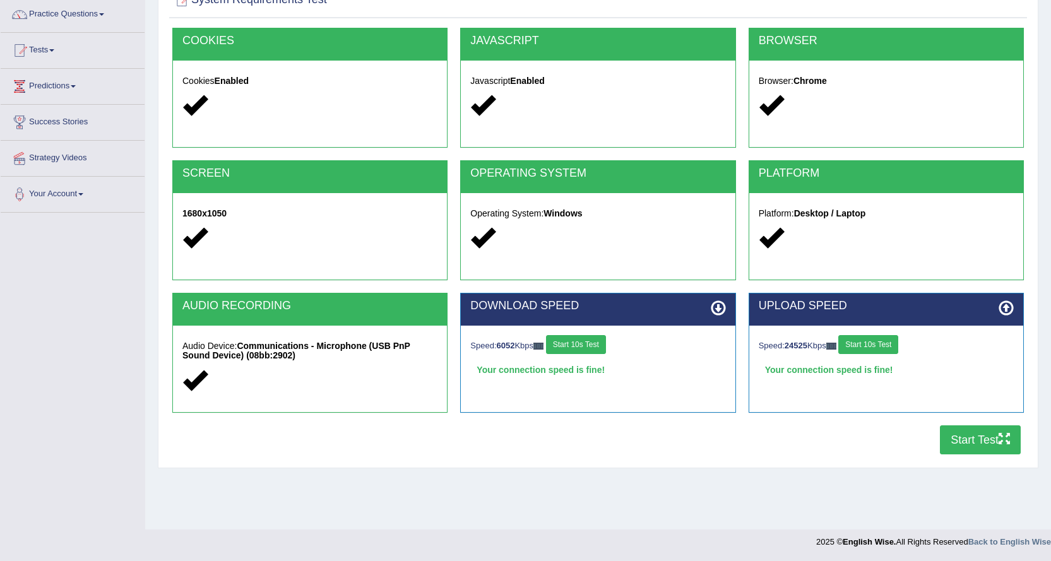
click at [970, 434] on button "Start Test" at bounding box center [980, 440] width 81 height 29
